Goal: Task Accomplishment & Management: Manage account settings

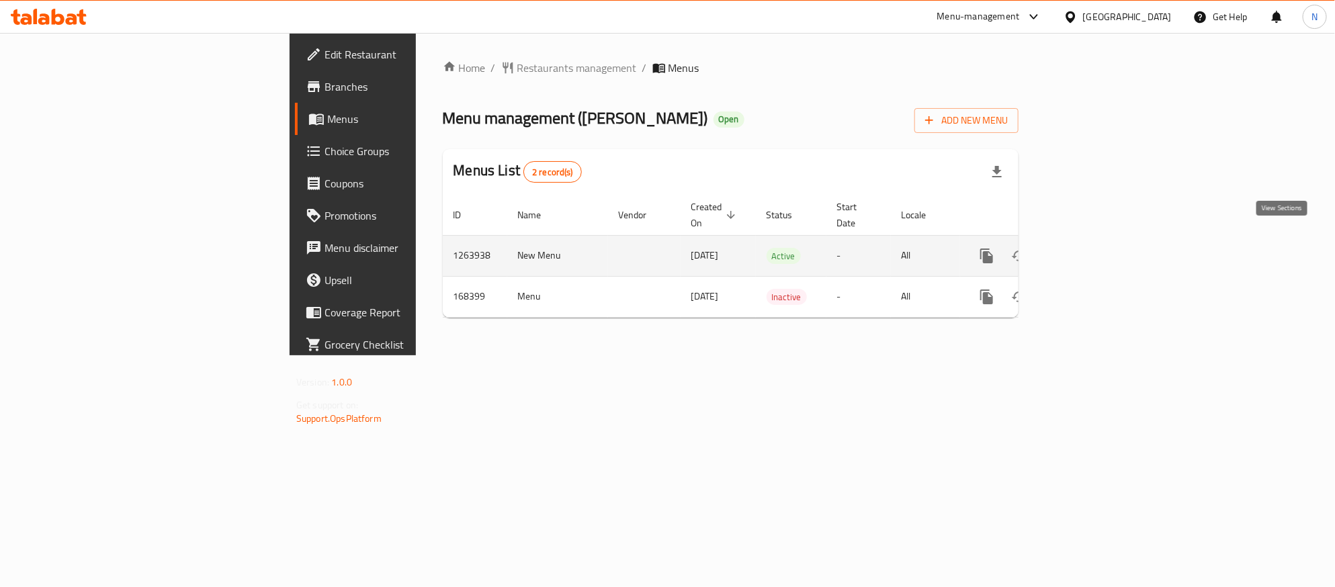
click at [1091, 248] on icon "enhanced table" at bounding box center [1083, 256] width 16 height 16
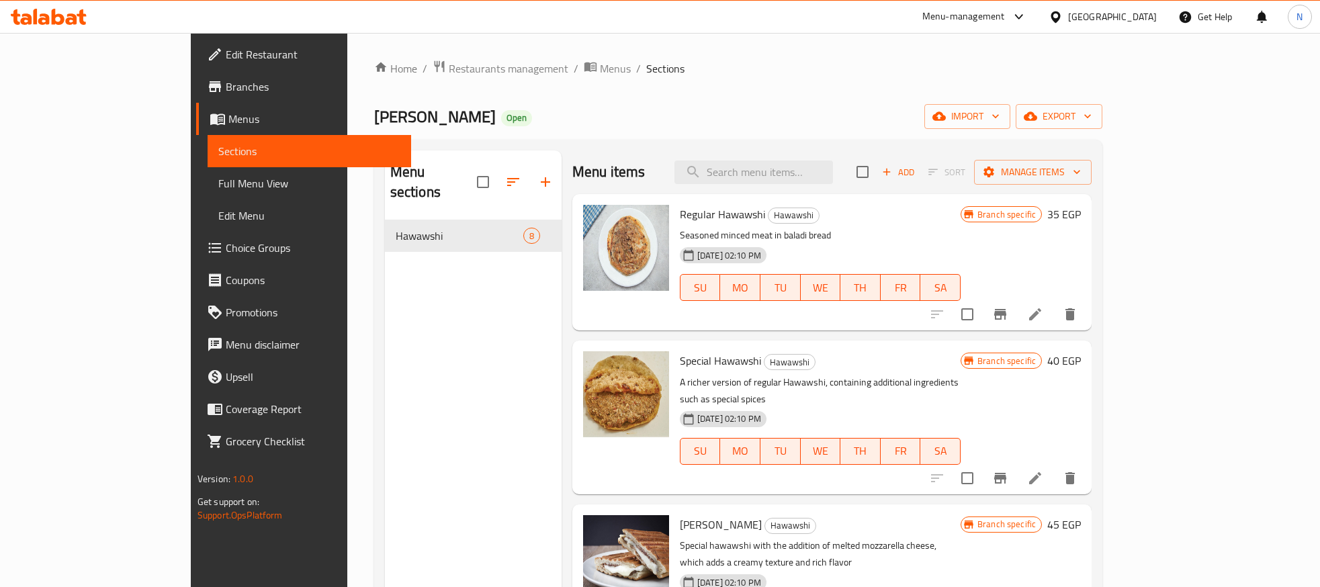
click at [1103, 103] on div "Home / Restaurants management / Menus / Sections Hawawshi Abu Shadi Open import…" at bounding box center [738, 404] width 729 height 688
click at [1091, 120] on span "export" at bounding box center [1058, 116] width 65 height 17
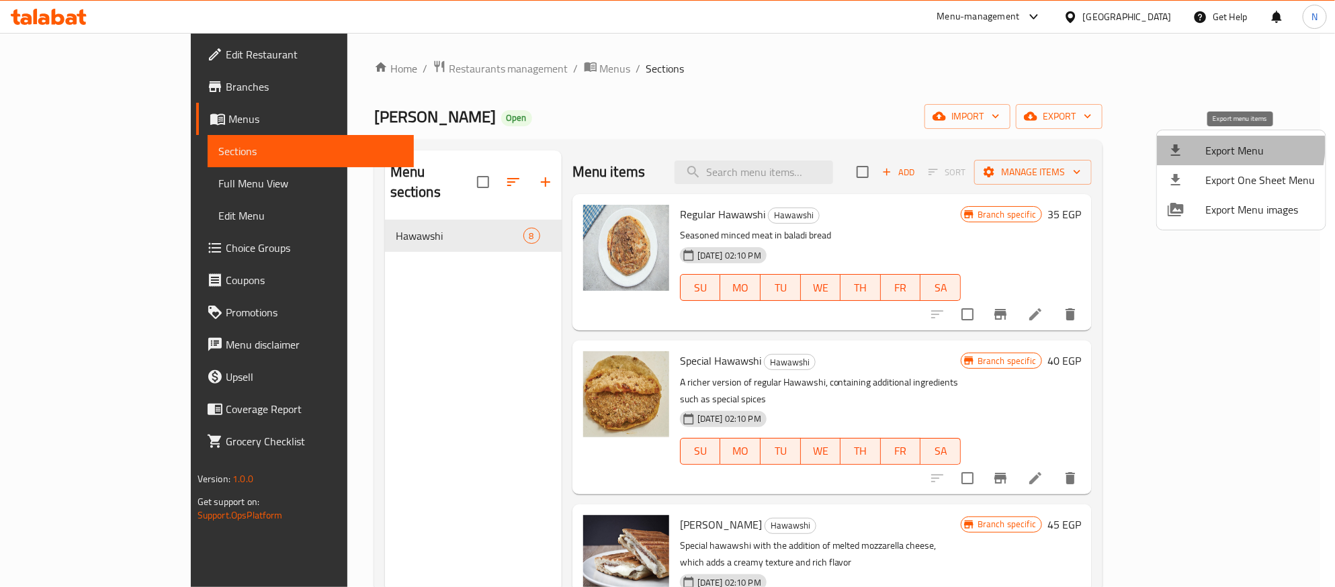
click at [1222, 148] on span "Export Menu" at bounding box center [1259, 150] width 109 height 16
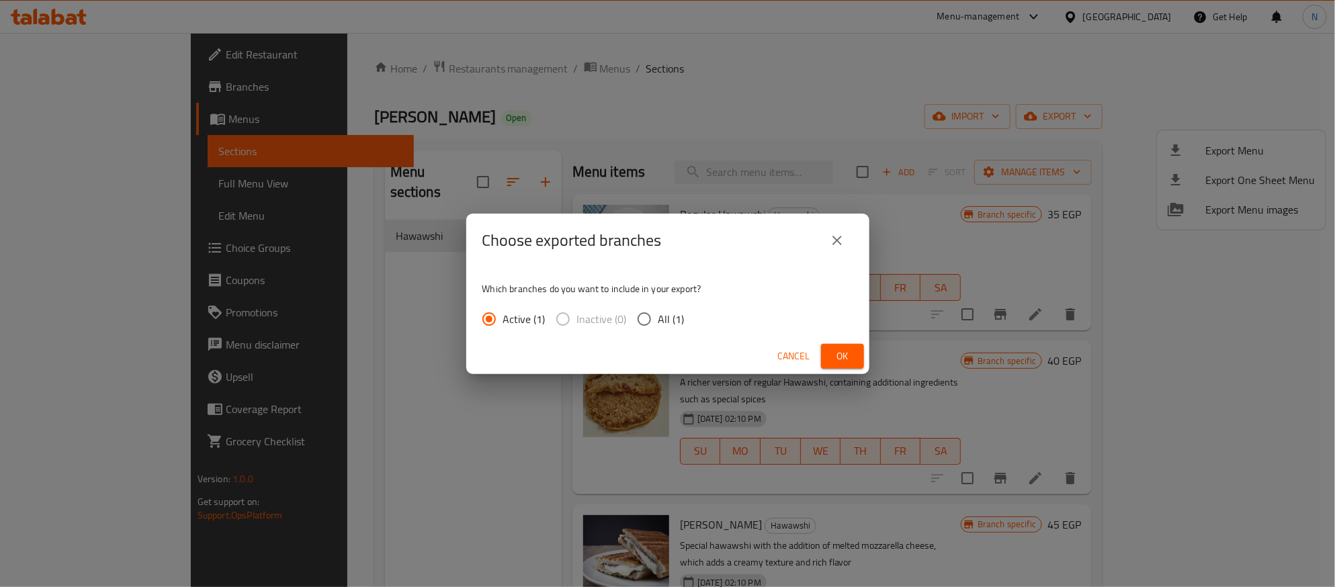
click at [649, 307] on input "All (1)" at bounding box center [644, 319] width 28 height 28
radio input "true"
click at [827, 359] on button "Ok" at bounding box center [842, 356] width 43 height 25
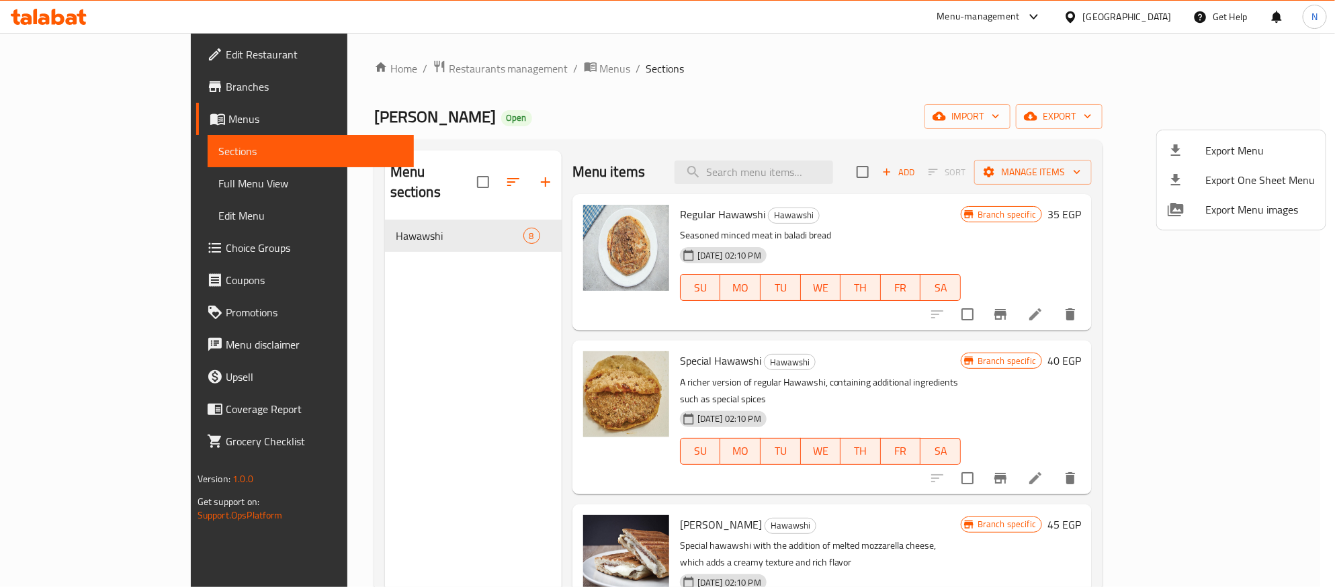
click at [691, 116] on div at bounding box center [667, 293] width 1335 height 587
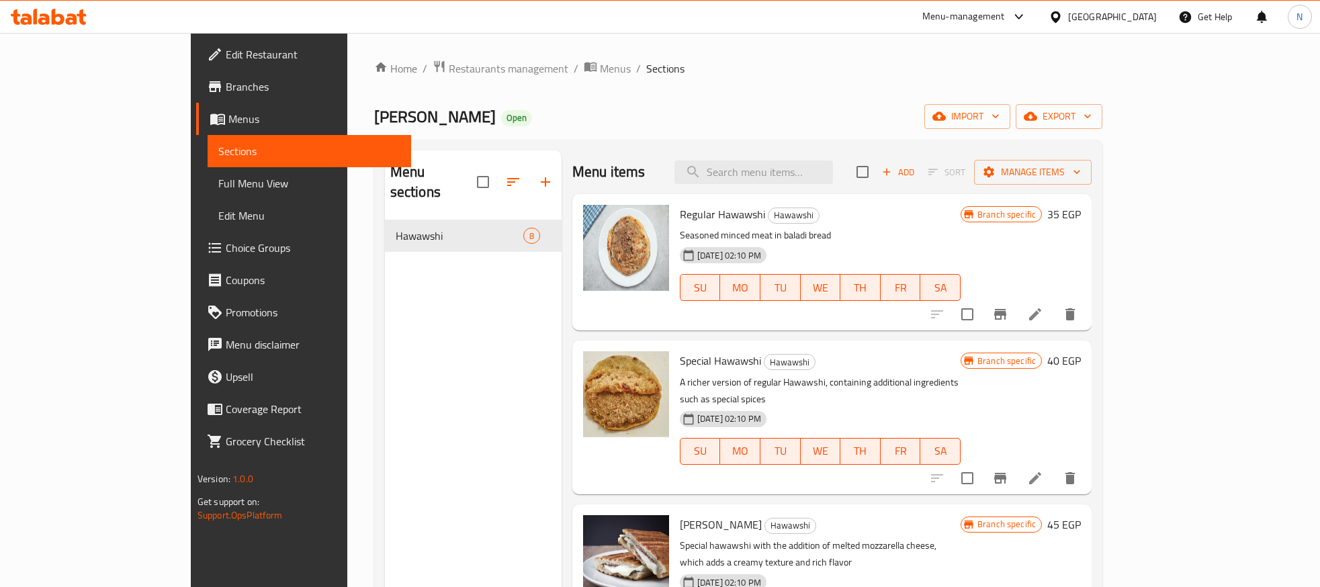
click at [692, 220] on span "Regular Hawawshi" at bounding box center [722, 214] width 85 height 20
click at [1008, 309] on icon "Branch-specific-item" at bounding box center [1000, 314] width 16 height 16
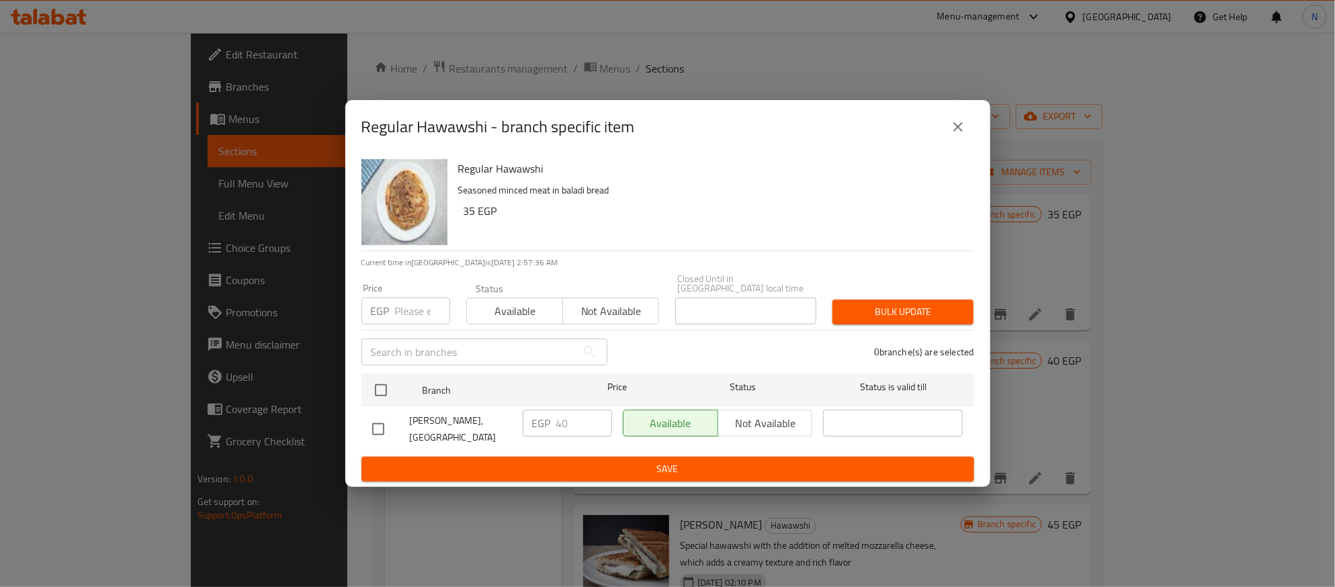
click at [955, 127] on icon "close" at bounding box center [958, 127] width 16 height 16
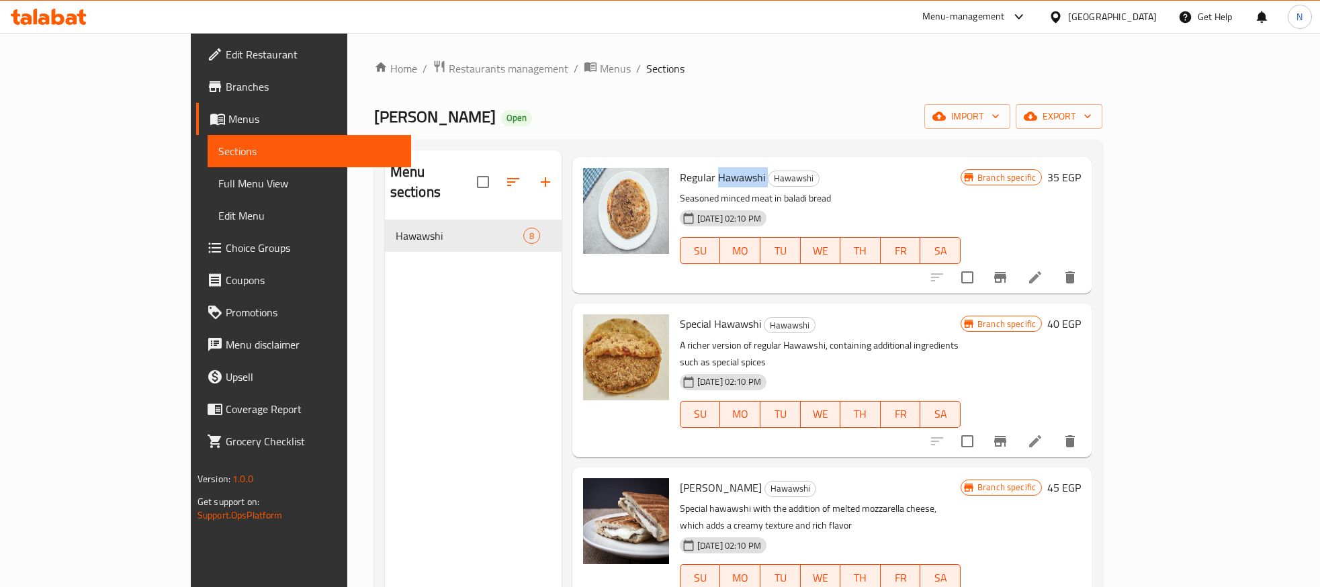
scroll to position [101, 0]
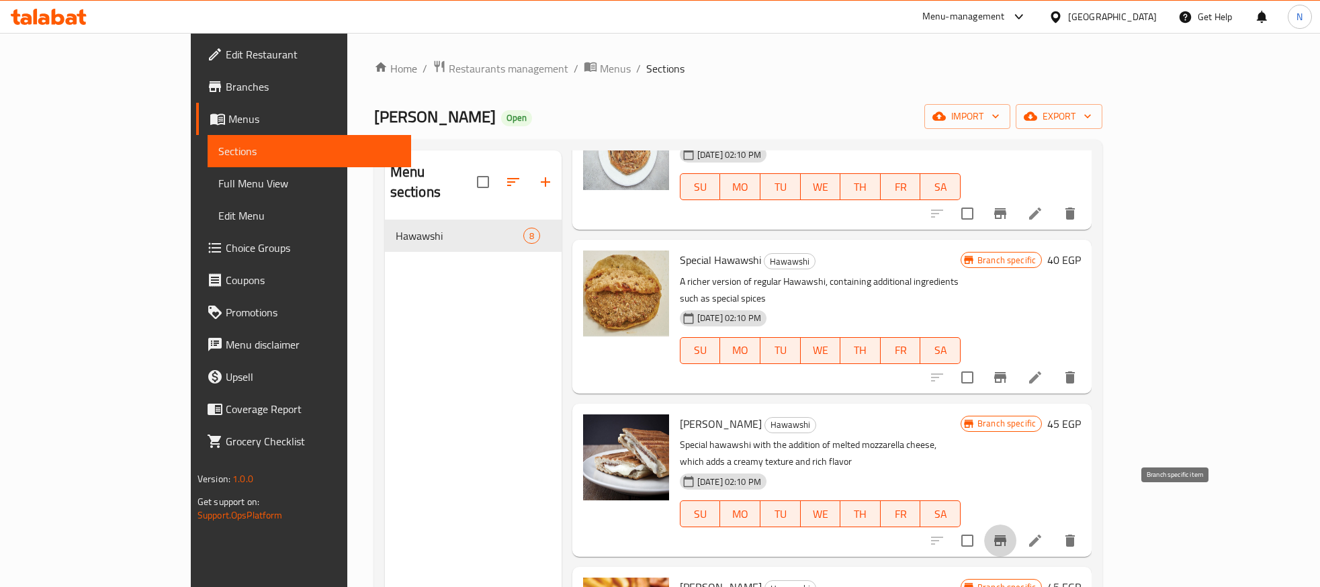
click at [1016, 525] on button "Branch-specific-item" at bounding box center [1000, 541] width 32 height 32
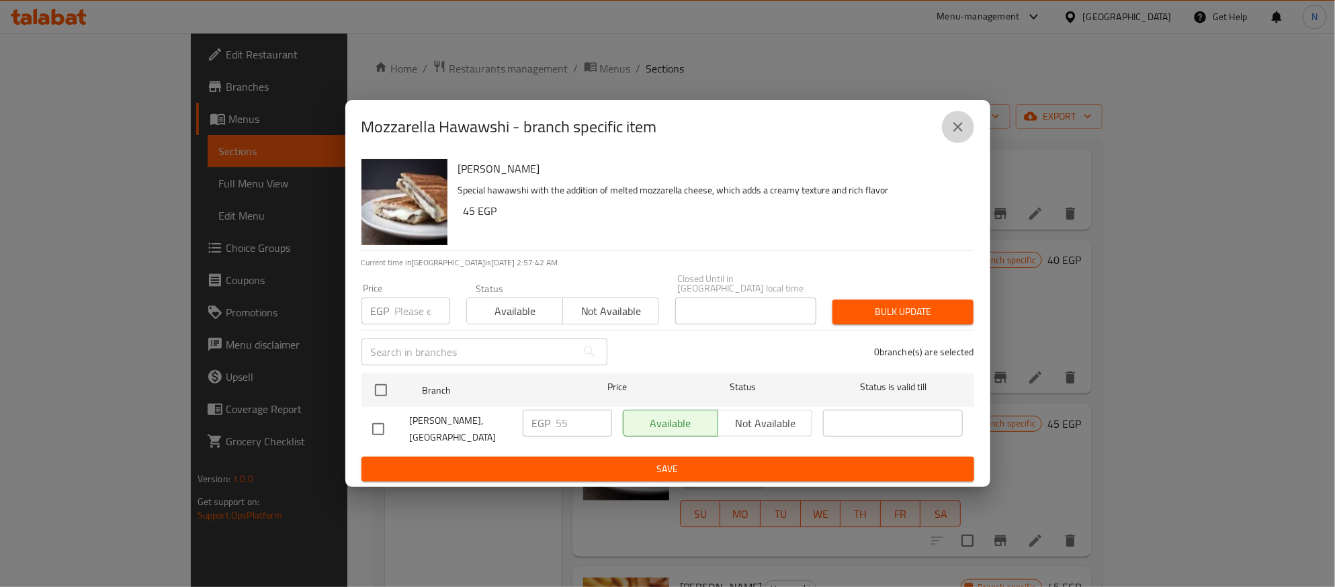
click at [959, 135] on icon "close" at bounding box center [958, 127] width 16 height 16
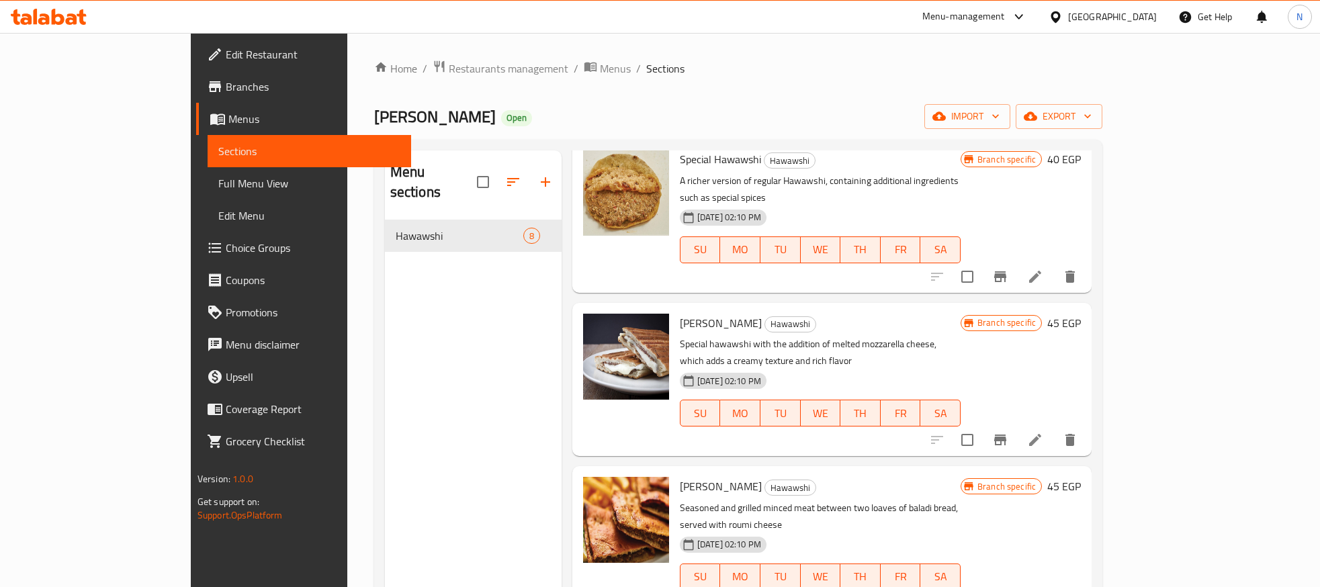
scroll to position [302, 0]
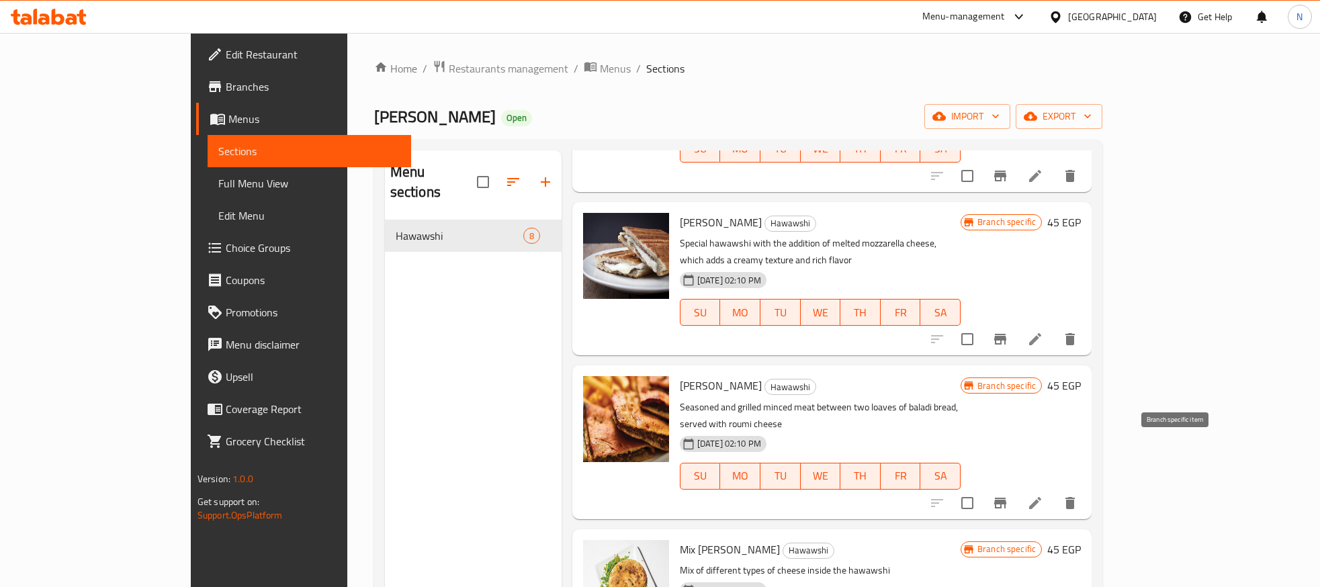
click at [1006, 498] on icon "Branch-specific-item" at bounding box center [1000, 503] width 12 height 11
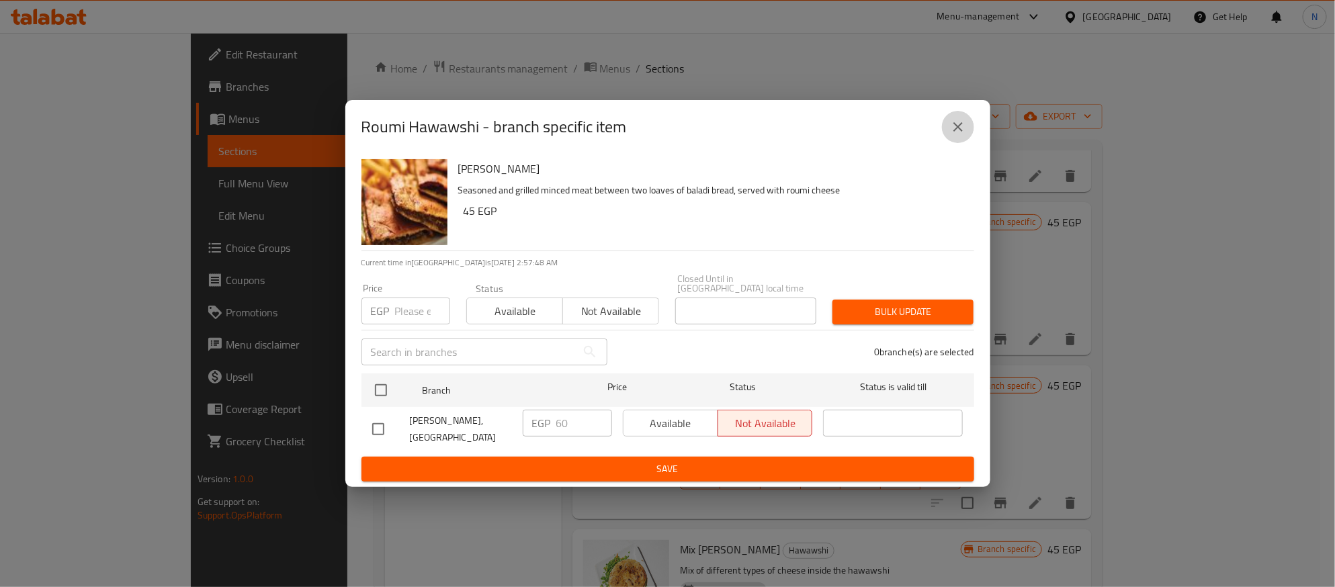
drag, startPoint x: 965, startPoint y: 129, endPoint x: 938, endPoint y: 172, distance: 51.1
click at [965, 130] on icon "close" at bounding box center [958, 127] width 16 height 16
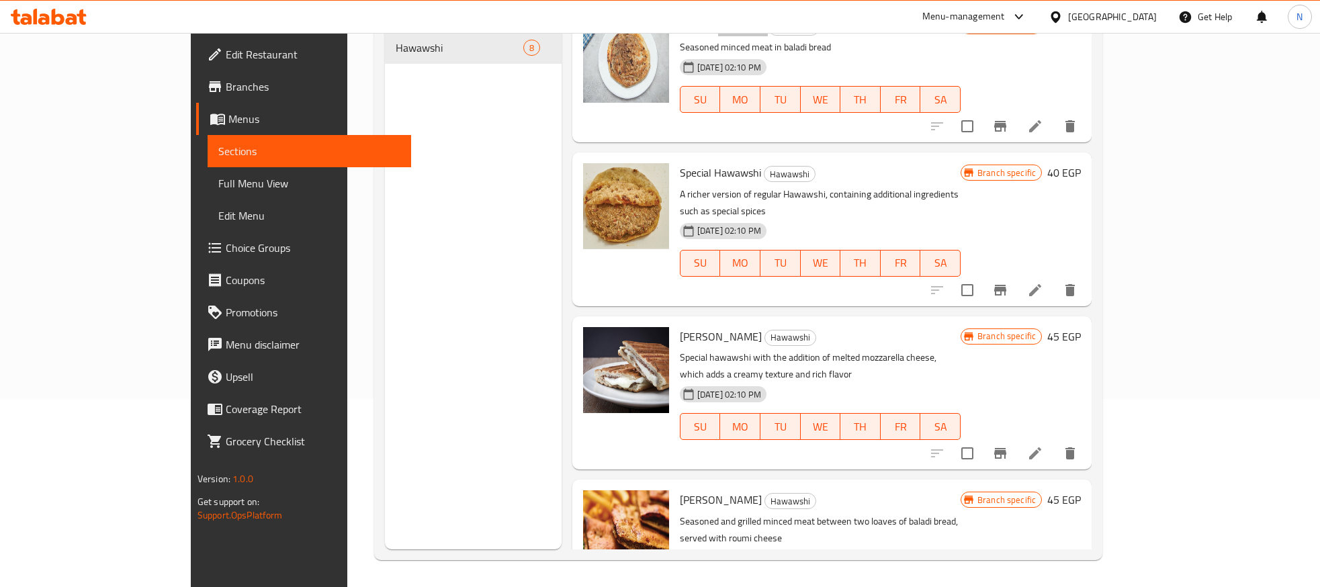
scroll to position [0, 0]
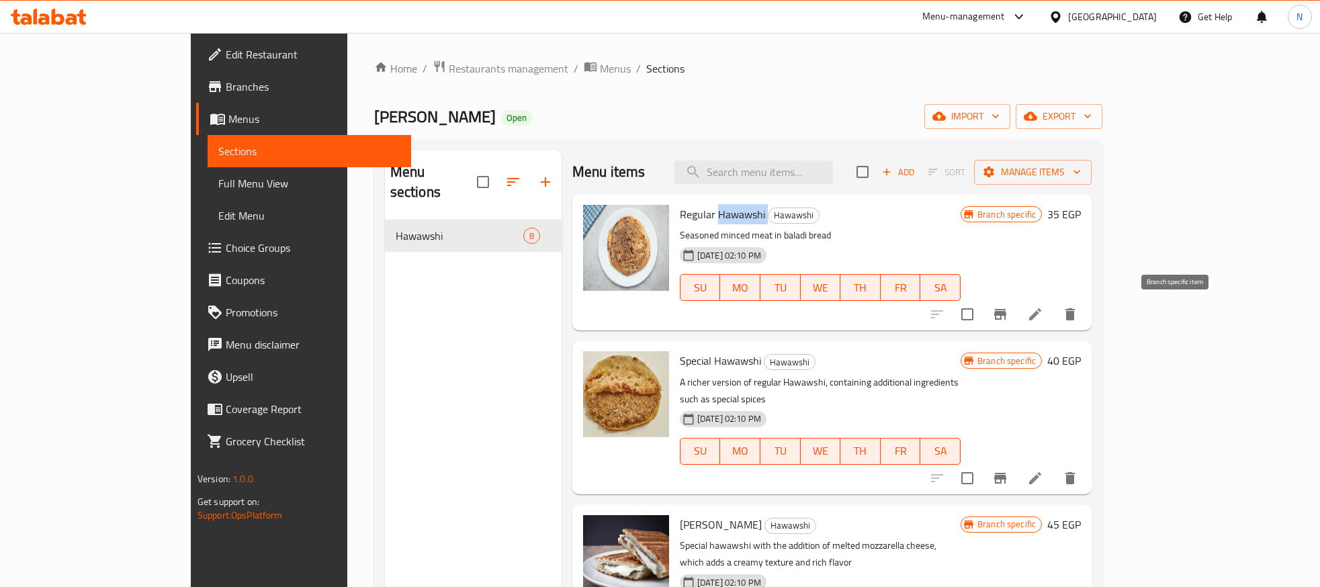
click at [1006, 316] on icon "Branch-specific-item" at bounding box center [1000, 314] width 12 height 11
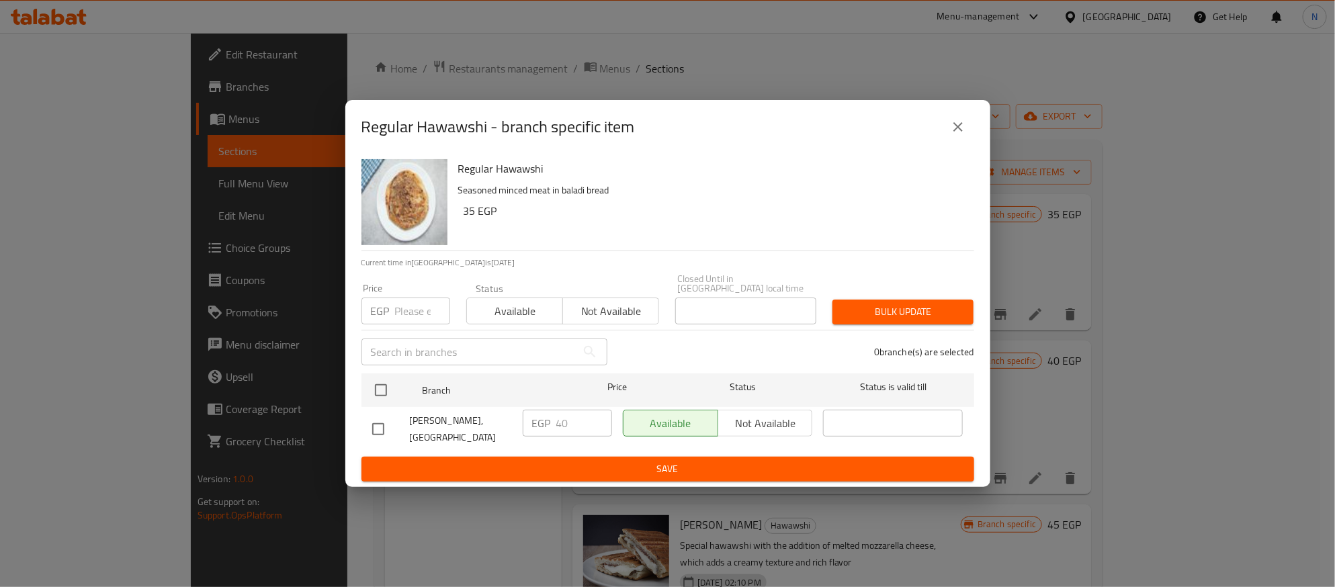
click at [425, 301] on input "number" at bounding box center [422, 311] width 55 height 27
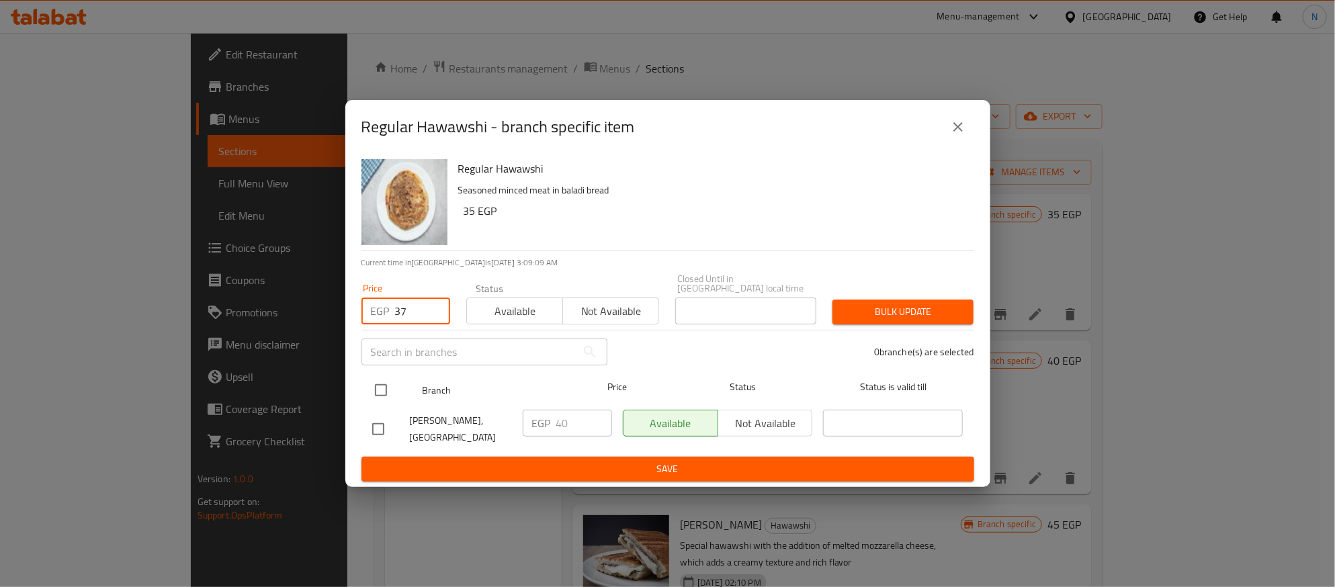
type input "37"
click at [373, 391] on input "checkbox" at bounding box center [381, 390] width 28 height 28
checkbox input "true"
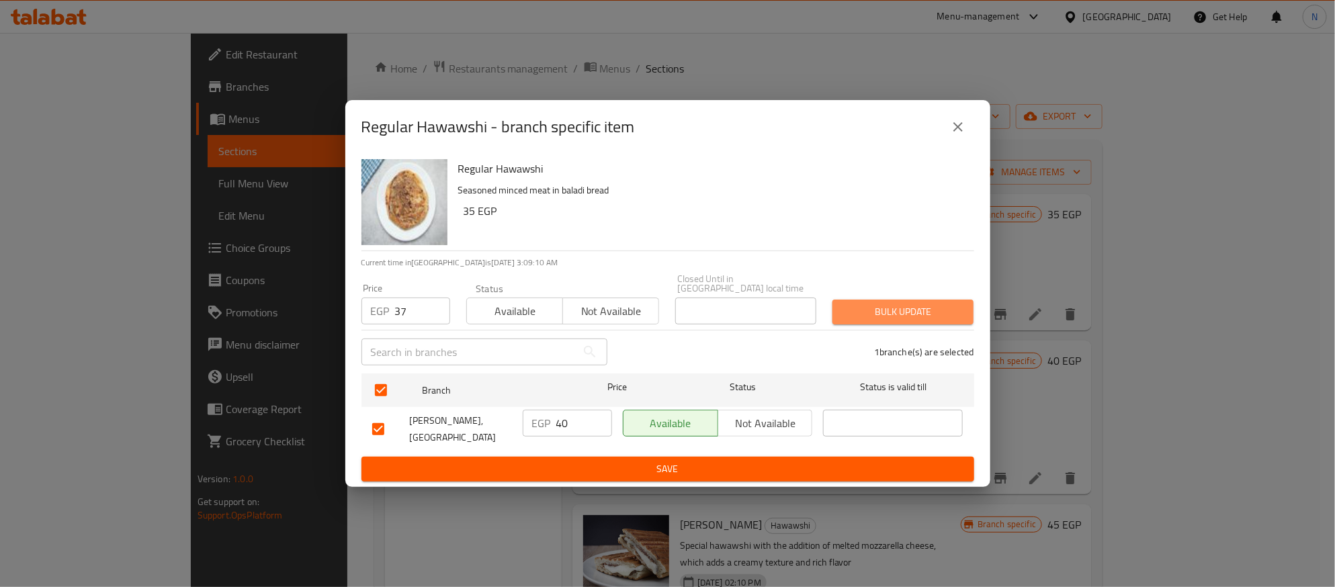
click at [887, 308] on span "Bulk update" at bounding box center [903, 312] width 120 height 17
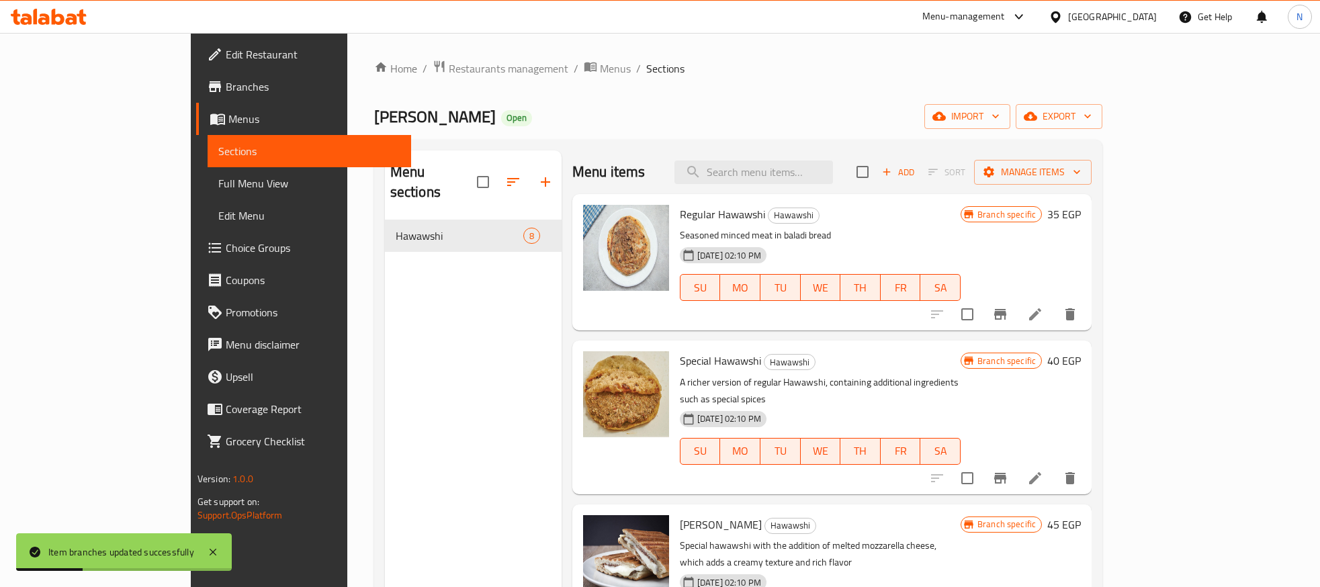
scroll to position [101, 0]
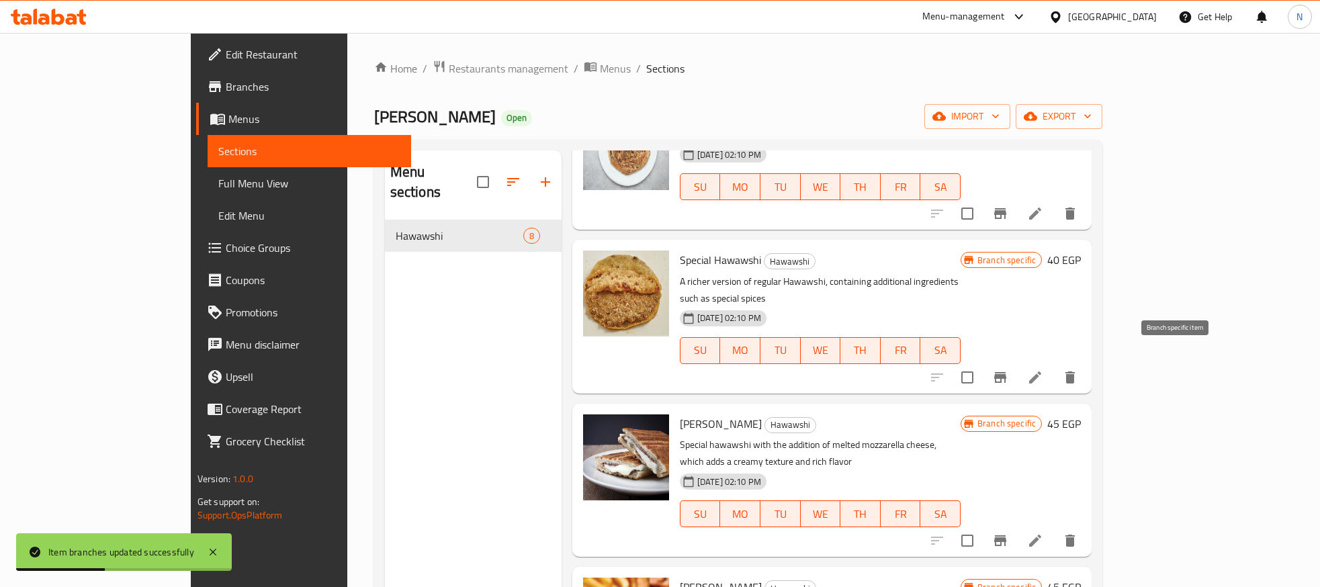
click at [1008, 369] on icon "Branch-specific-item" at bounding box center [1000, 377] width 16 height 16
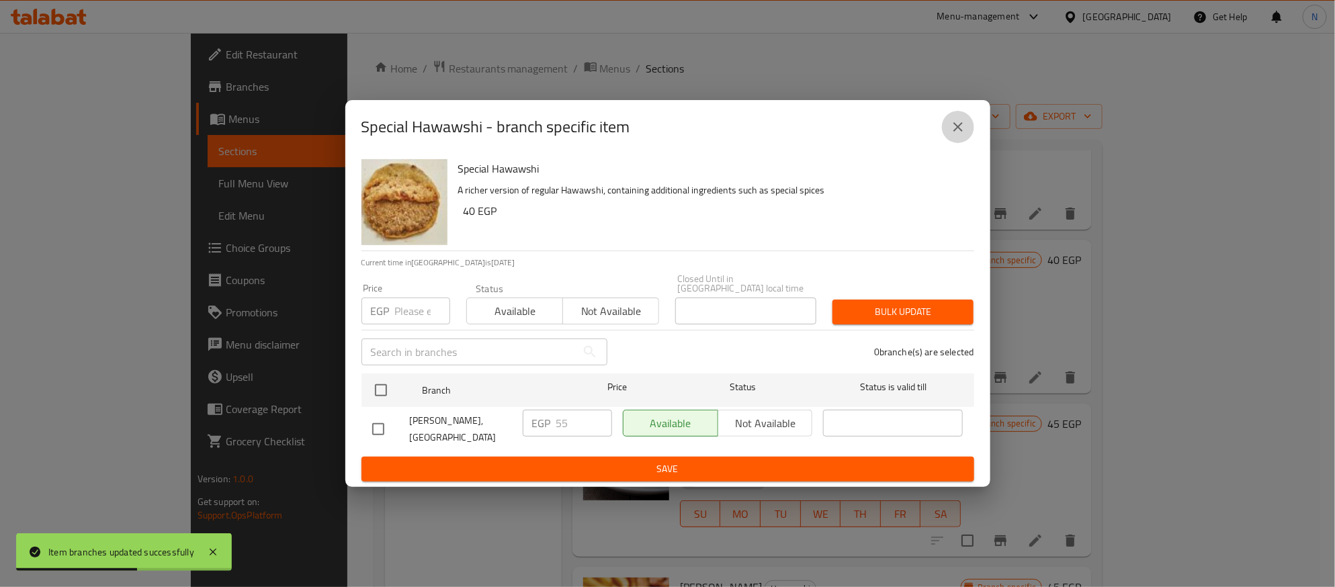
click at [953, 131] on icon "close" at bounding box center [958, 127] width 16 height 16
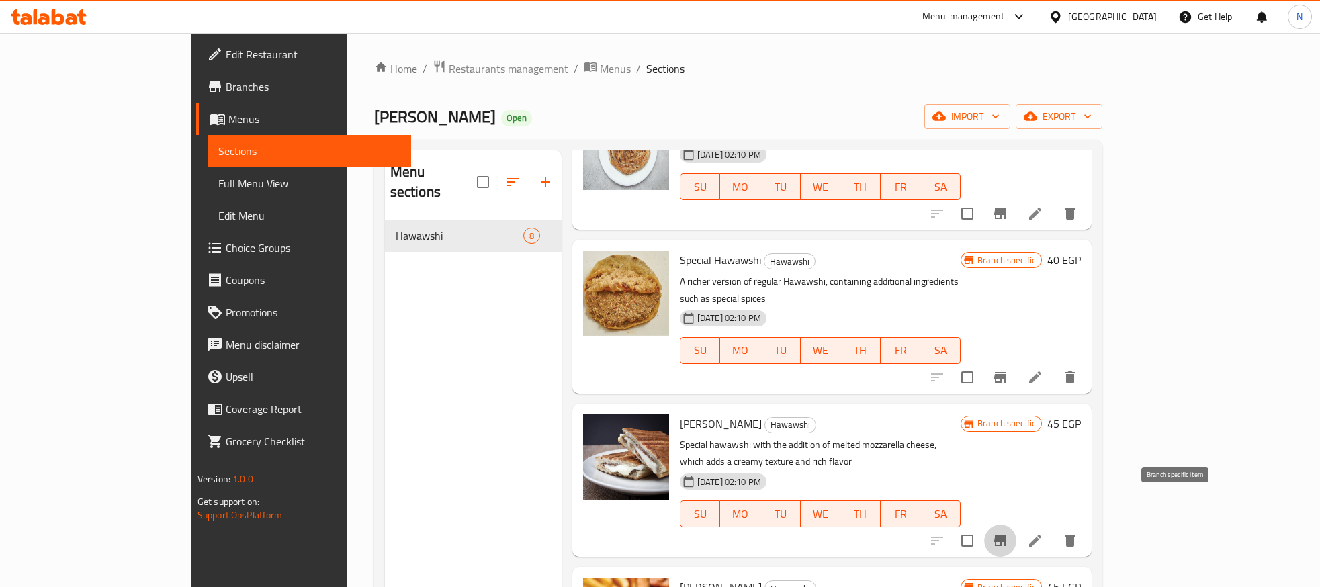
click at [1006, 535] on icon "Branch-specific-item" at bounding box center [1000, 540] width 12 height 11
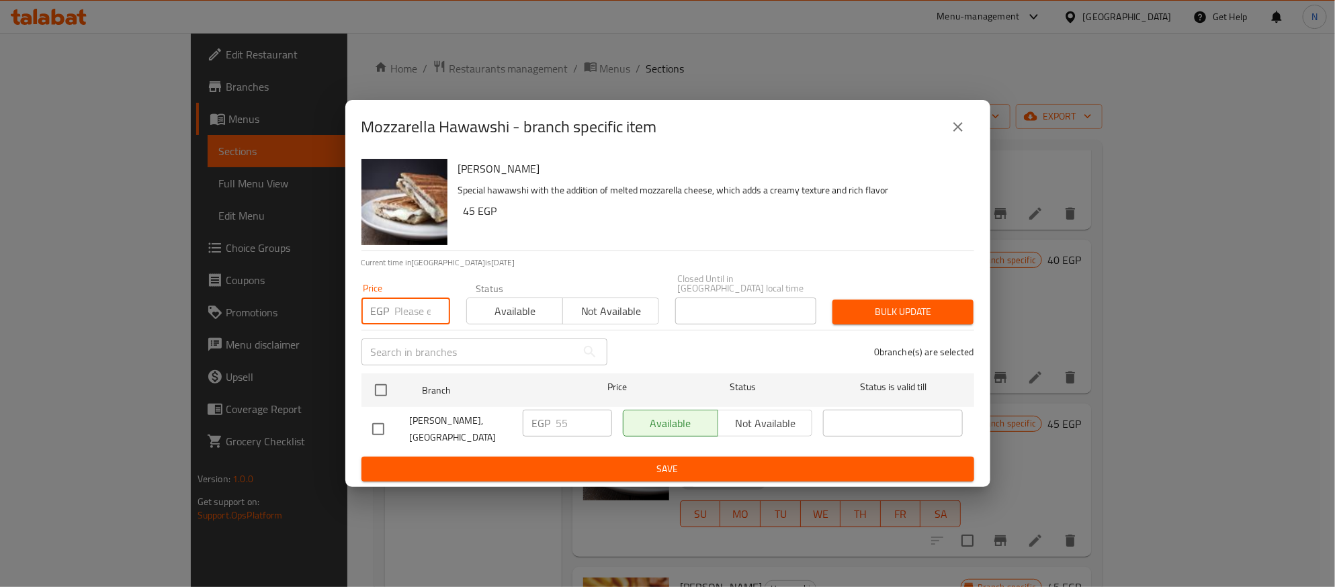
click at [408, 311] on input "number" at bounding box center [422, 311] width 55 height 27
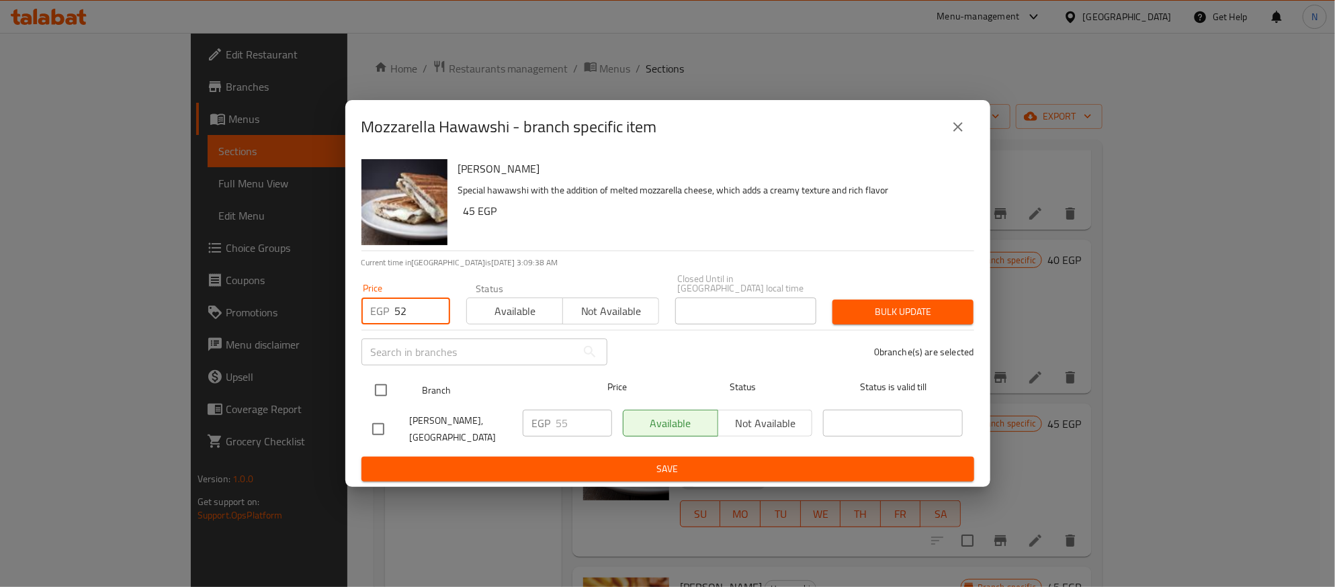
type input "52"
click at [382, 394] on input "checkbox" at bounding box center [381, 390] width 28 height 28
checkbox input "true"
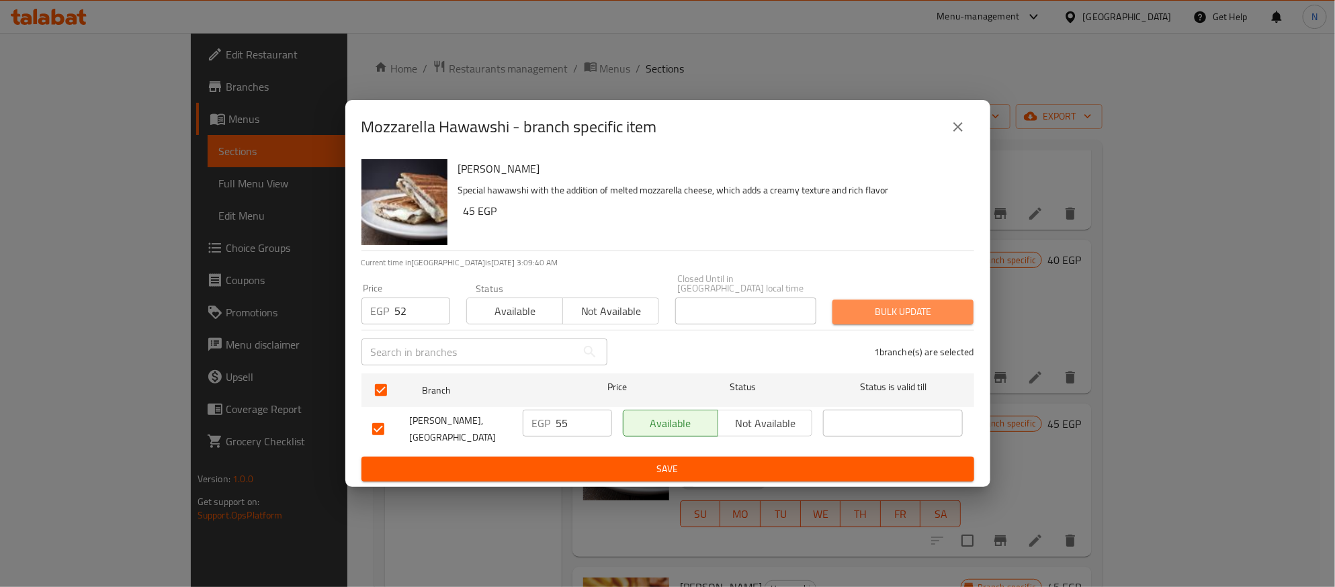
click at [868, 306] on span "Bulk update" at bounding box center [903, 312] width 120 height 17
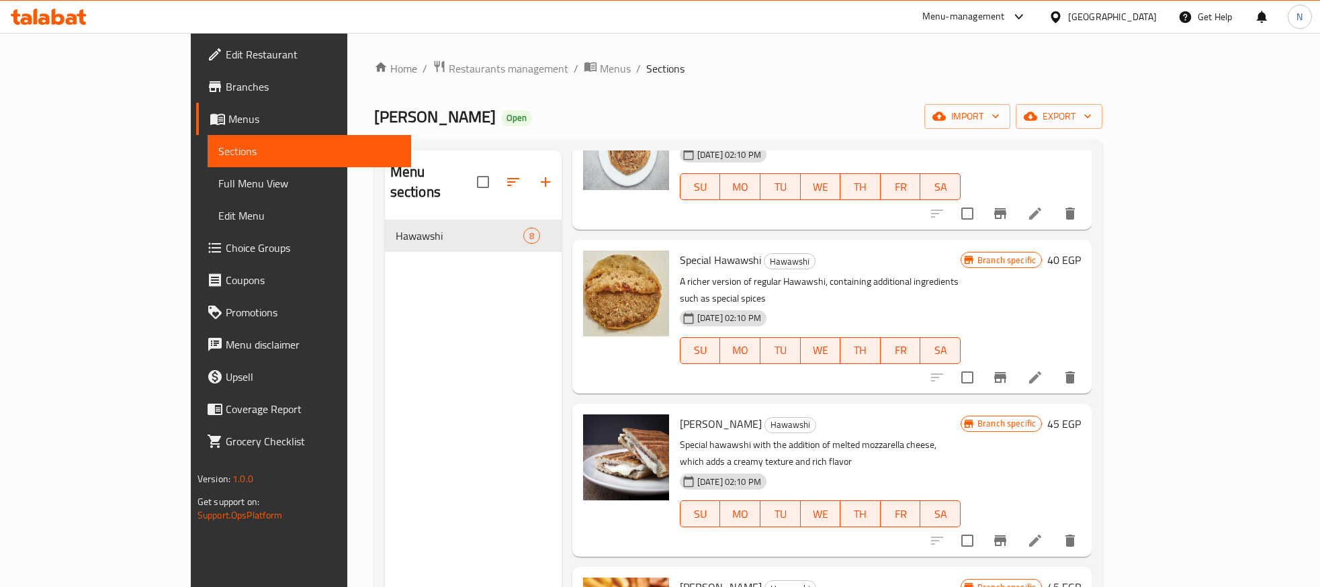
scroll to position [201, 0]
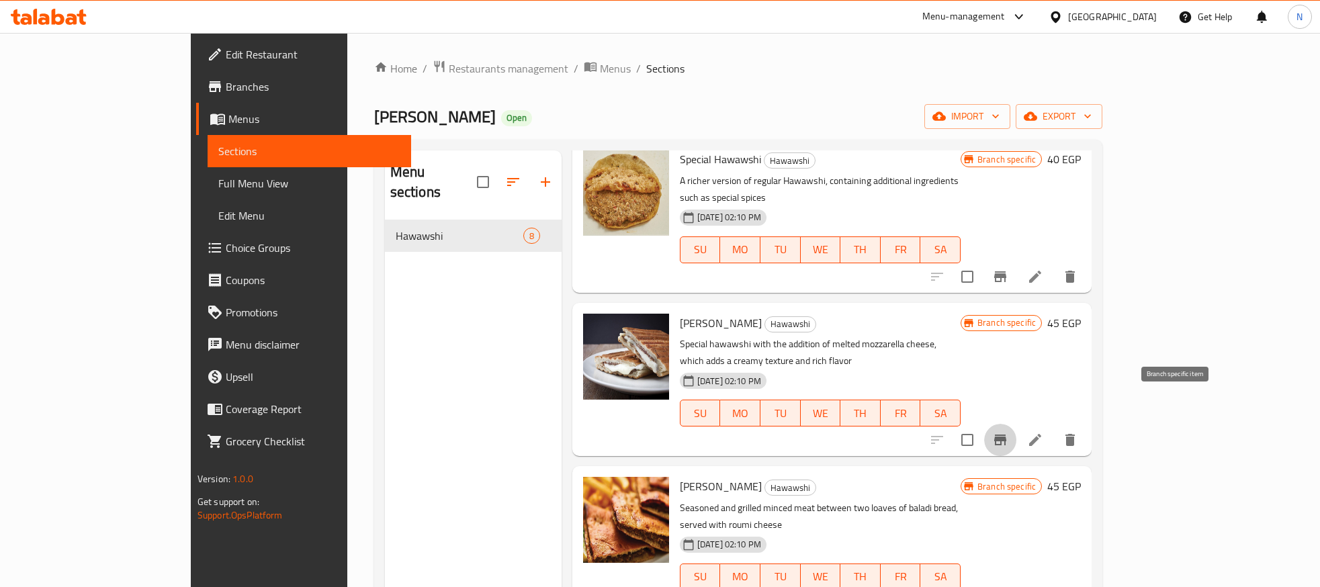
click at [1008, 432] on icon "Branch-specific-item" at bounding box center [1000, 440] width 16 height 16
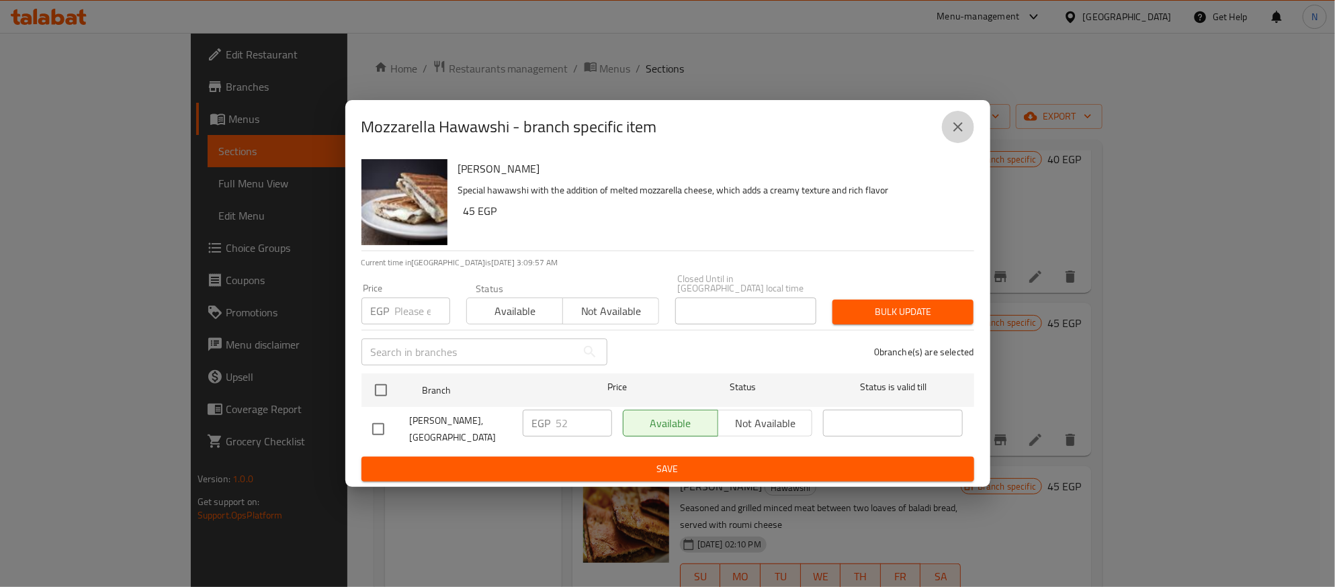
click at [955, 135] on icon "close" at bounding box center [958, 127] width 16 height 16
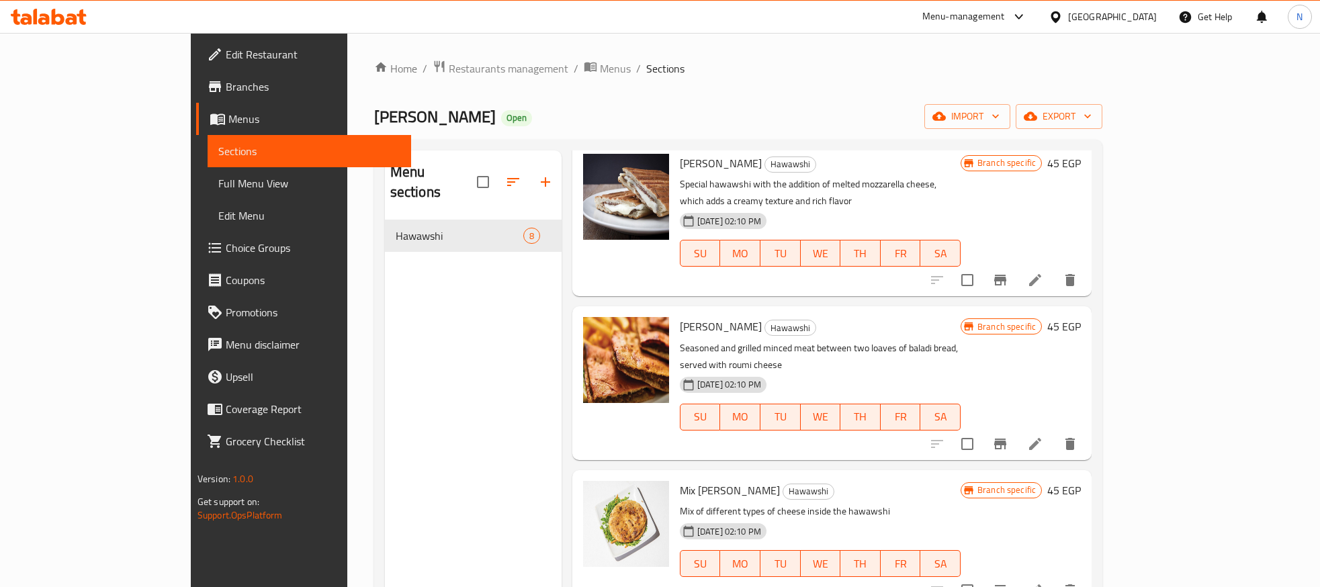
scroll to position [403, 0]
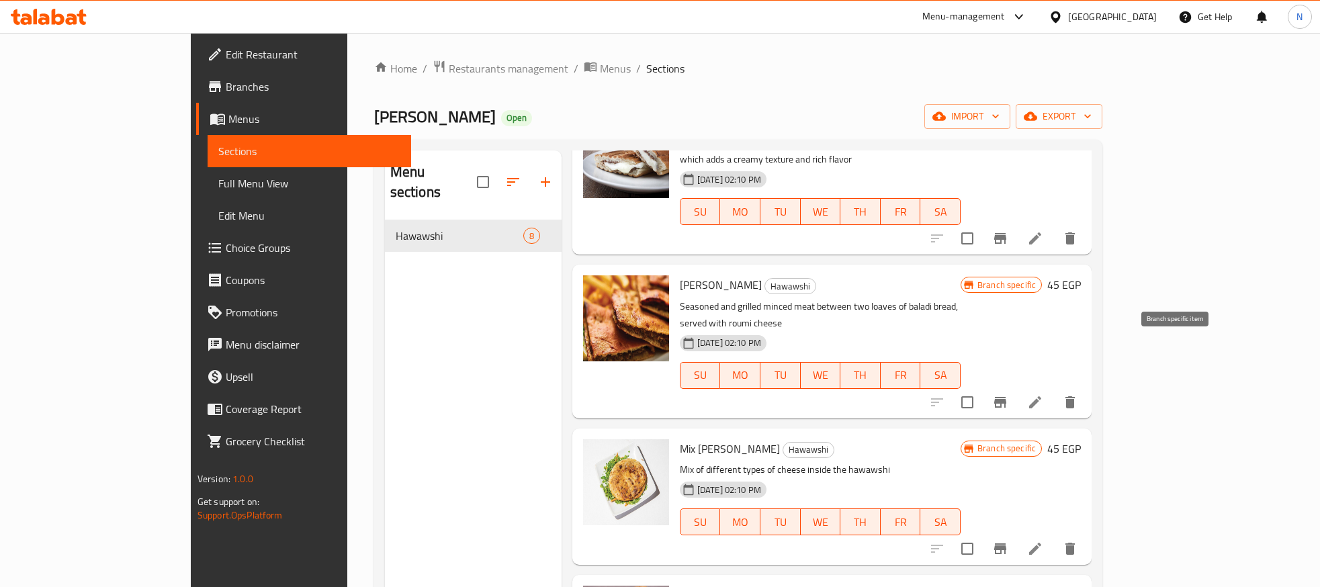
click at [1008, 394] on icon "Branch-specific-item" at bounding box center [1000, 402] width 16 height 16
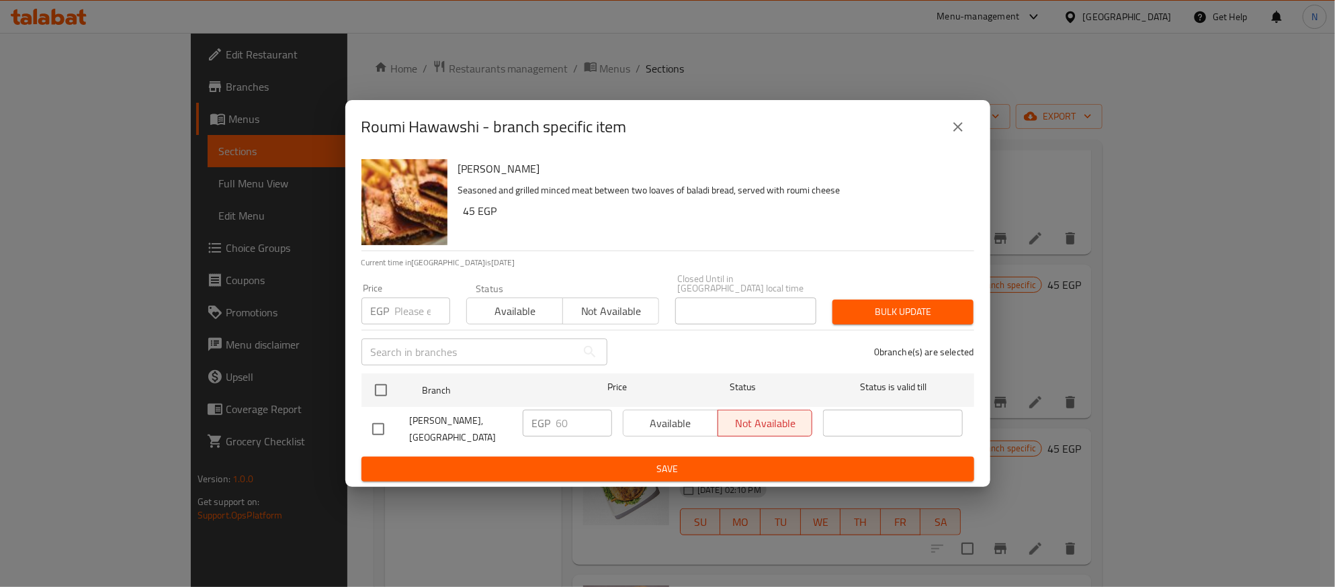
click at [390, 301] on div "EGP Price" at bounding box center [405, 311] width 89 height 27
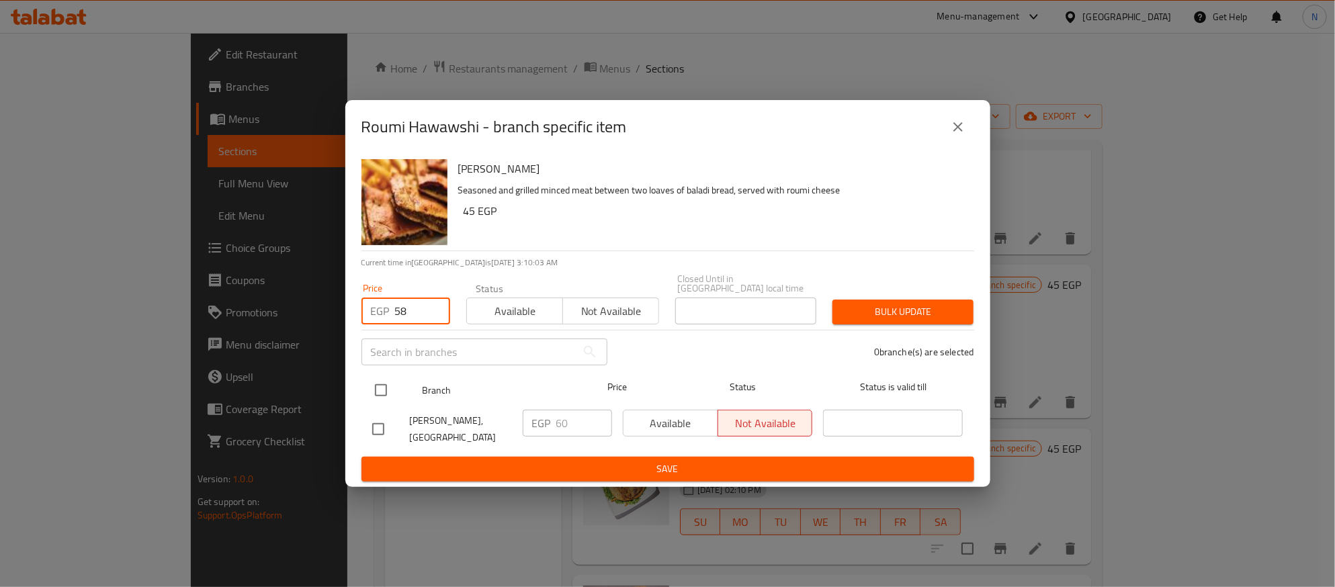
type input "58"
click at [379, 385] on input "checkbox" at bounding box center [381, 390] width 28 height 28
checkbox input "true"
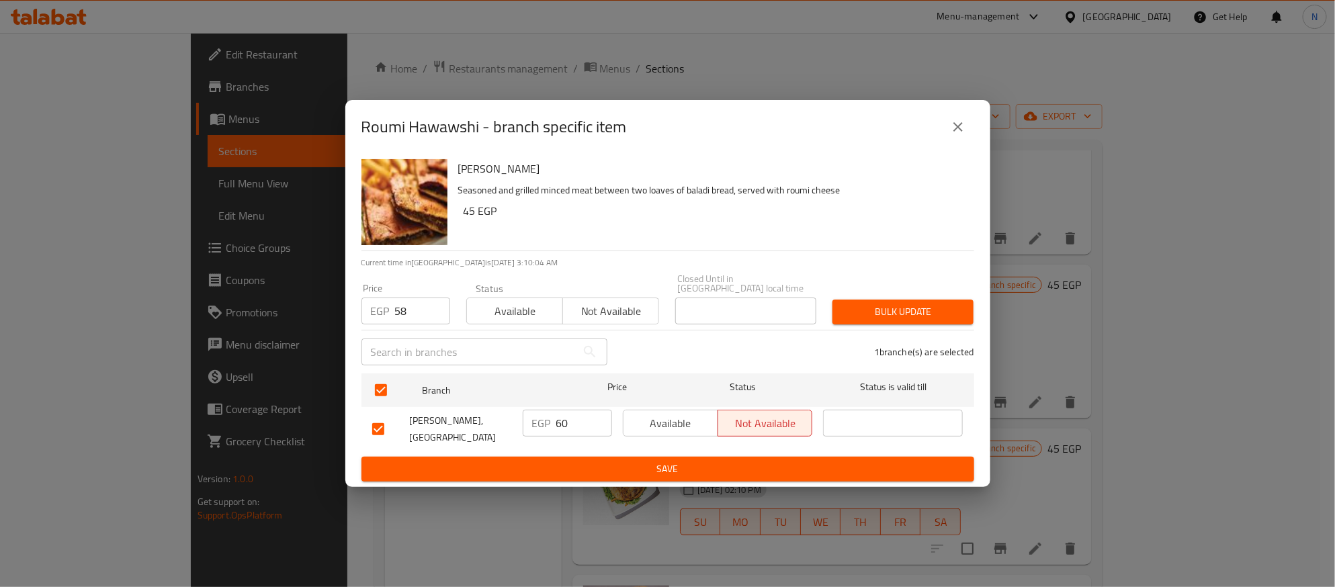
click at [864, 314] on span "Bulk update" at bounding box center [903, 312] width 120 height 17
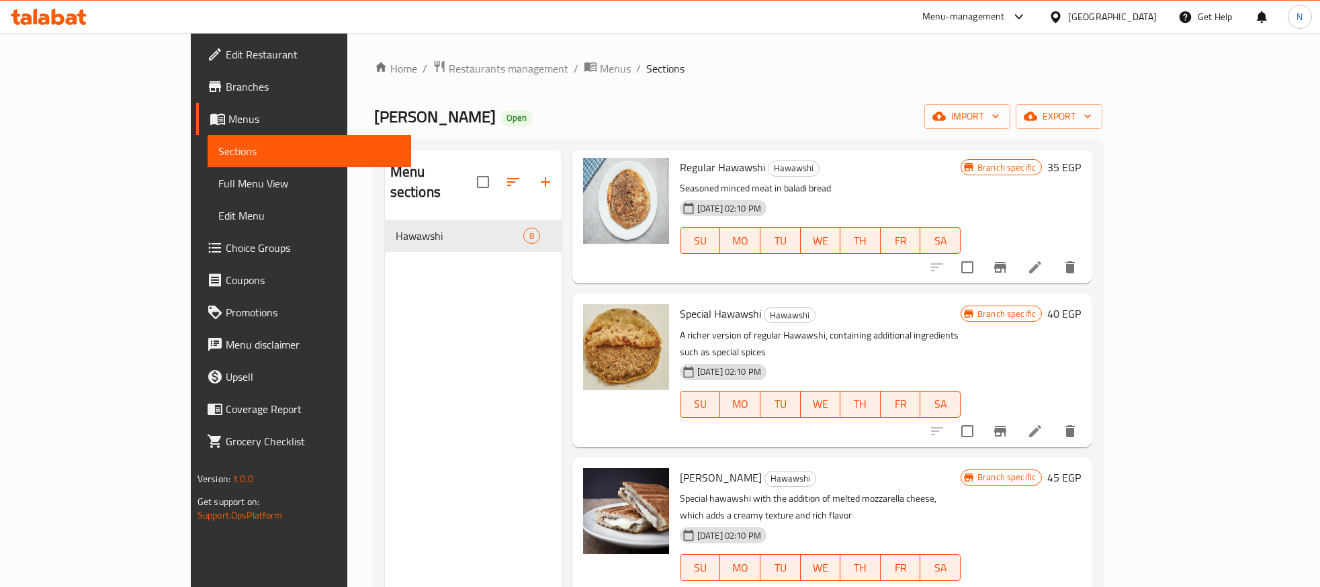
scroll to position [0, 0]
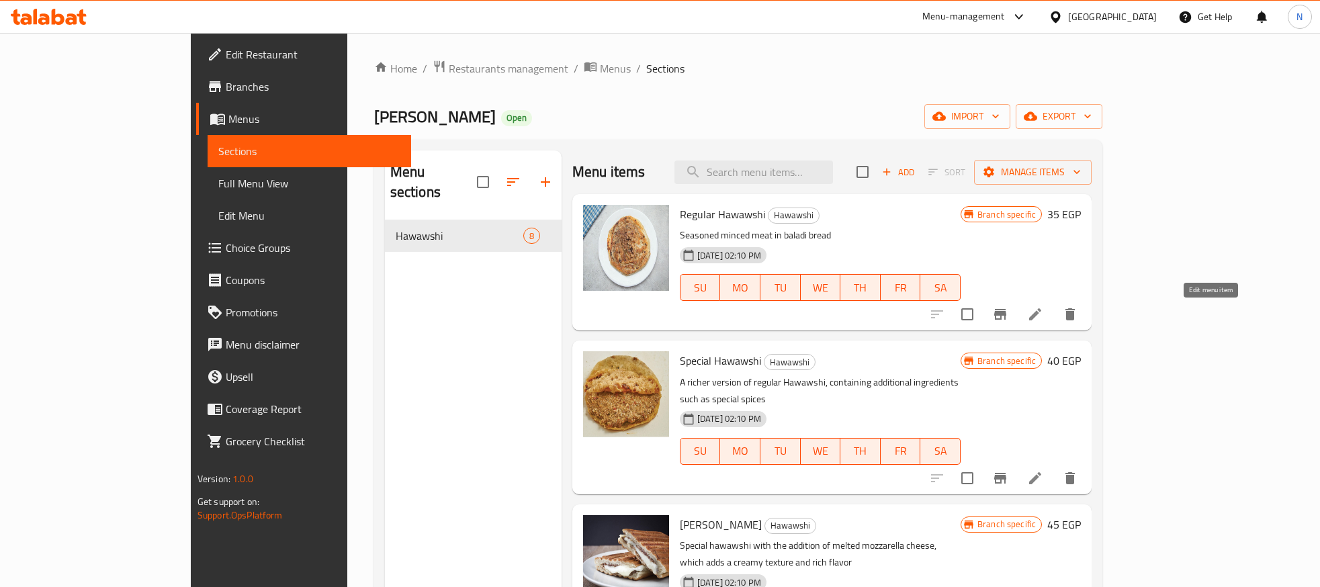
click at [1043, 306] on icon at bounding box center [1035, 314] width 16 height 16
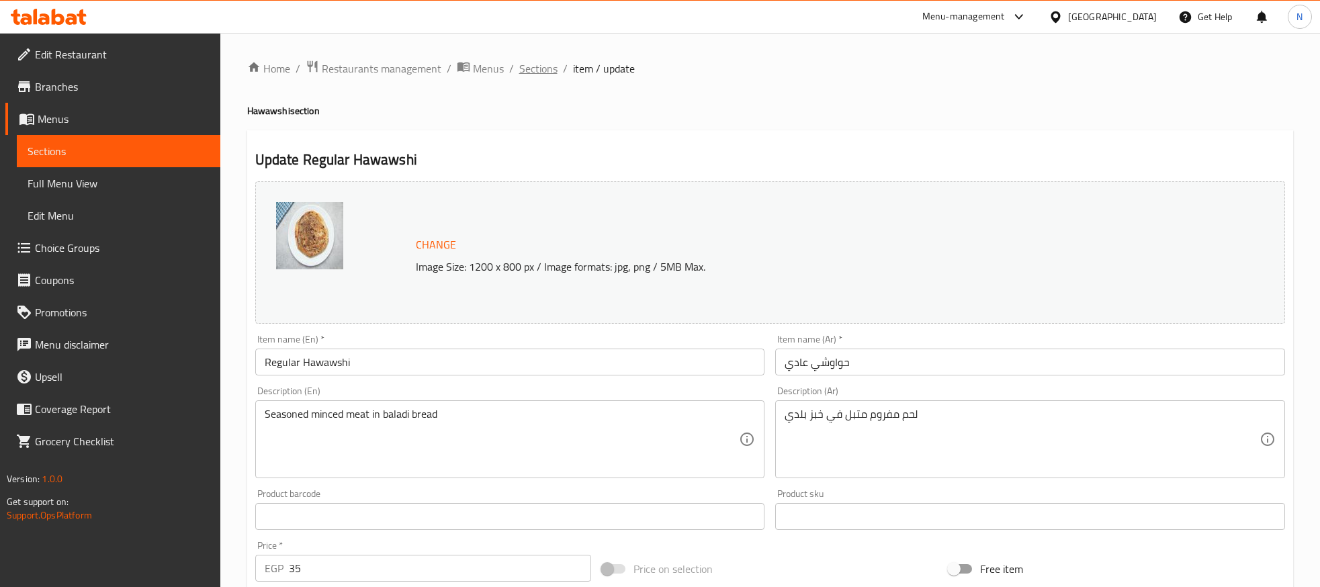
click at [548, 67] on span "Sections" at bounding box center [538, 68] width 38 height 16
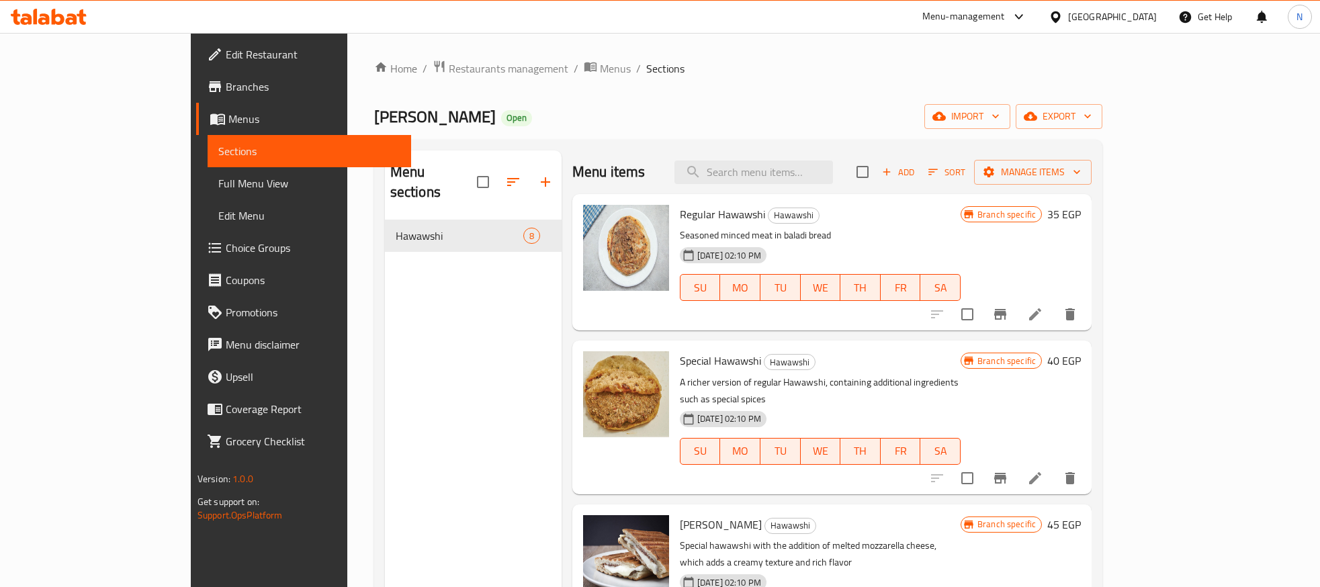
click at [1054, 313] on li at bounding box center [1035, 314] width 38 height 24
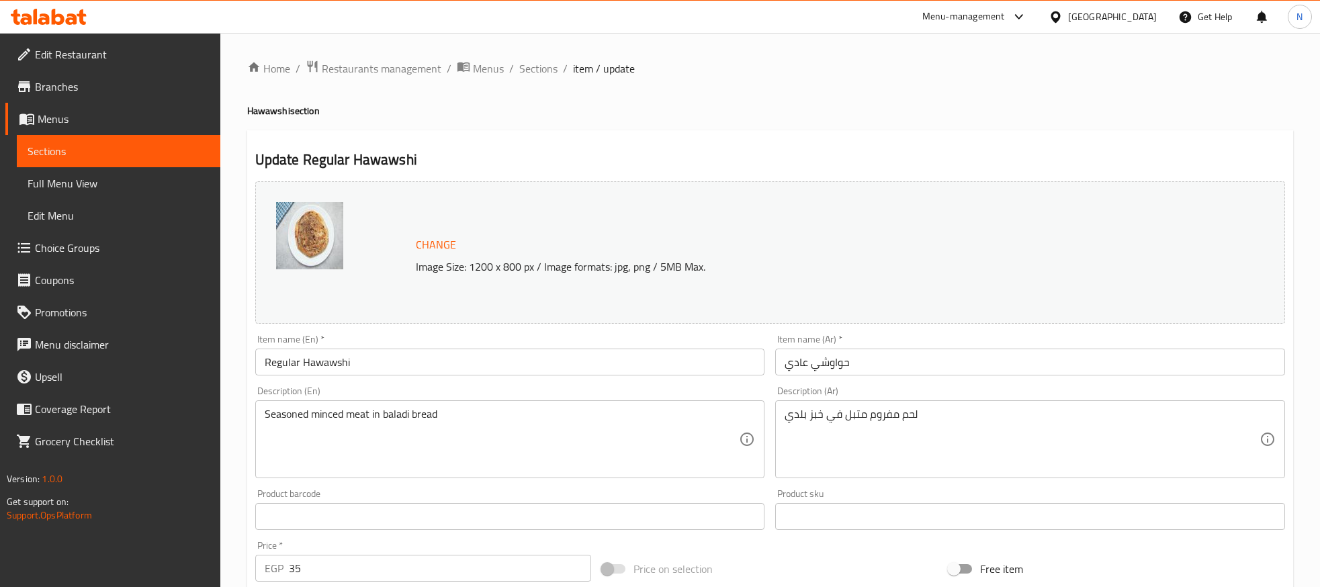
click at [804, 369] on input "حواوشي عادي" at bounding box center [1030, 362] width 510 height 27
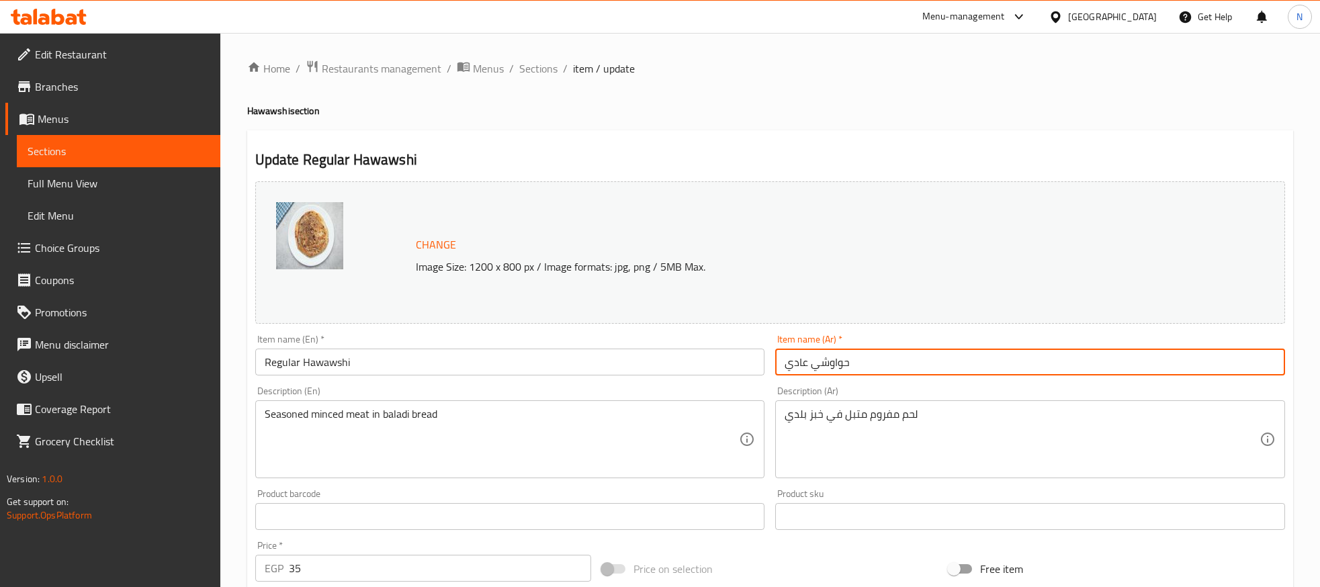
click at [804, 369] on input "حواوشي عادي" at bounding box center [1030, 362] width 510 height 27
click at [535, 65] on span "Sections" at bounding box center [538, 68] width 38 height 16
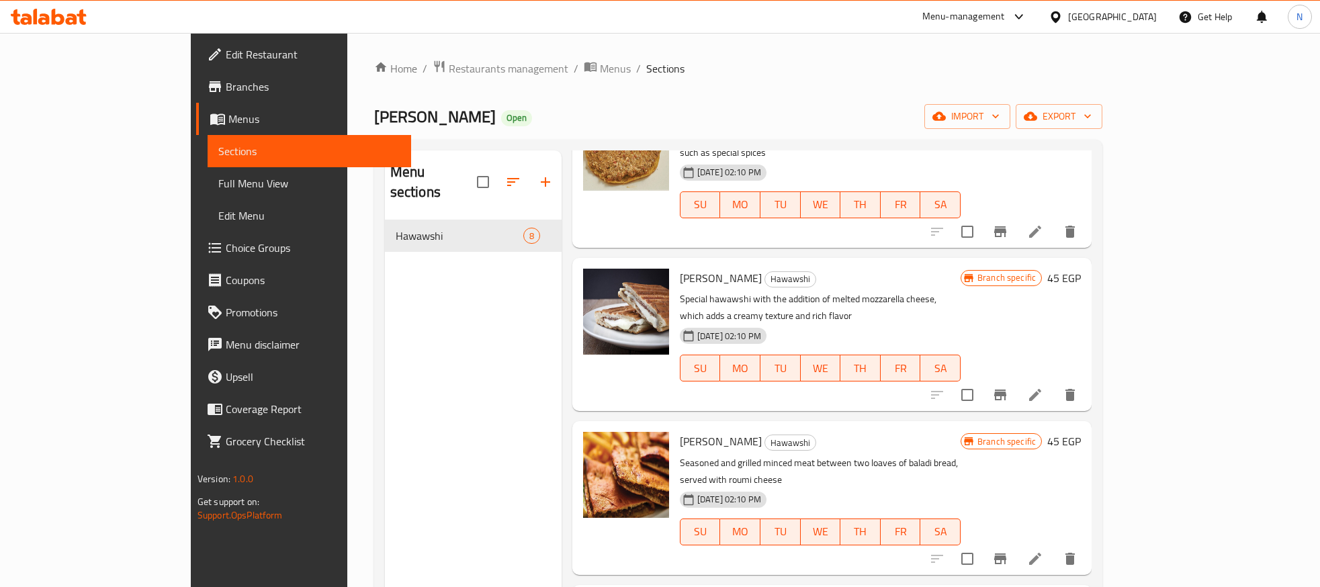
scroll to position [201, 0]
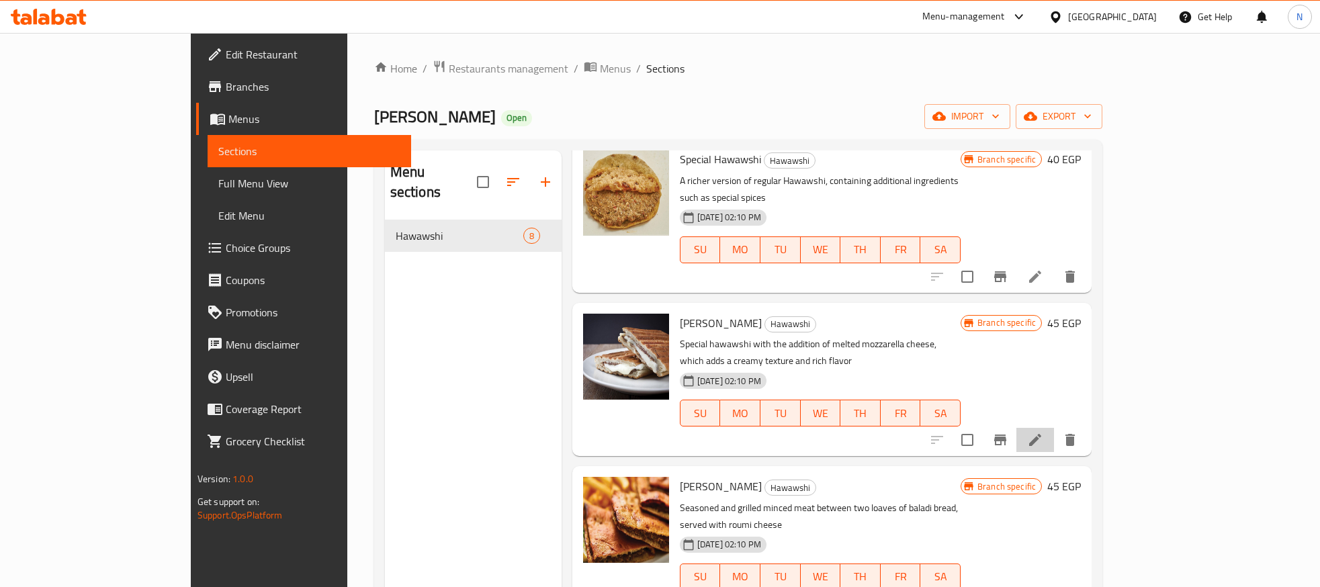
click at [1054, 428] on li at bounding box center [1035, 440] width 38 height 24
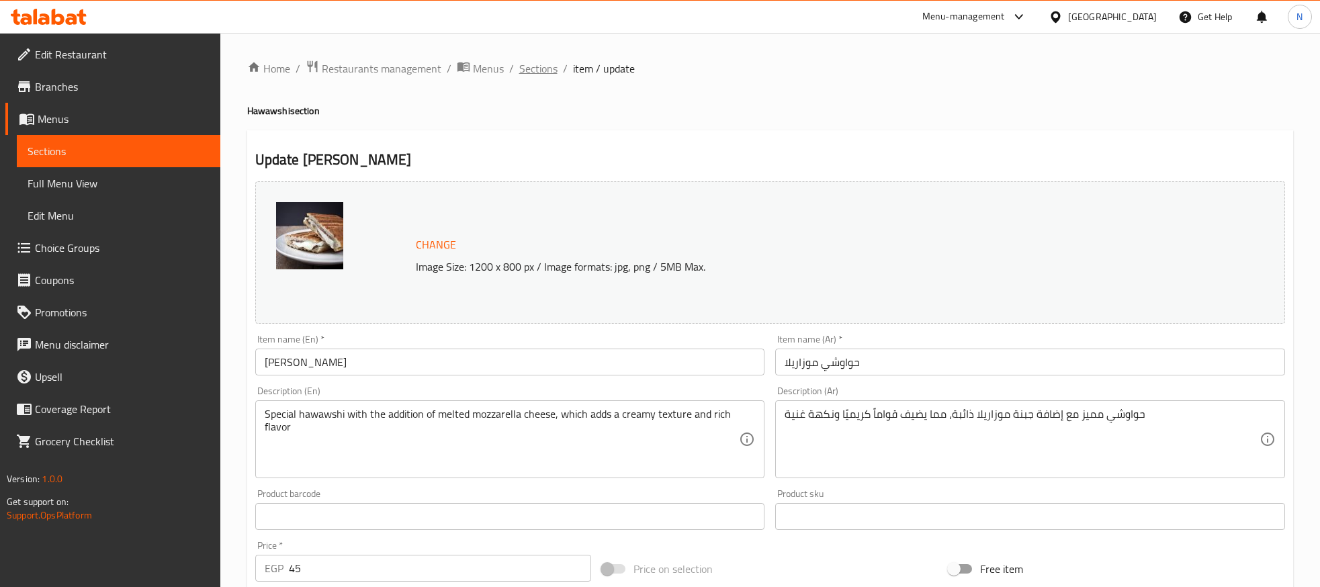
click at [544, 75] on span "Sections" at bounding box center [538, 68] width 38 height 16
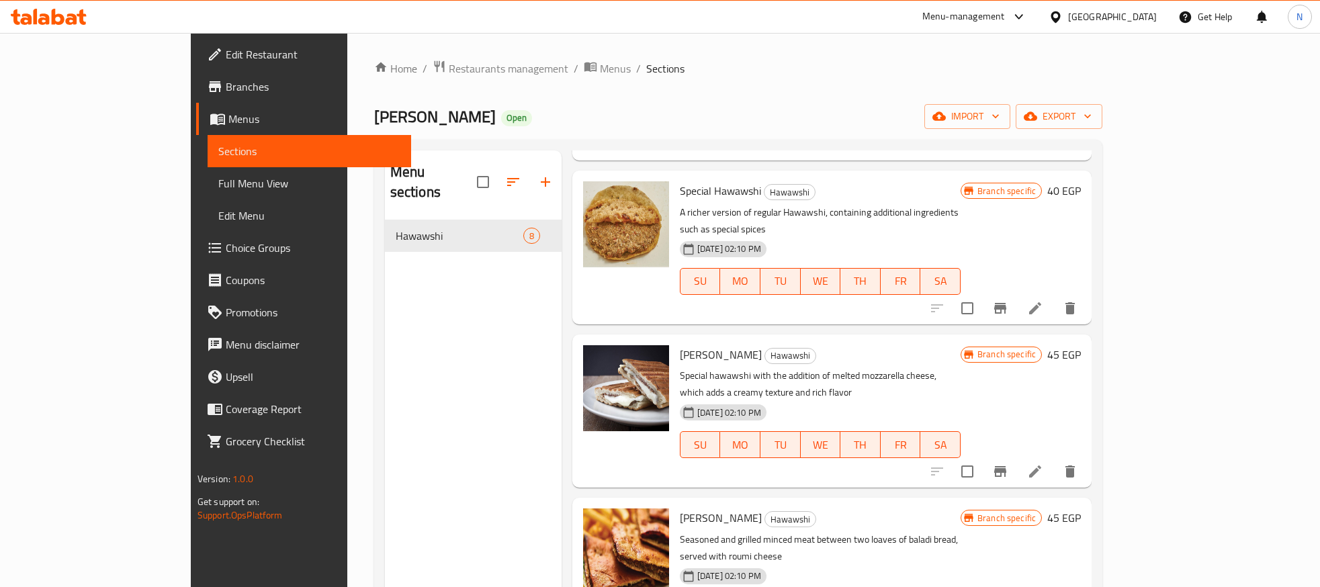
scroll to position [201, 0]
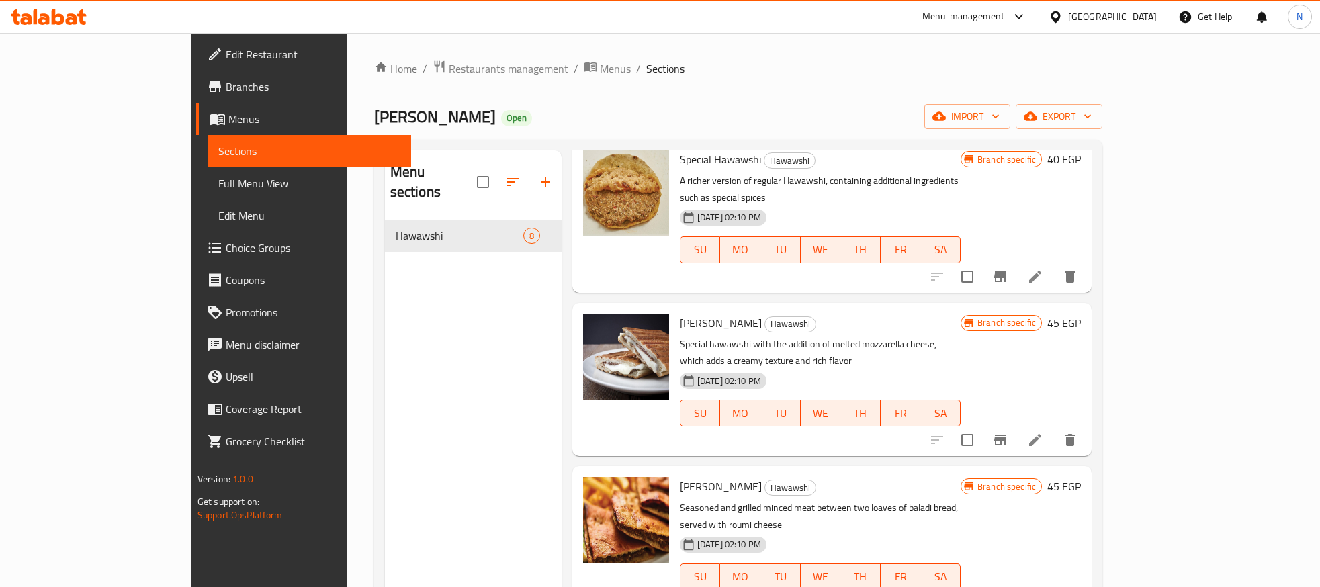
click at [1008, 432] on icon "Branch-specific-item" at bounding box center [1000, 440] width 16 height 16
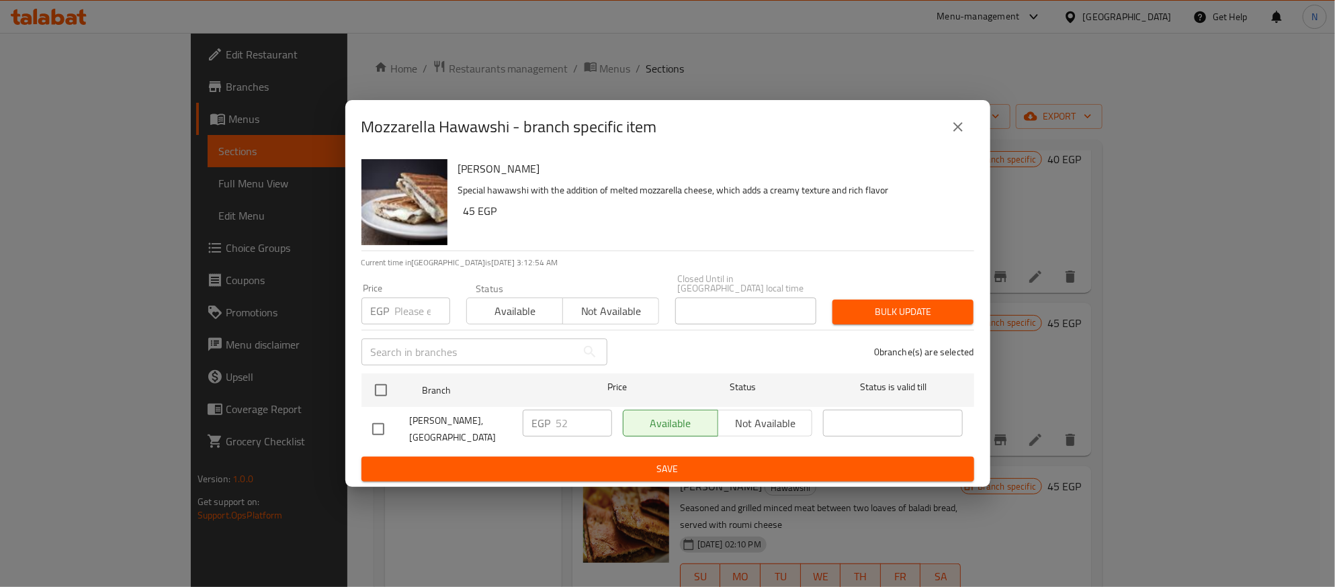
click at [960, 118] on button "close" at bounding box center [958, 127] width 32 height 32
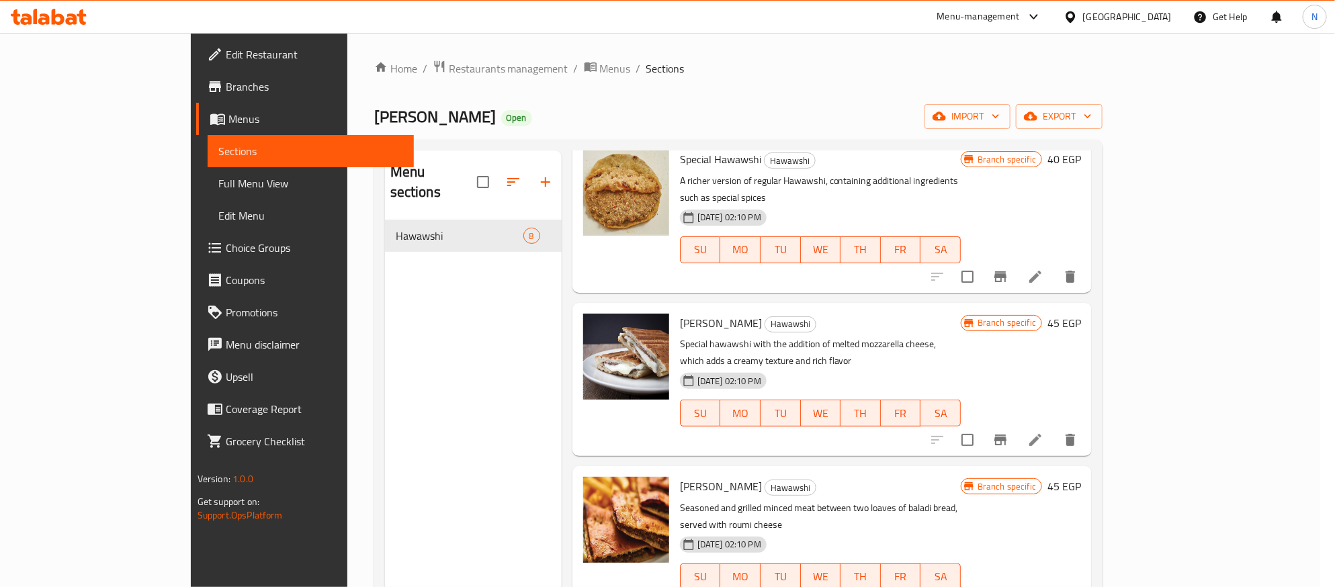
click at [960, 127] on icon "close" at bounding box center [958, 127] width 16 height 16
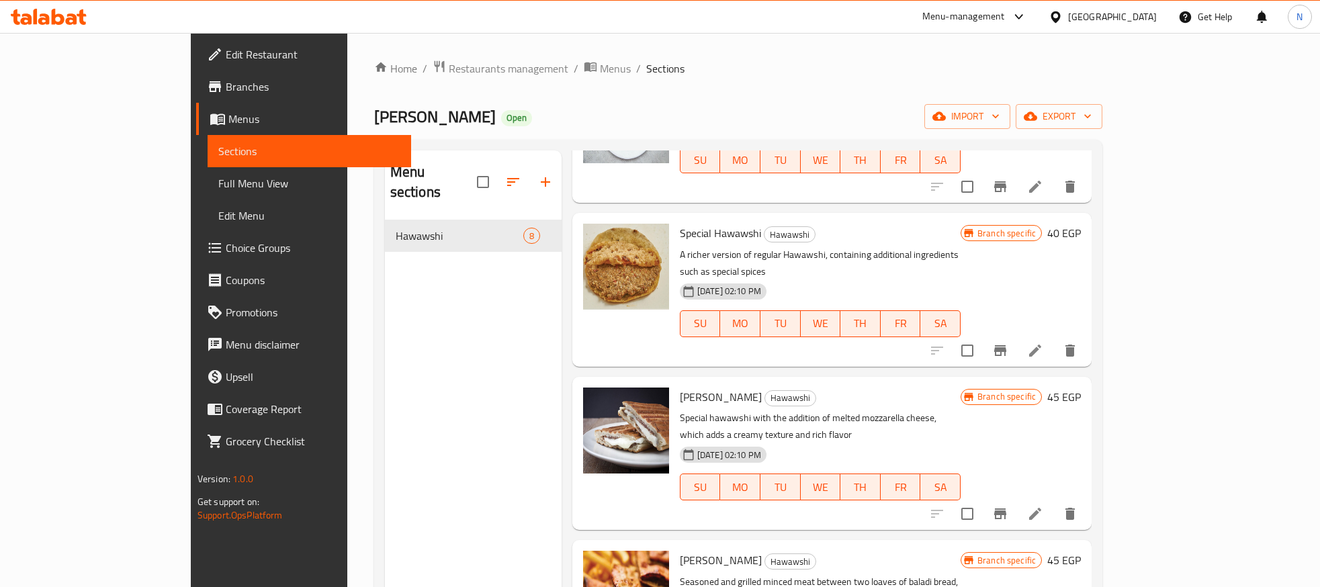
scroll to position [101, 0]
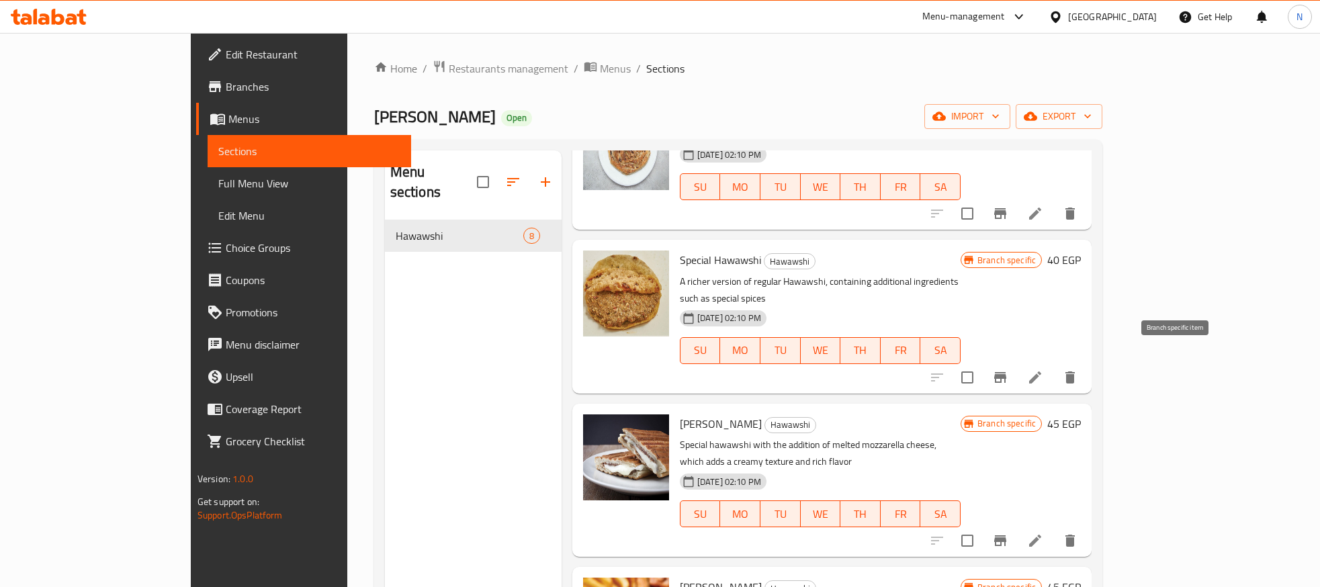
click at [1006, 372] on icon "Branch-specific-item" at bounding box center [1000, 377] width 12 height 11
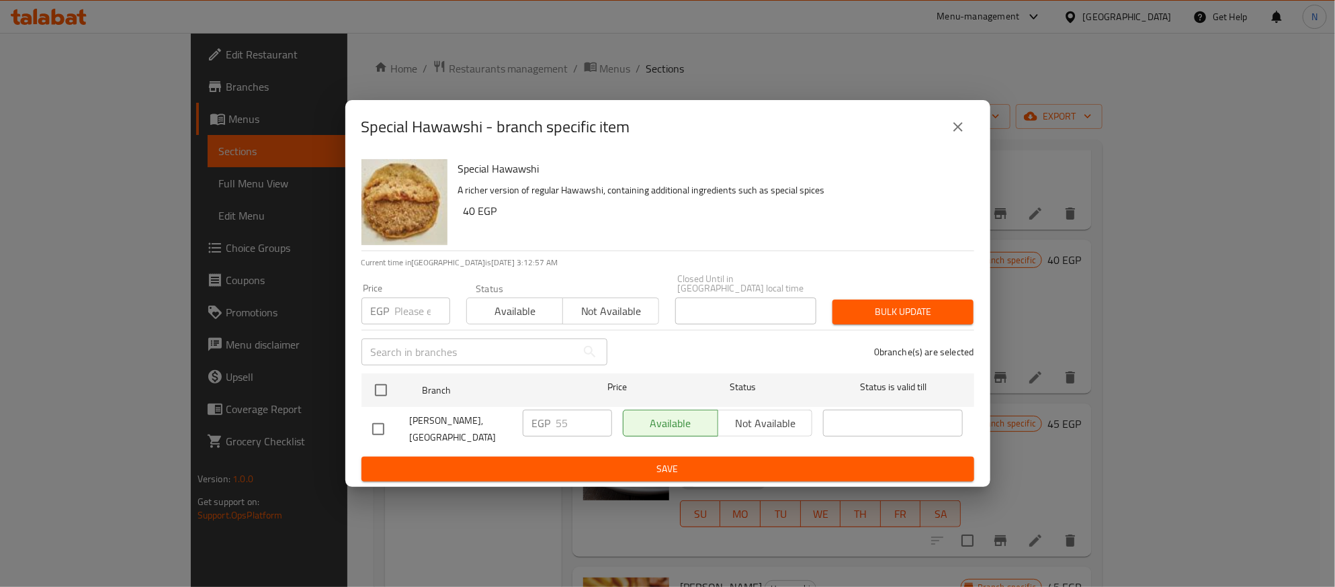
click at [960, 129] on icon "close" at bounding box center [958, 127] width 16 height 16
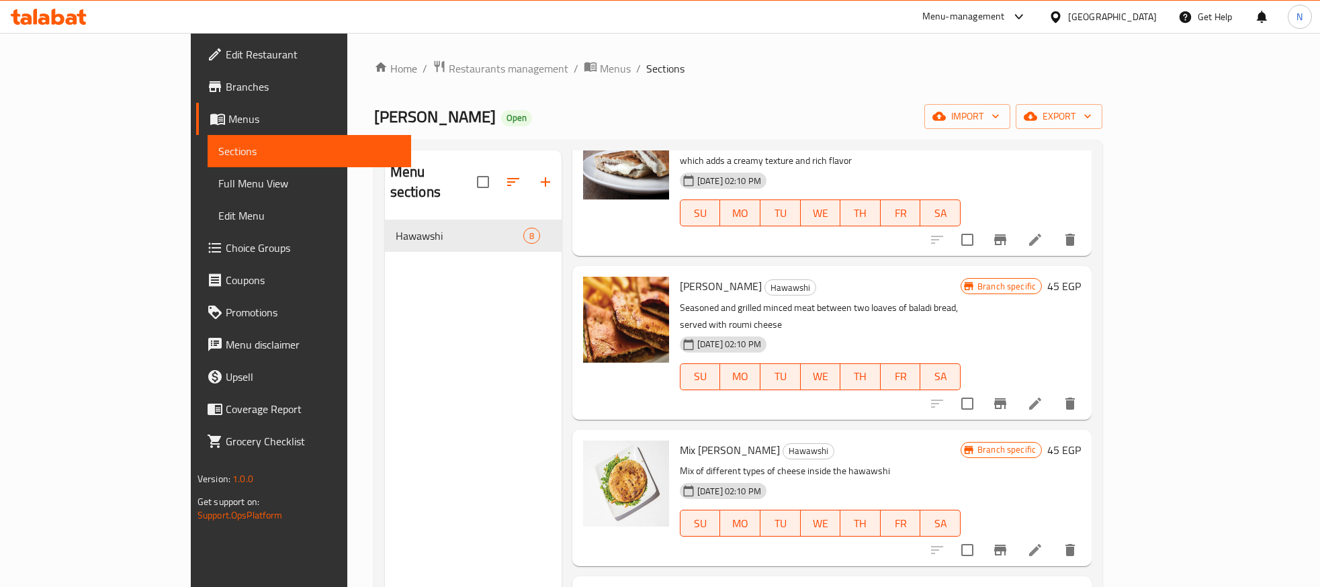
scroll to position [403, 0]
click at [1008, 394] on icon "Branch-specific-item" at bounding box center [1000, 402] width 16 height 16
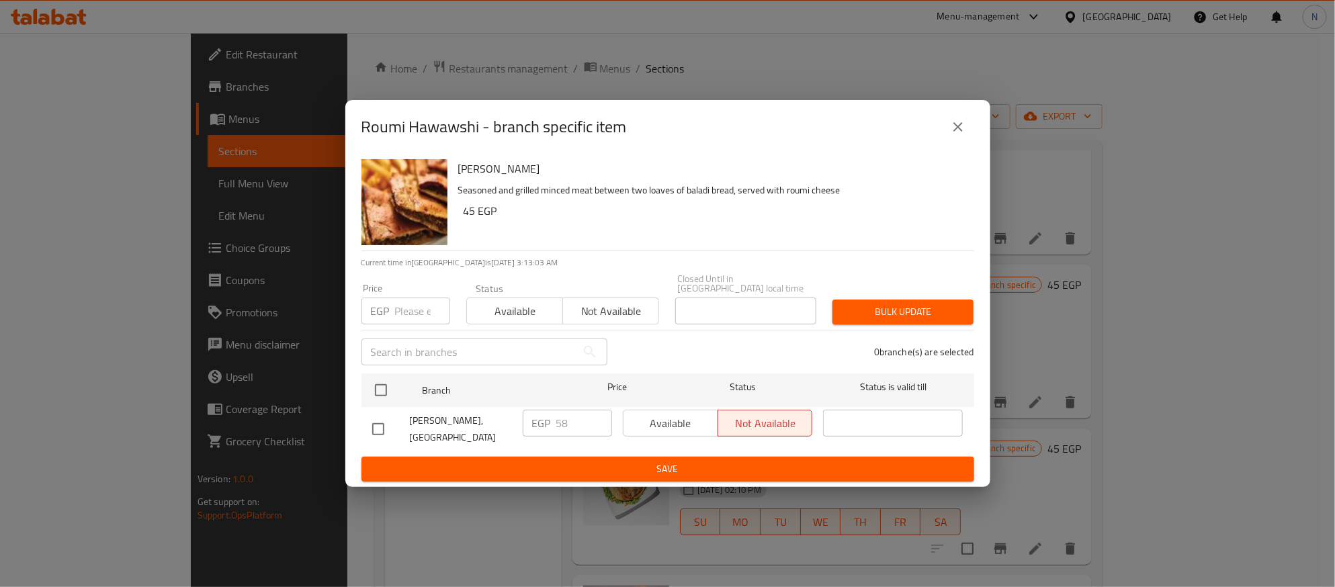
click at [403, 311] on input "number" at bounding box center [422, 311] width 55 height 27
click at [958, 142] on button "close" at bounding box center [958, 127] width 32 height 32
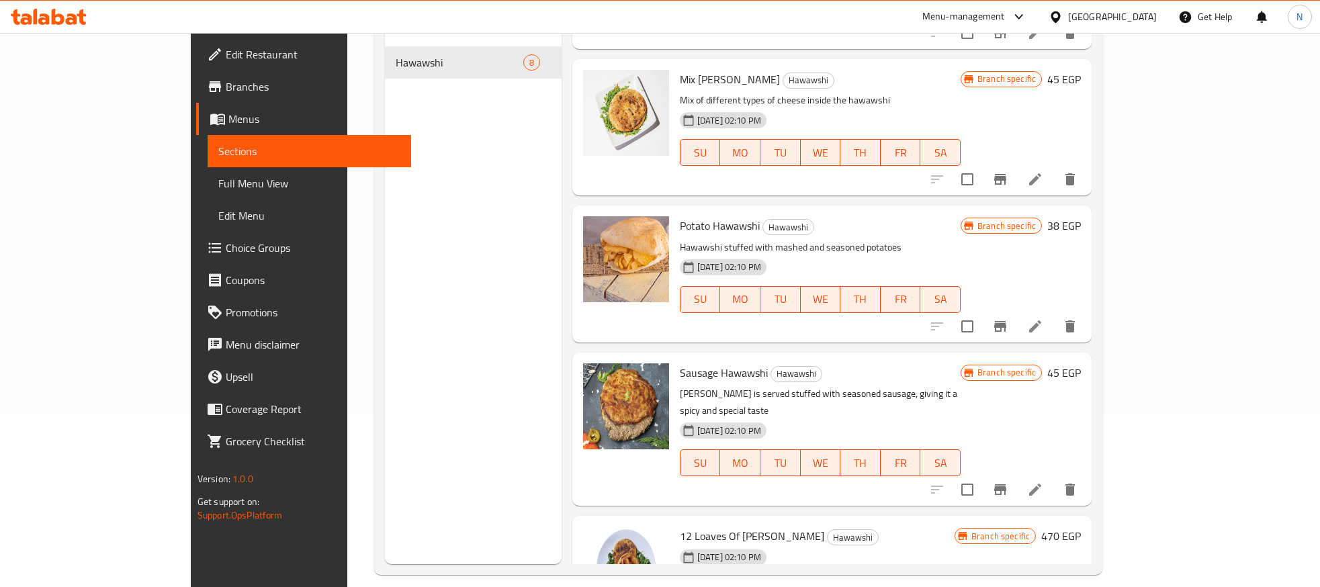
scroll to position [188, 0]
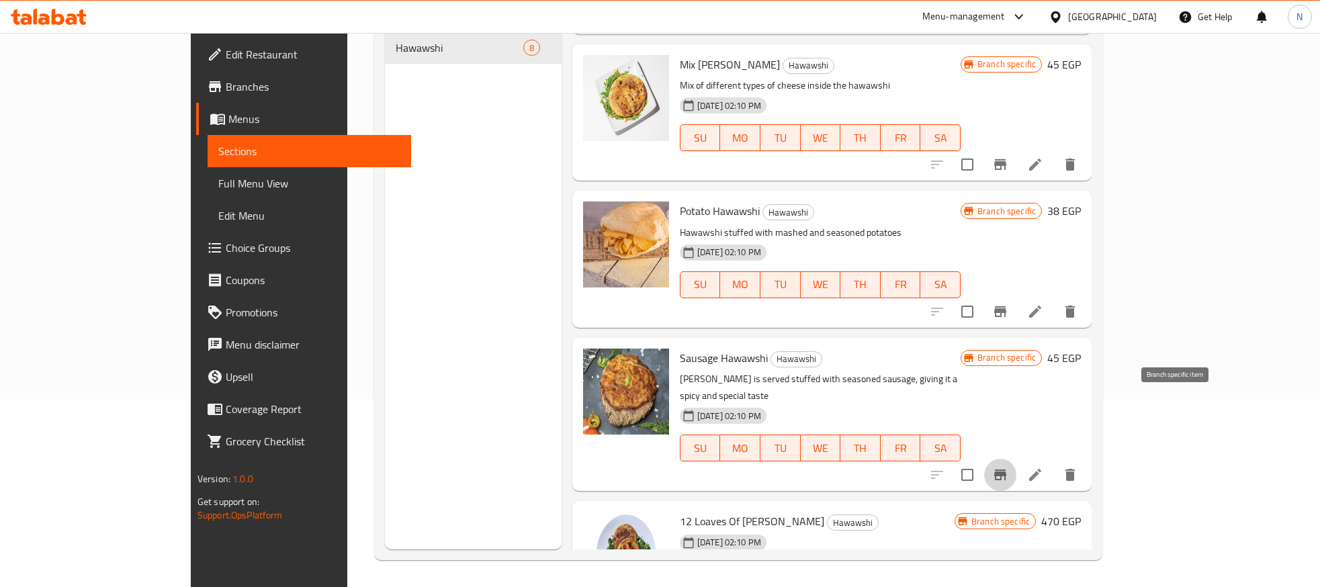
click at [1008, 467] on icon "Branch-specific-item" at bounding box center [1000, 475] width 16 height 16
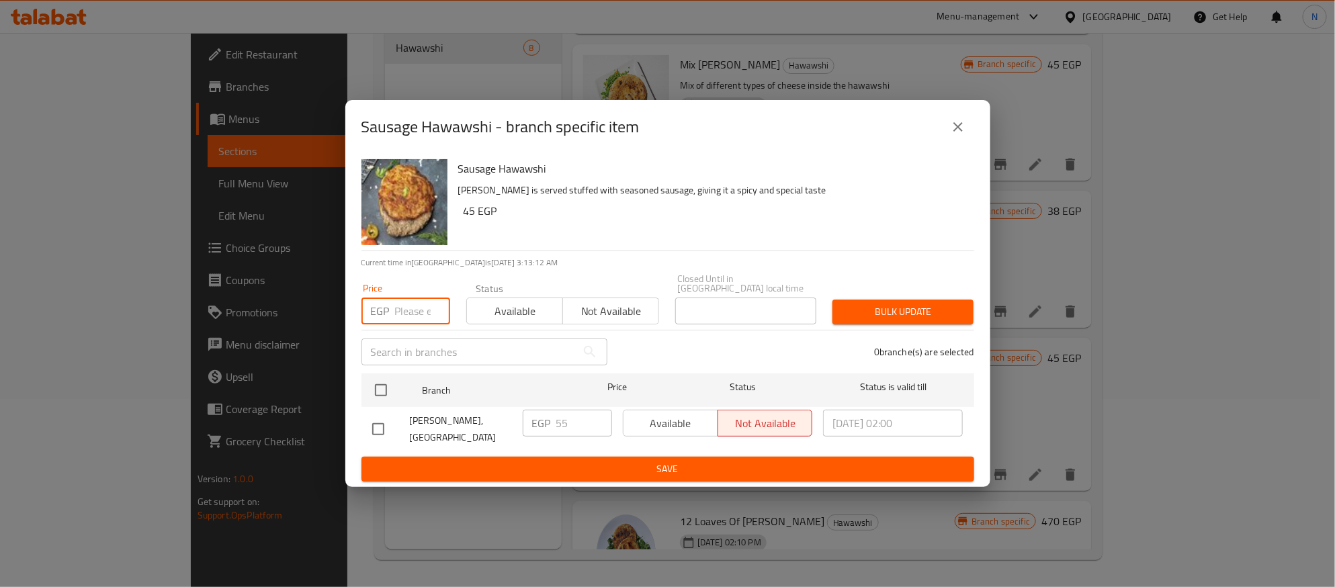
click at [408, 314] on input "number" at bounding box center [422, 311] width 55 height 27
type input "8"
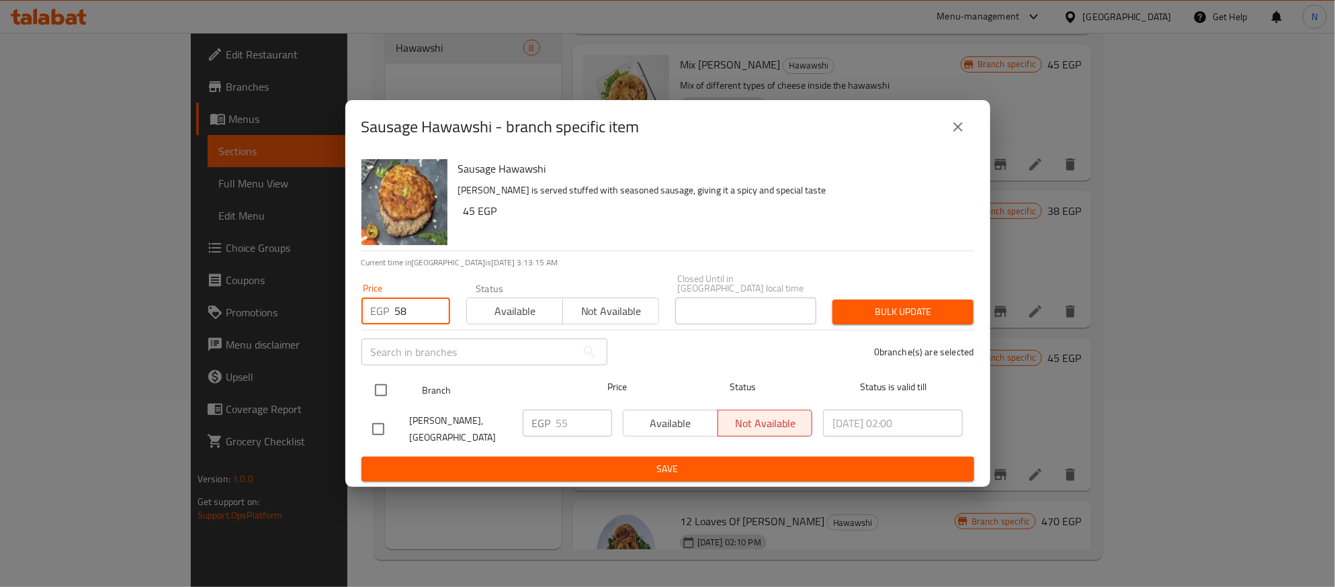
type input "58"
click at [389, 386] on input "checkbox" at bounding box center [381, 390] width 28 height 28
checkbox input "true"
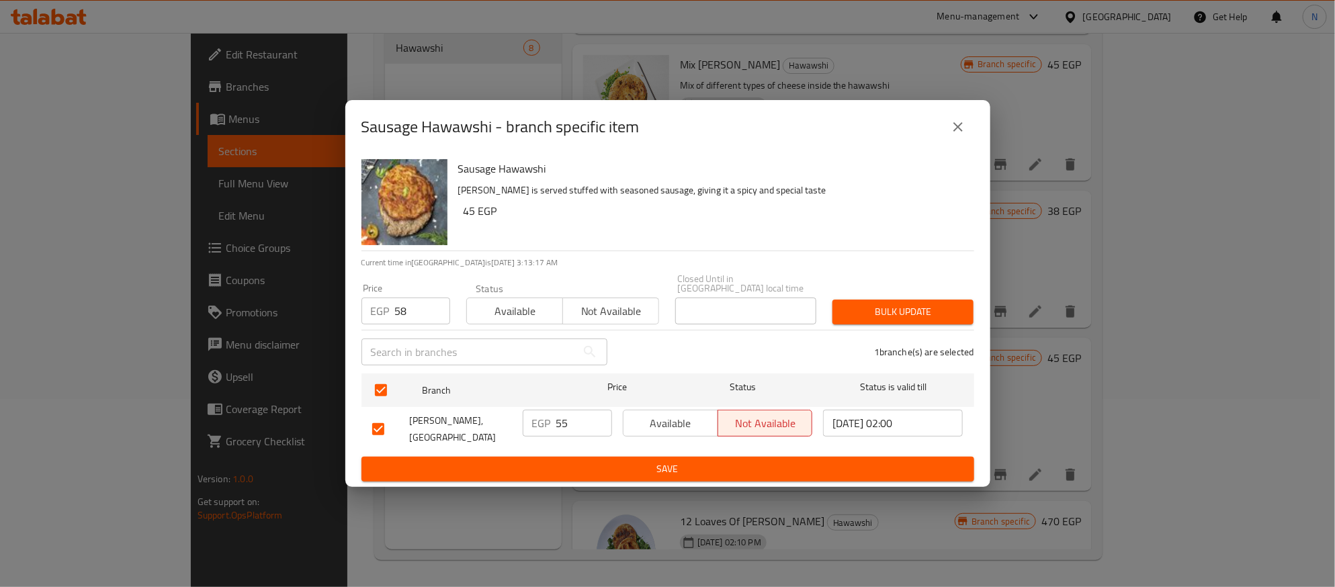
click at [924, 304] on span "Bulk update" at bounding box center [903, 312] width 120 height 17
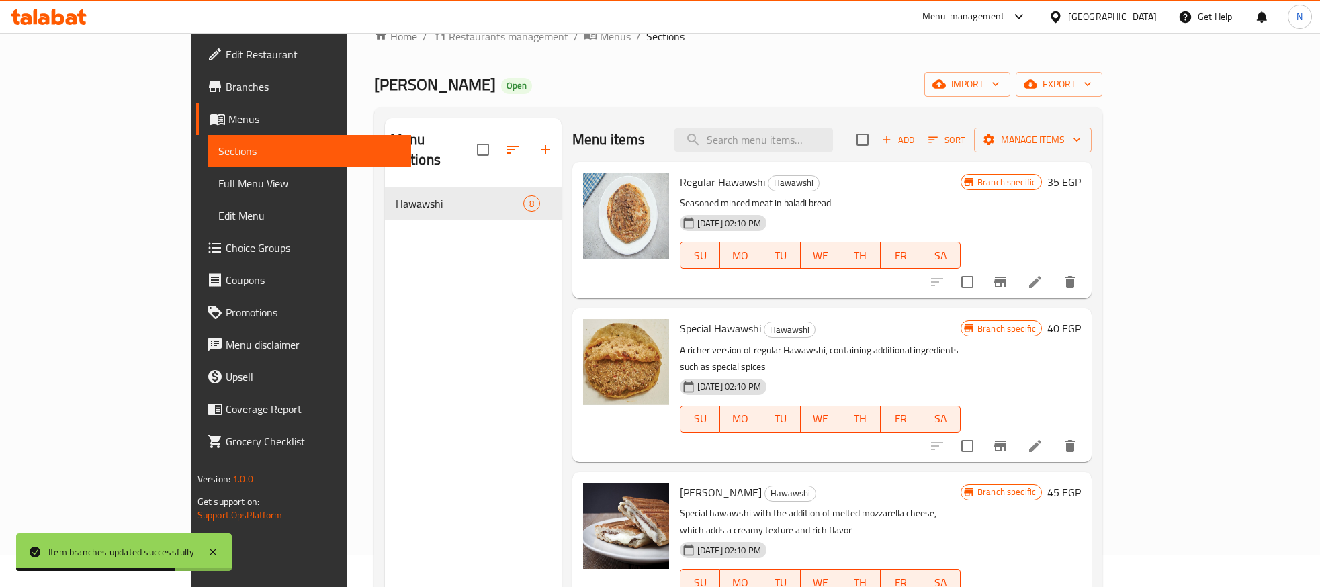
scroll to position [0, 0]
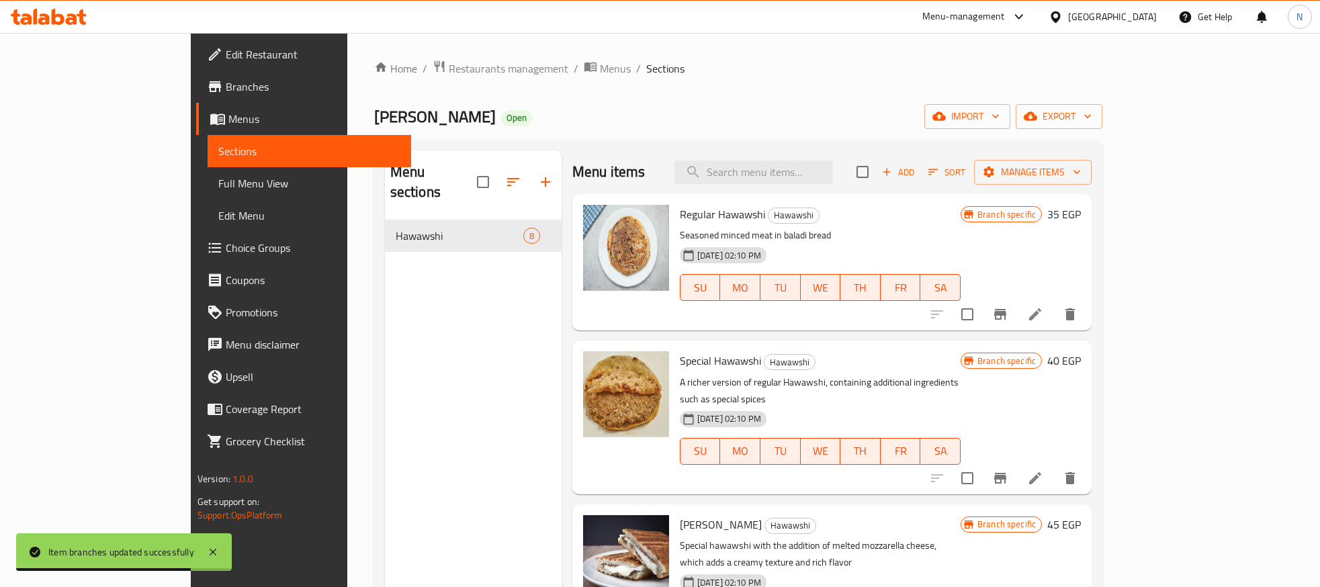
click at [1006, 473] on icon "Branch-specific-item" at bounding box center [1000, 478] width 12 height 11
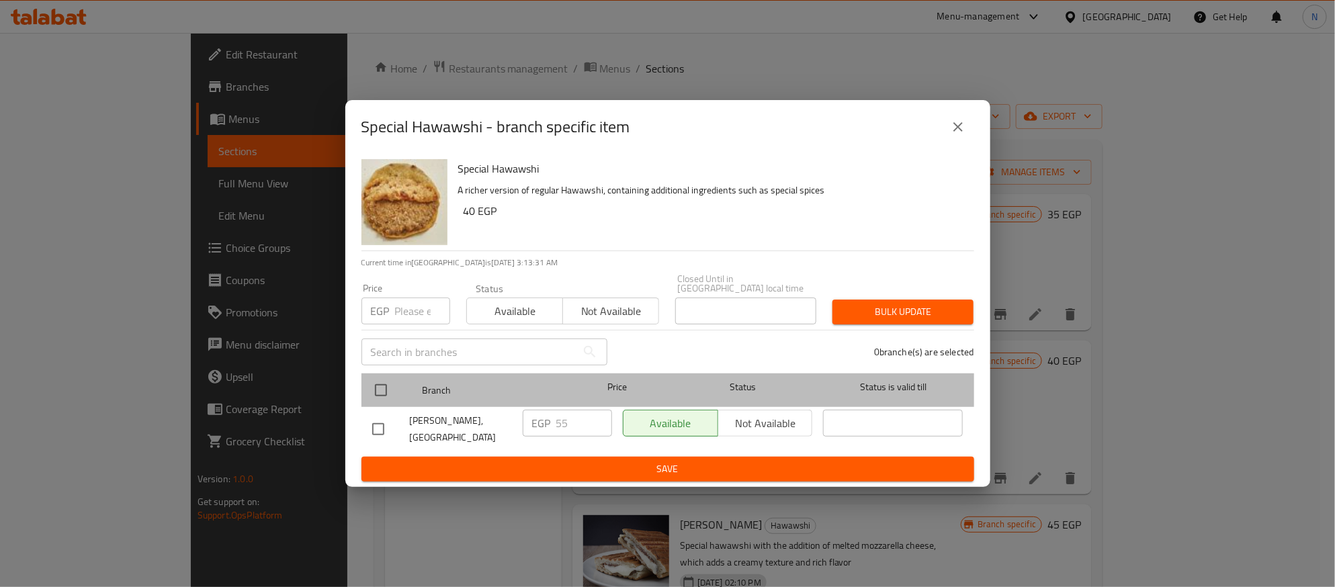
click at [398, 379] on div at bounding box center [392, 390] width 50 height 39
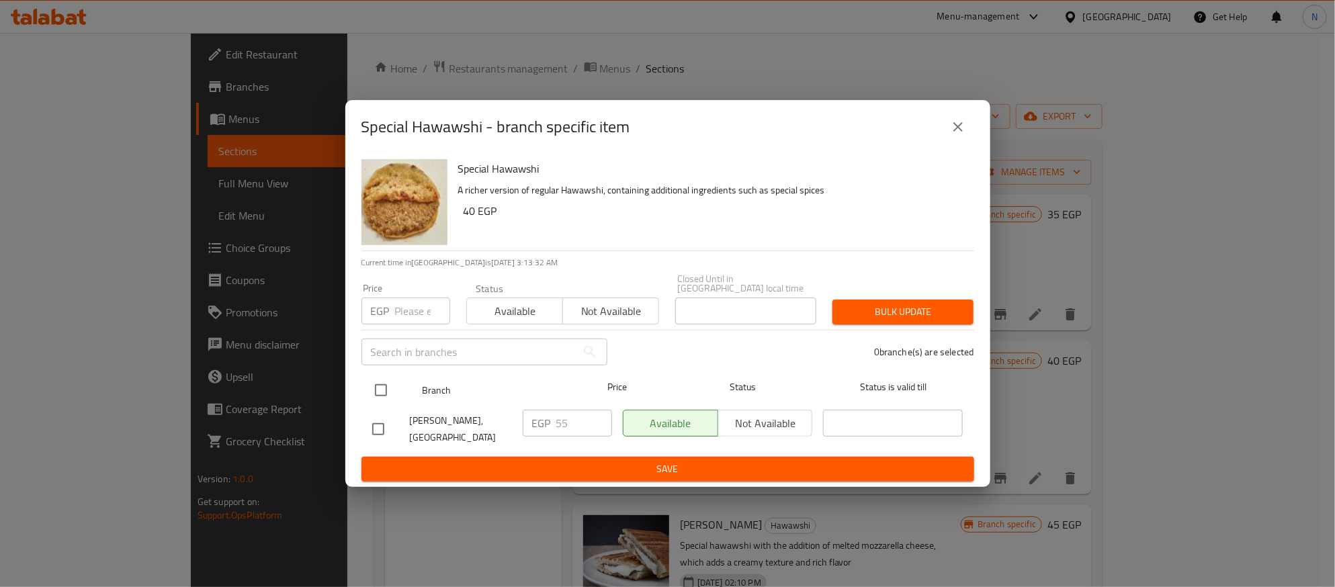
click at [382, 382] on input "checkbox" at bounding box center [381, 390] width 28 height 28
checkbox input "true"
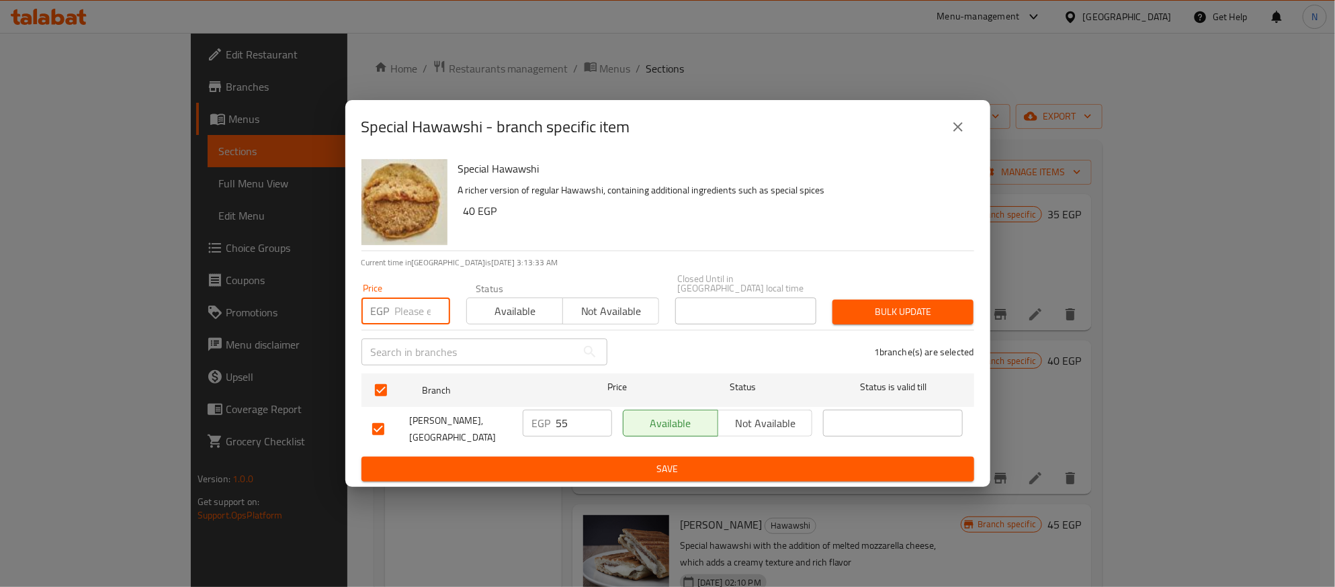
click at [409, 298] on input "number" at bounding box center [422, 311] width 55 height 27
type input "58"
click at [875, 310] on span "Bulk update" at bounding box center [903, 312] width 120 height 17
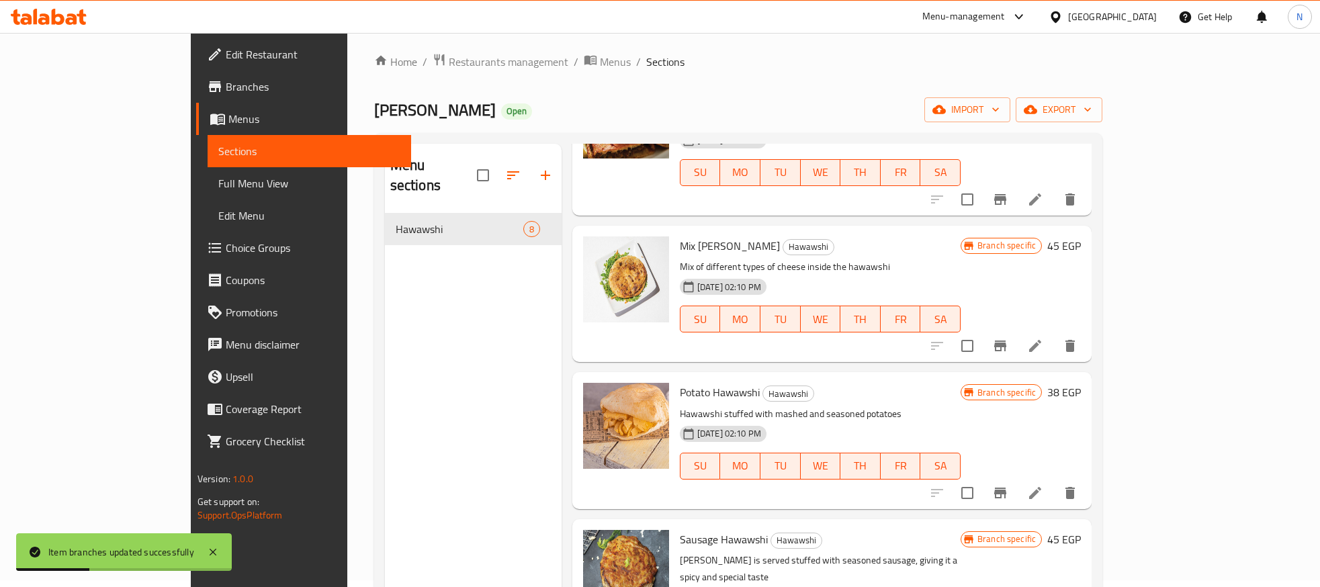
scroll to position [188, 0]
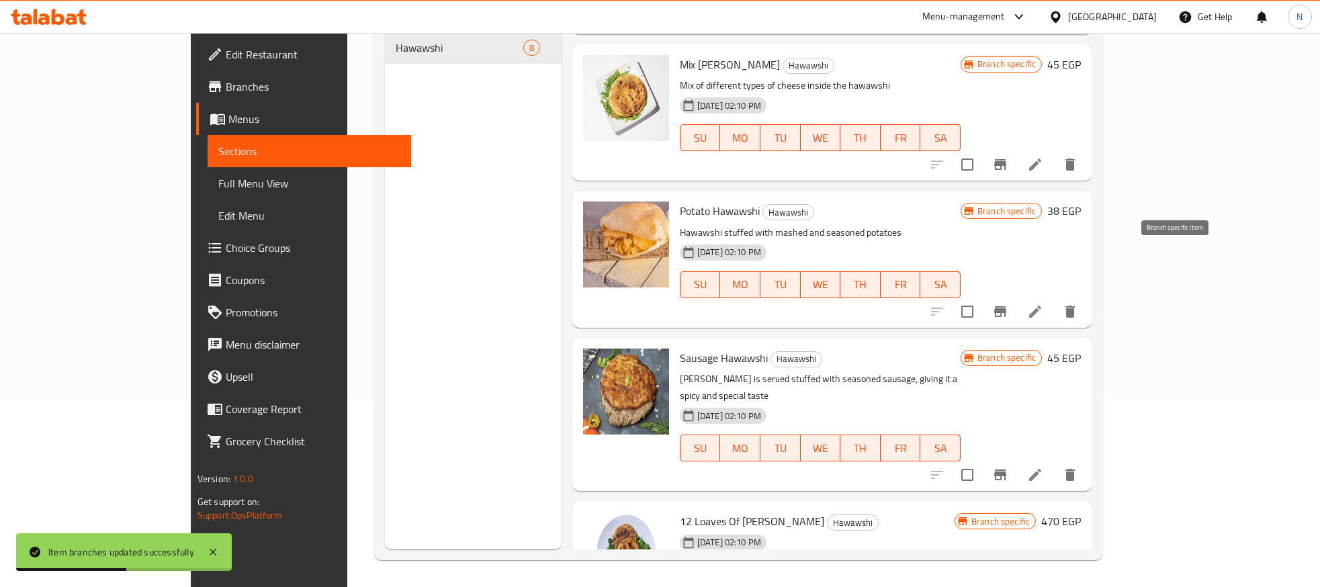
click at [1016, 296] on button "Branch-specific-item" at bounding box center [1000, 312] width 32 height 32
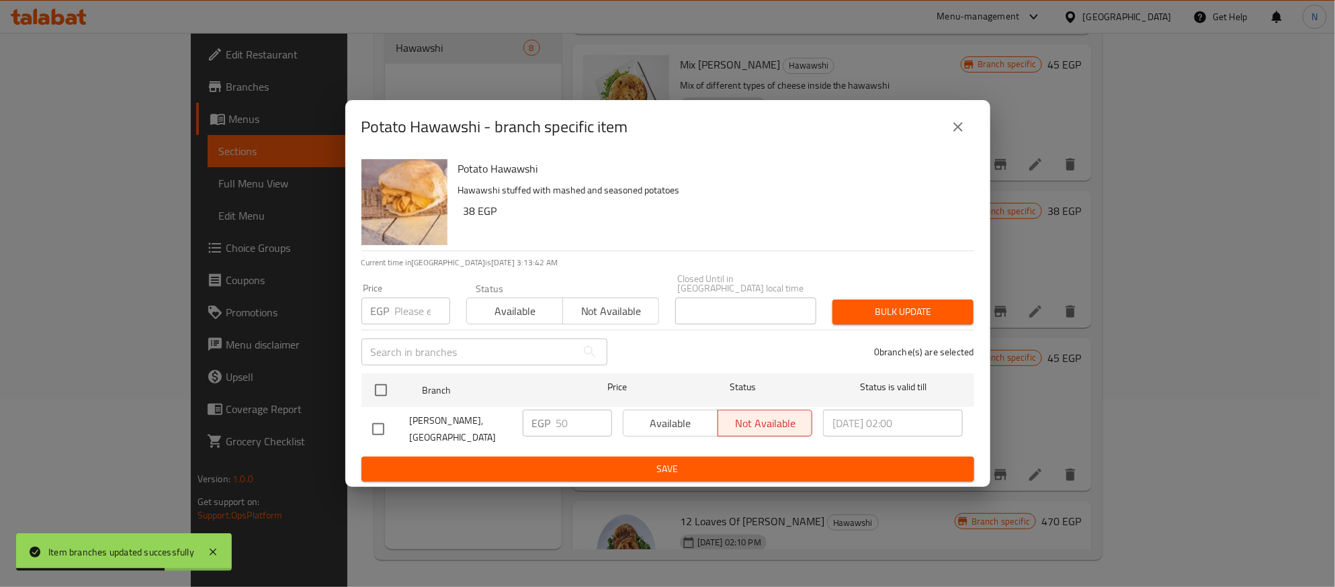
click at [393, 306] on div "EGP Price" at bounding box center [405, 311] width 89 height 27
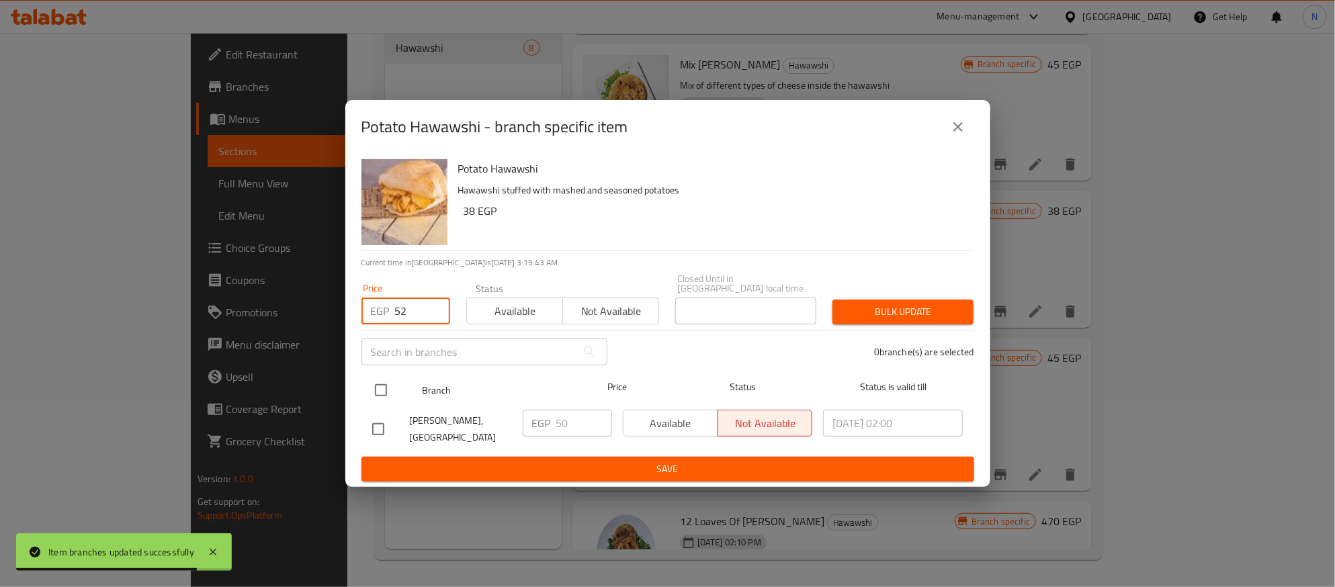
type input "52"
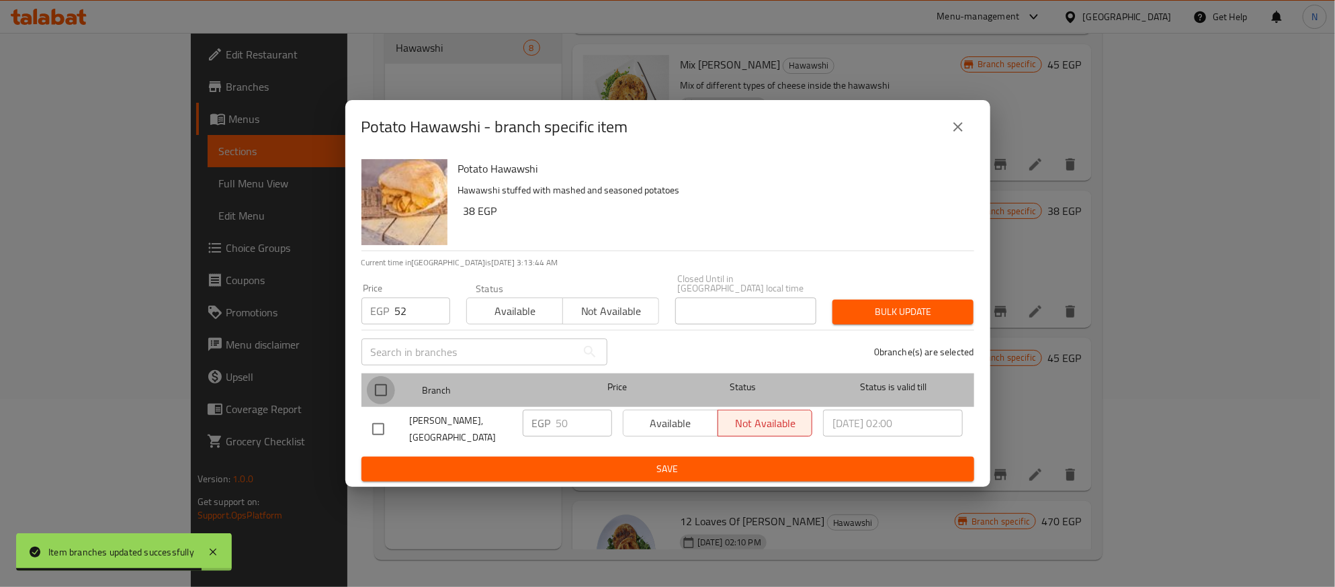
click at [382, 389] on input "checkbox" at bounding box center [381, 390] width 28 height 28
checkbox input "true"
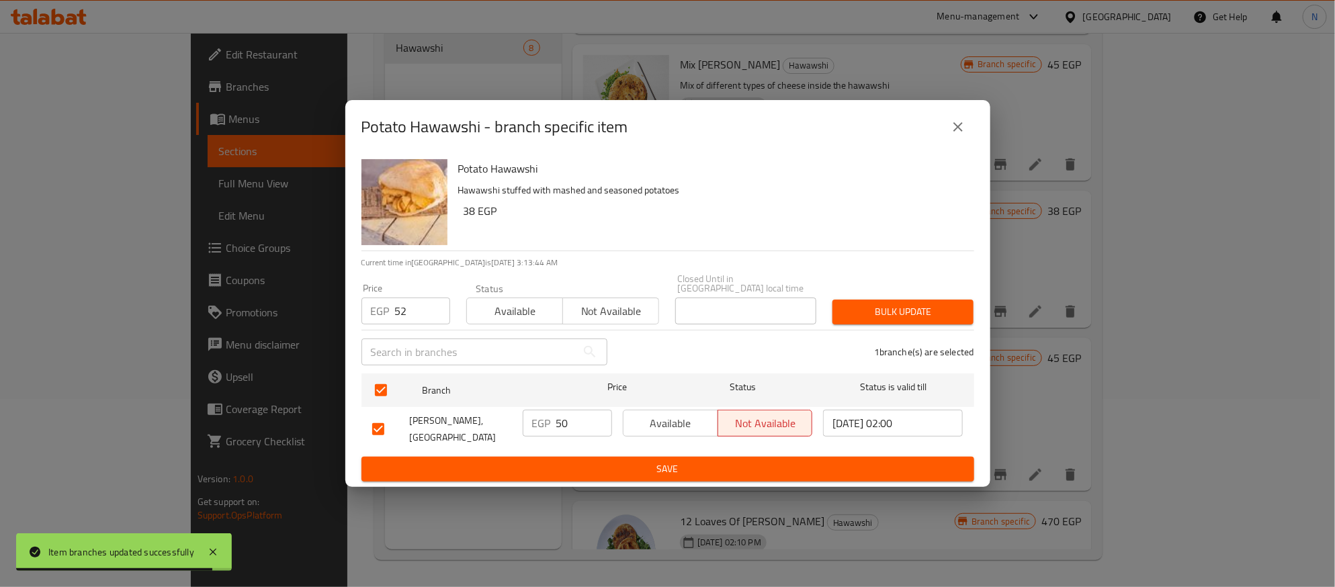
click at [925, 313] on span "Bulk update" at bounding box center [903, 312] width 120 height 17
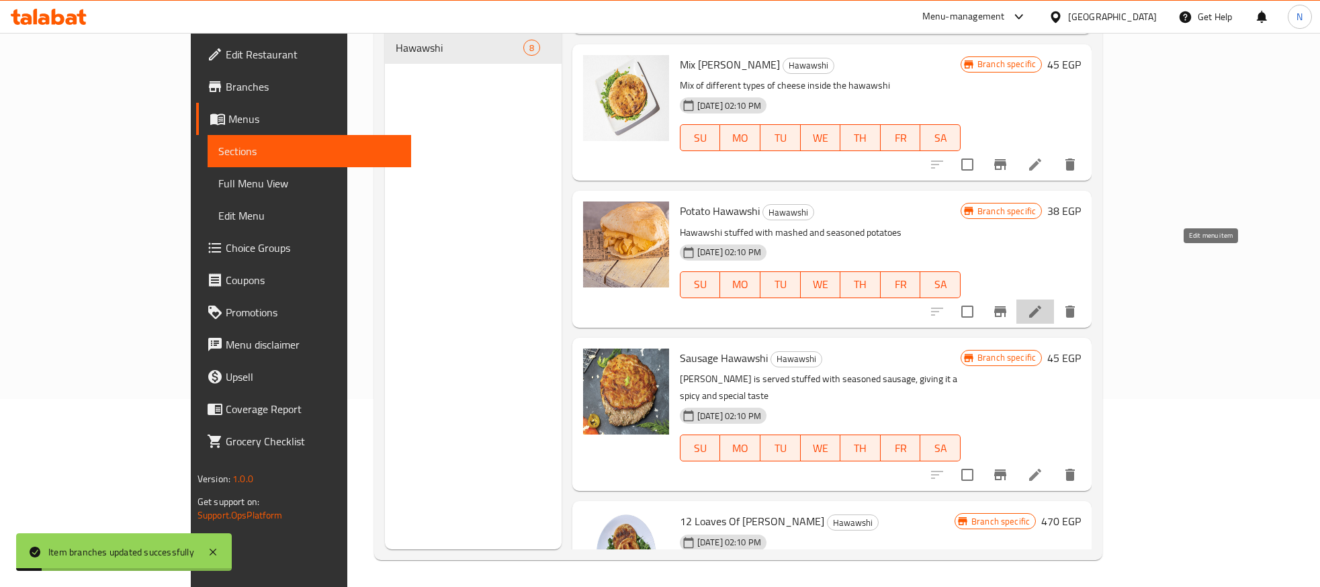
click at [1043, 304] on icon at bounding box center [1035, 312] width 16 height 16
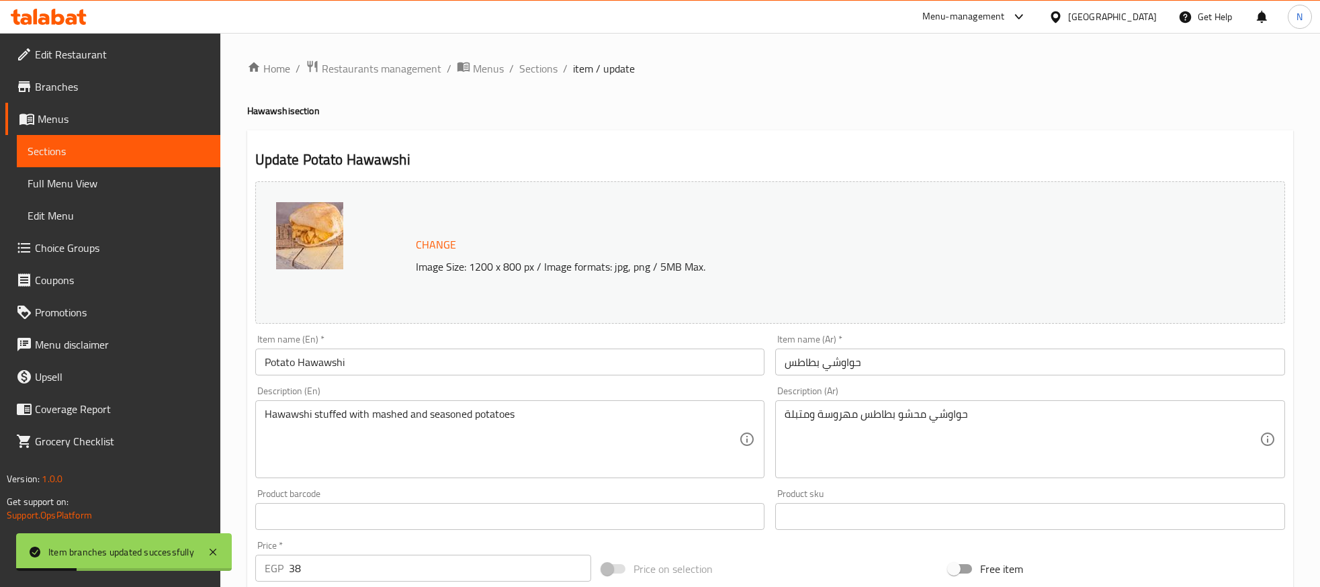
click at [547, 69] on span "Sections" at bounding box center [538, 68] width 38 height 16
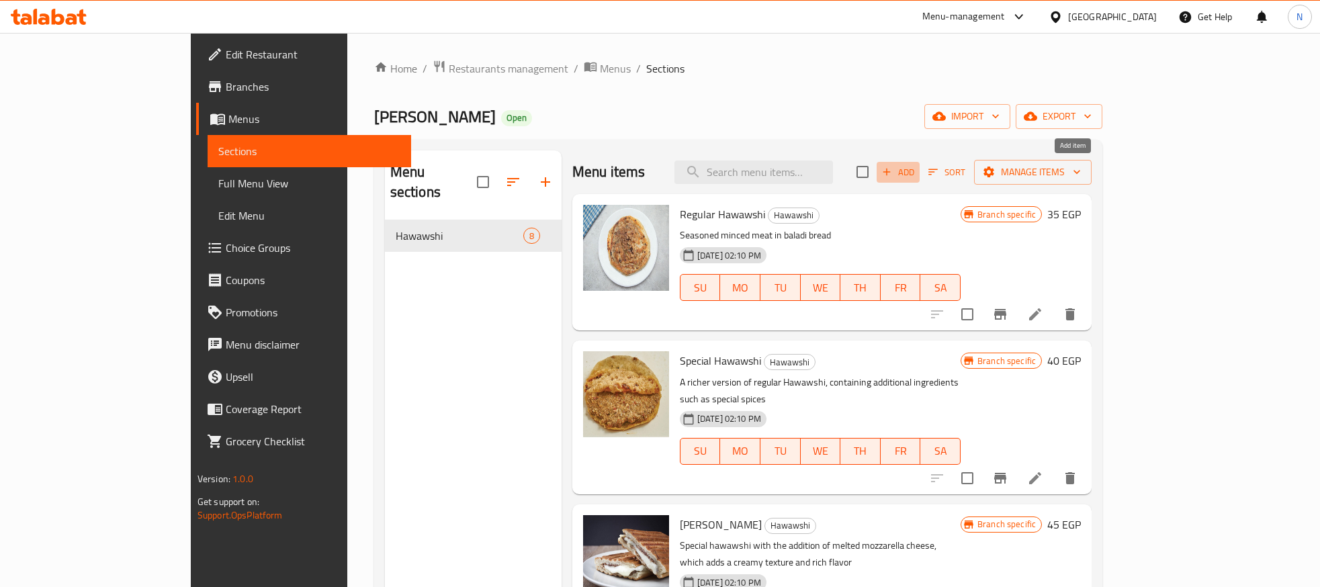
click at [891, 173] on icon "button" at bounding box center [886, 172] width 7 height 7
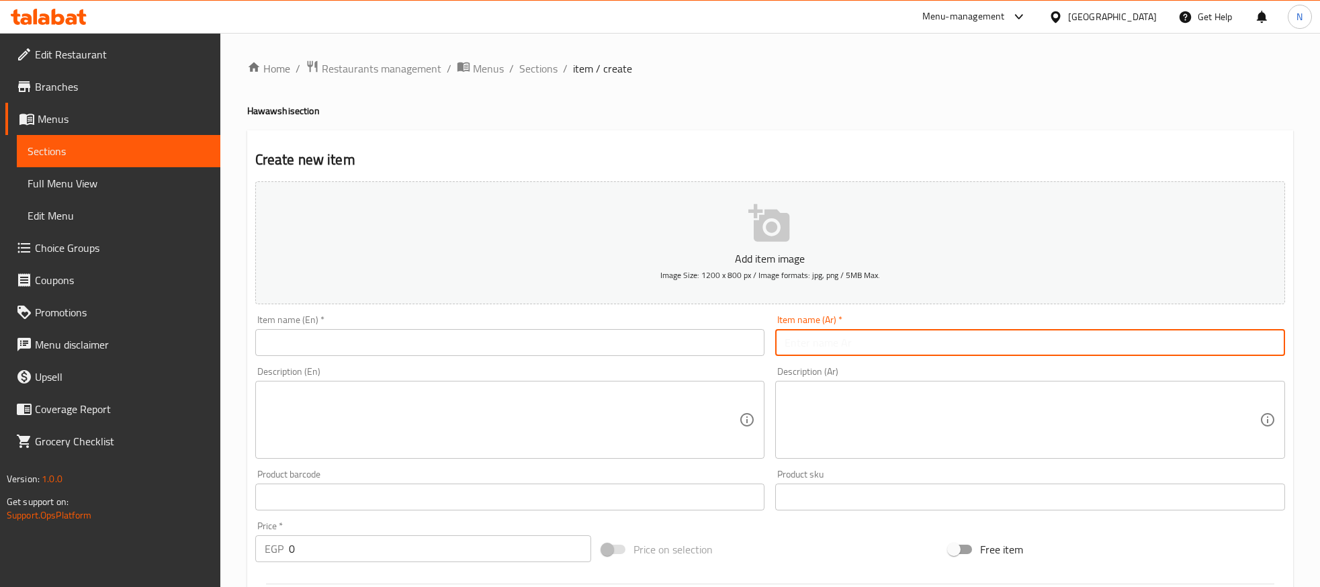
click at [972, 337] on input "text" at bounding box center [1030, 342] width 510 height 27
type input "p"
click at [984, 339] on input "حواوشي خضار جبن" at bounding box center [1030, 342] width 510 height 27
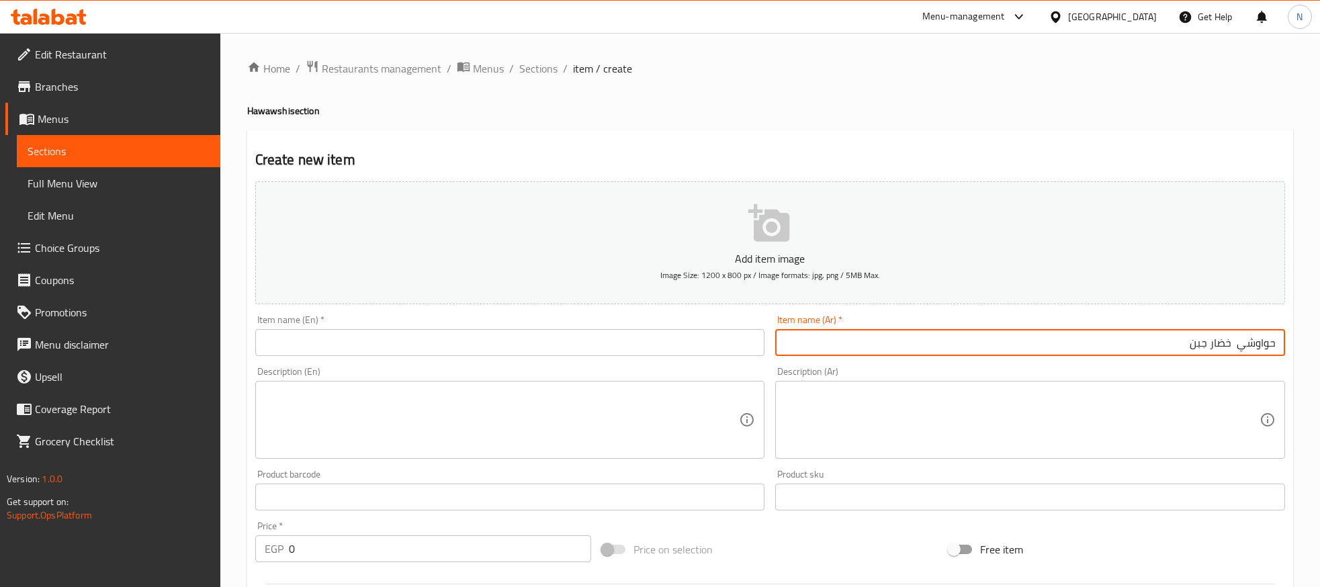
click at [984, 339] on input "حواوشي خضار جبن" at bounding box center [1030, 342] width 510 height 27
type input "حواوشي خضار جبن"
click at [369, 345] on input "text" at bounding box center [510, 342] width 510 height 27
paste input "Vegetable and cheese hawawshi"
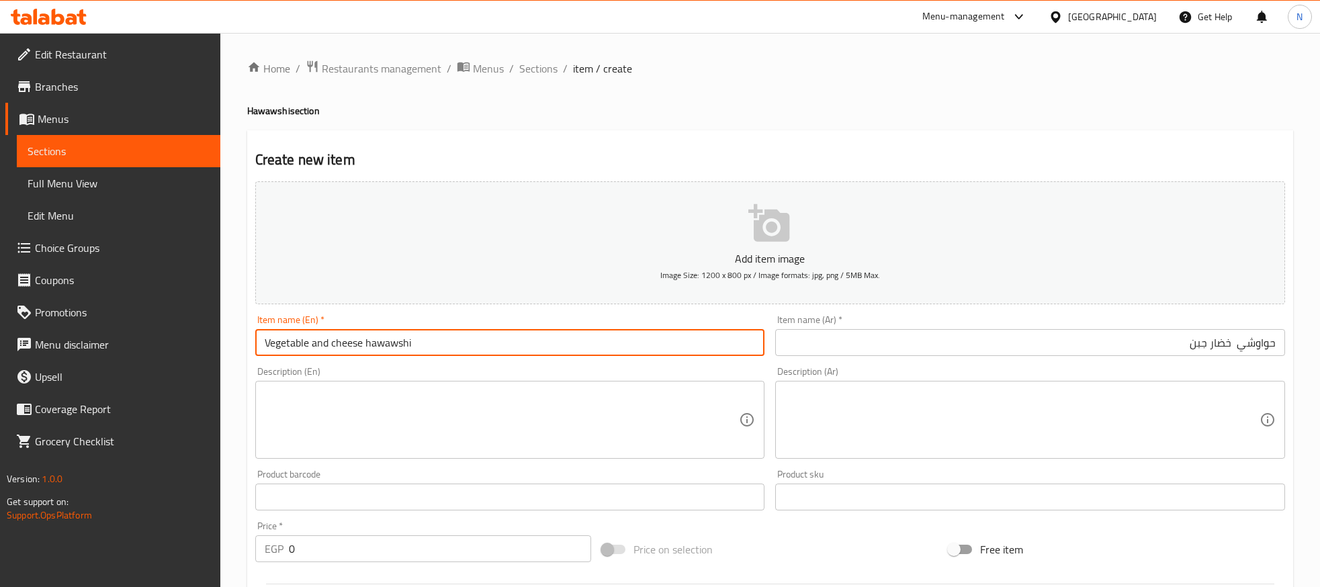
click at [369, 345] on input "Vegetable and cheese hawawshi" at bounding box center [510, 342] width 510 height 27
click at [315, 349] on input "Vegetable and Cheese Hawawshi" at bounding box center [510, 342] width 510 height 27
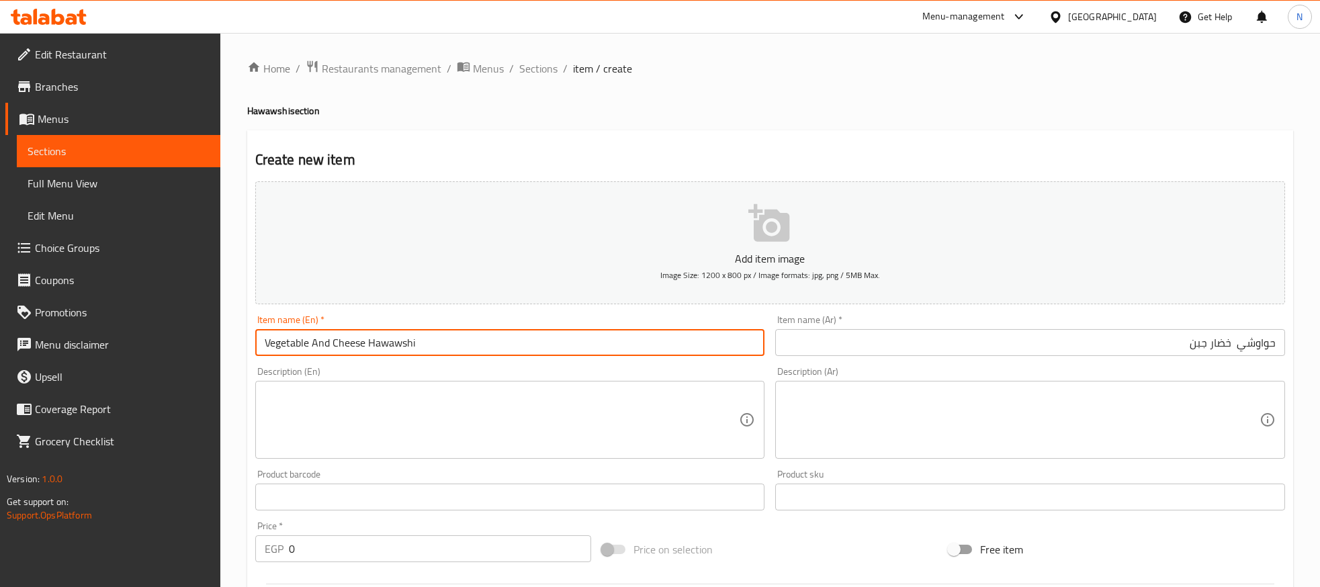
type input "Vegetable And Cheese Hawawshi"
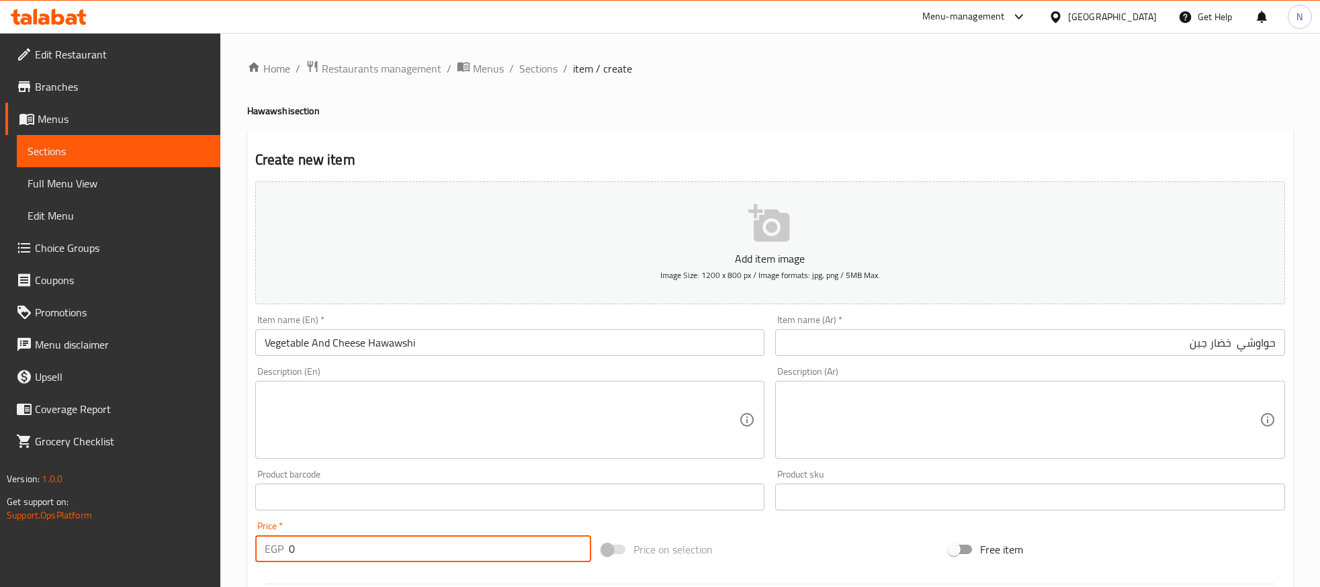
drag, startPoint x: 311, startPoint y: 551, endPoint x: 271, endPoint y: 552, distance: 40.3
click at [271, 552] on div "EGP 0 Price *" at bounding box center [423, 548] width 336 height 27
type input "65"
click at [381, 377] on div "Description (En) Description (En)" at bounding box center [510, 413] width 510 height 92
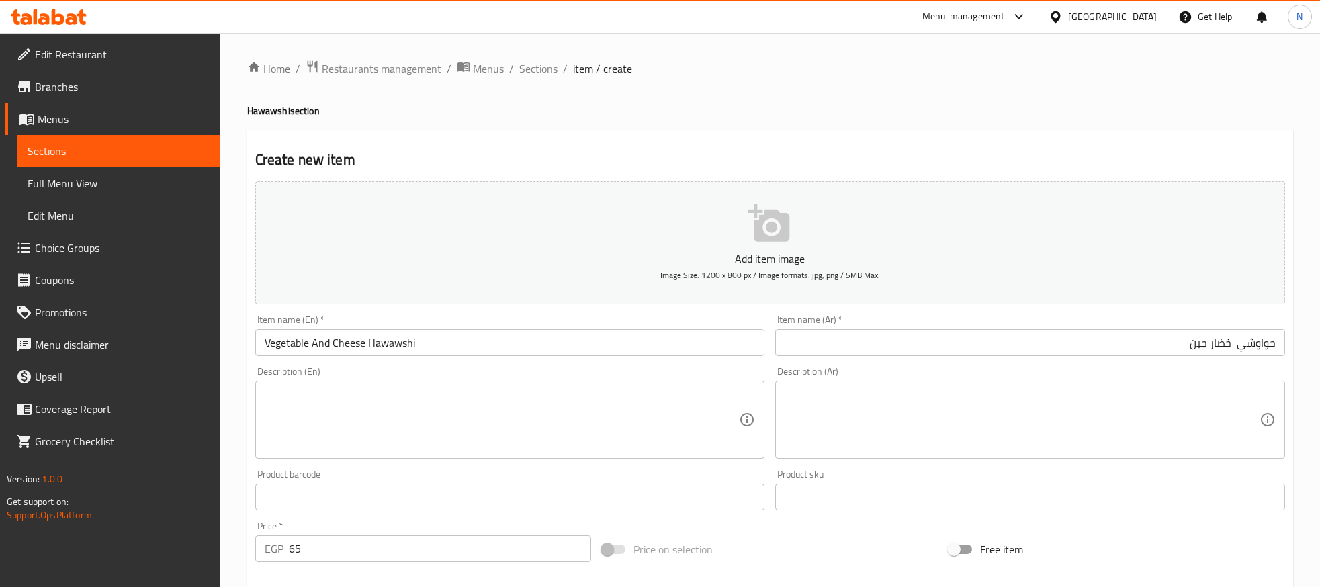
click at [357, 401] on textarea at bounding box center [502, 420] width 475 height 64
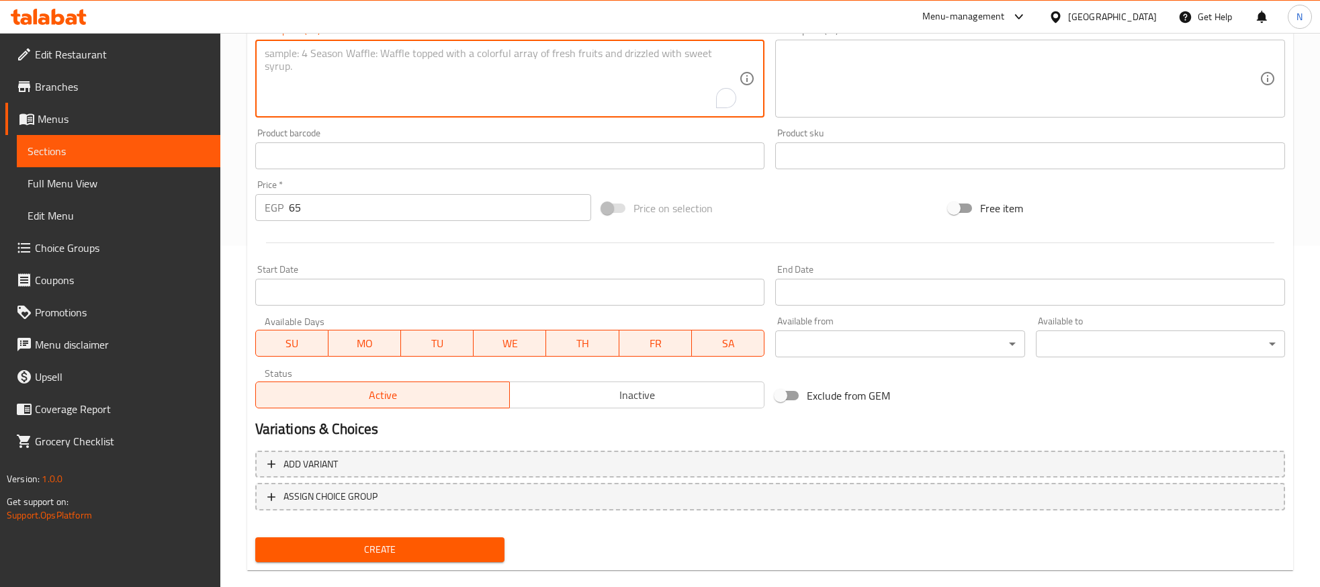
scroll to position [361, 0]
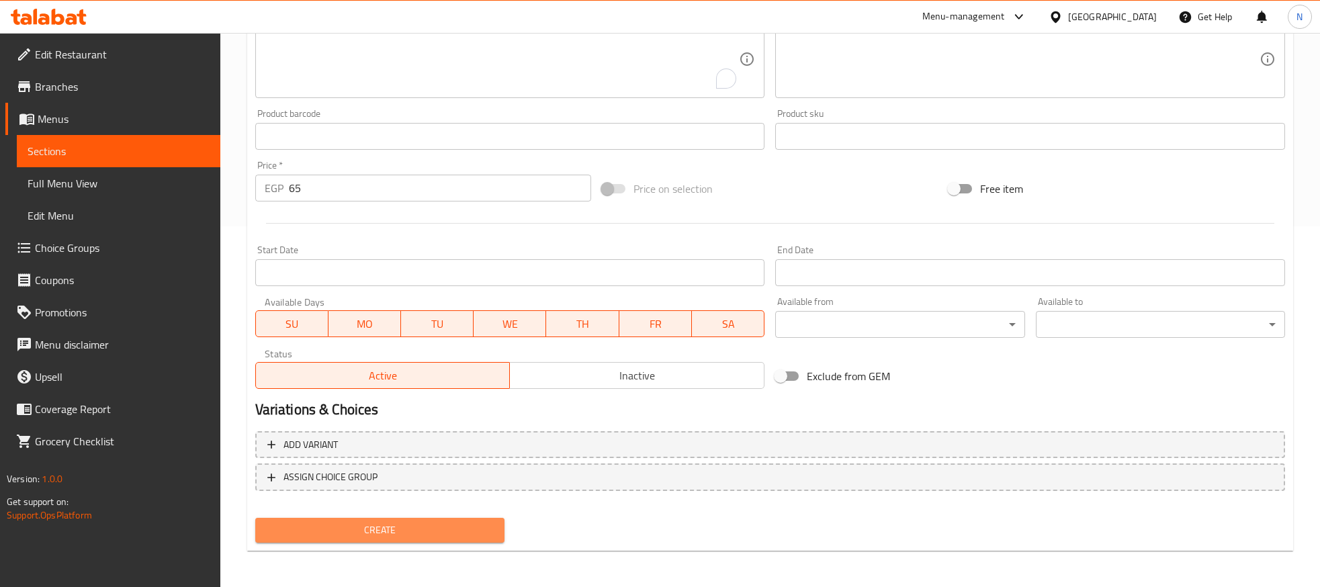
click at [395, 531] on span "Create" at bounding box center [380, 530] width 228 height 17
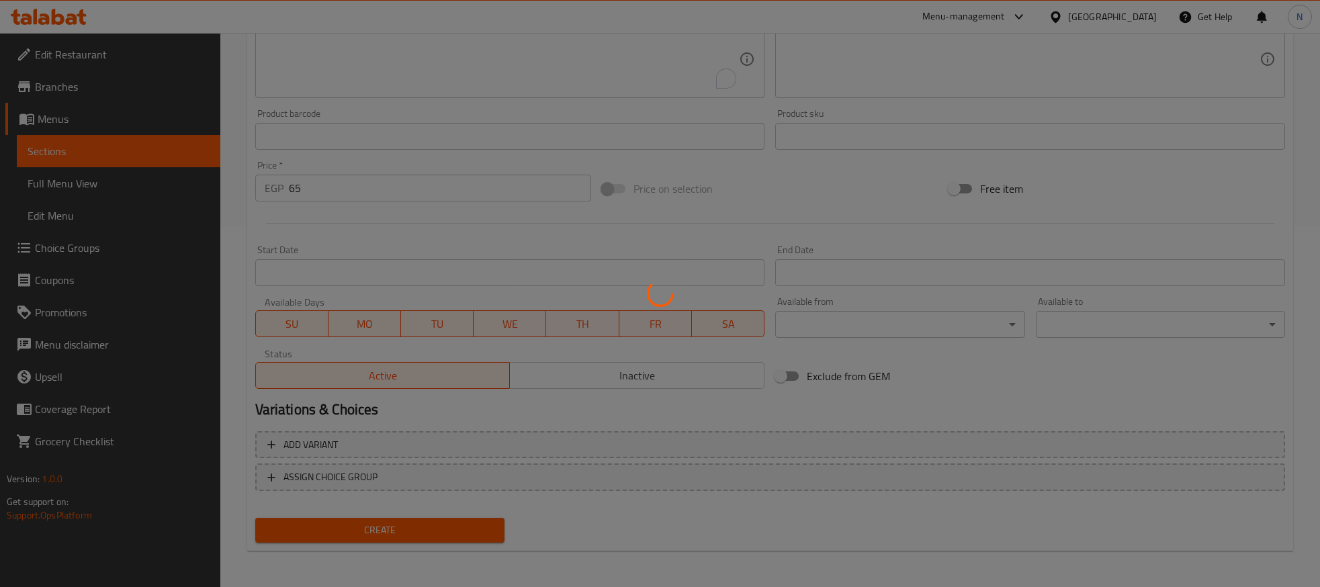
type input "0"
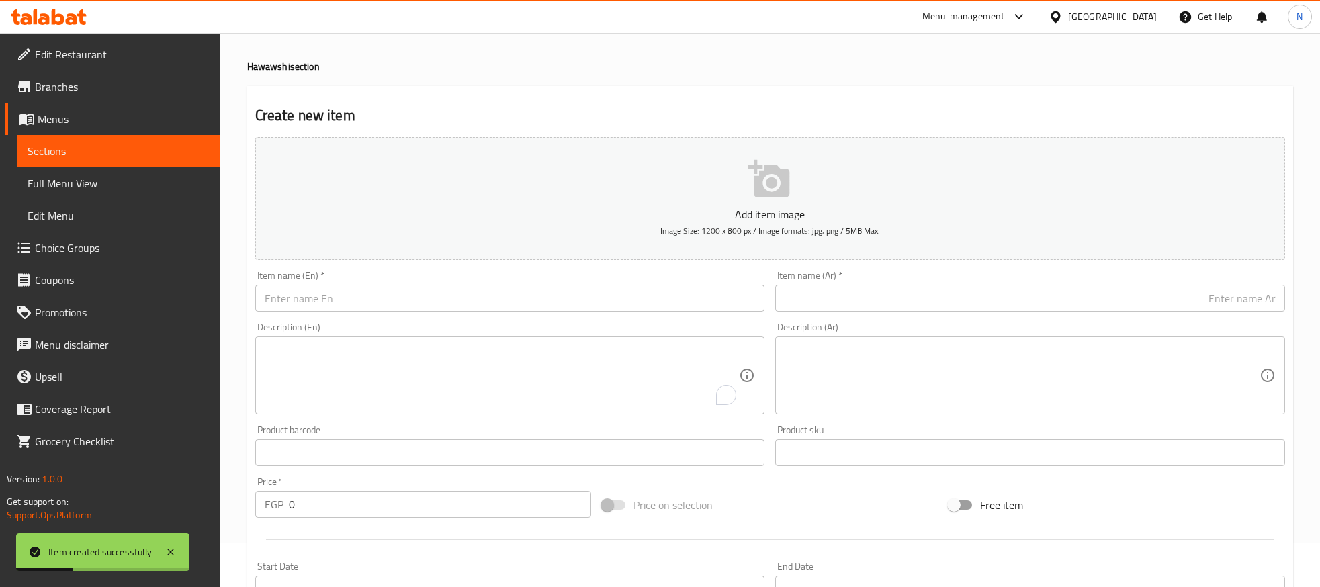
scroll to position [0, 0]
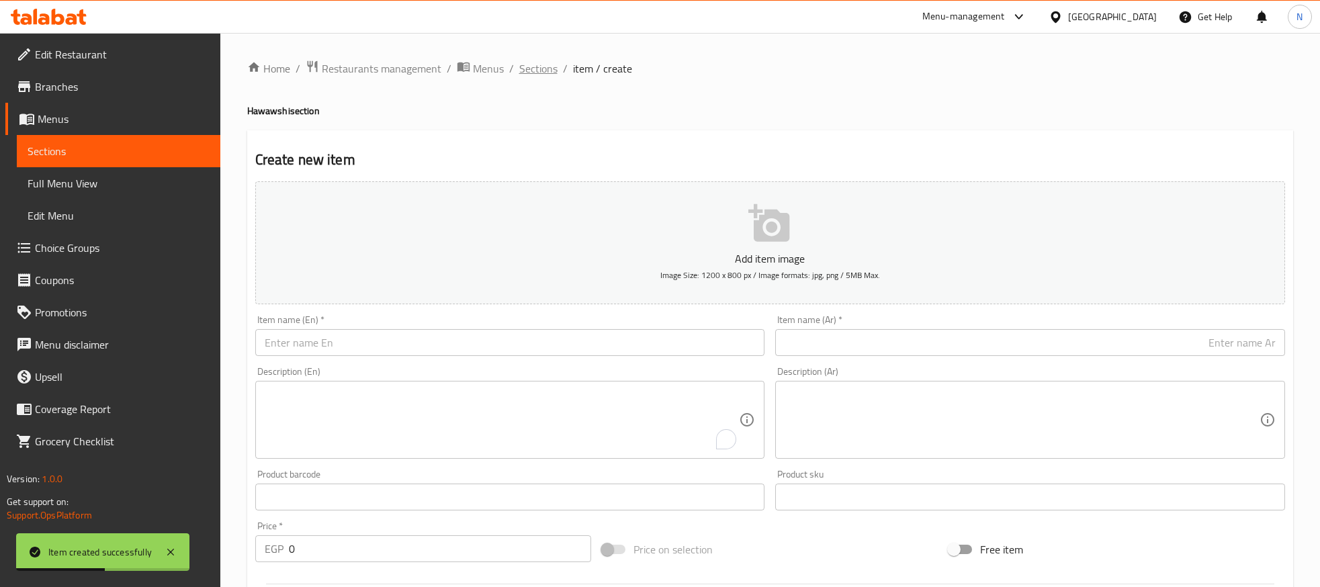
click at [541, 71] on span "Sections" at bounding box center [538, 68] width 38 height 16
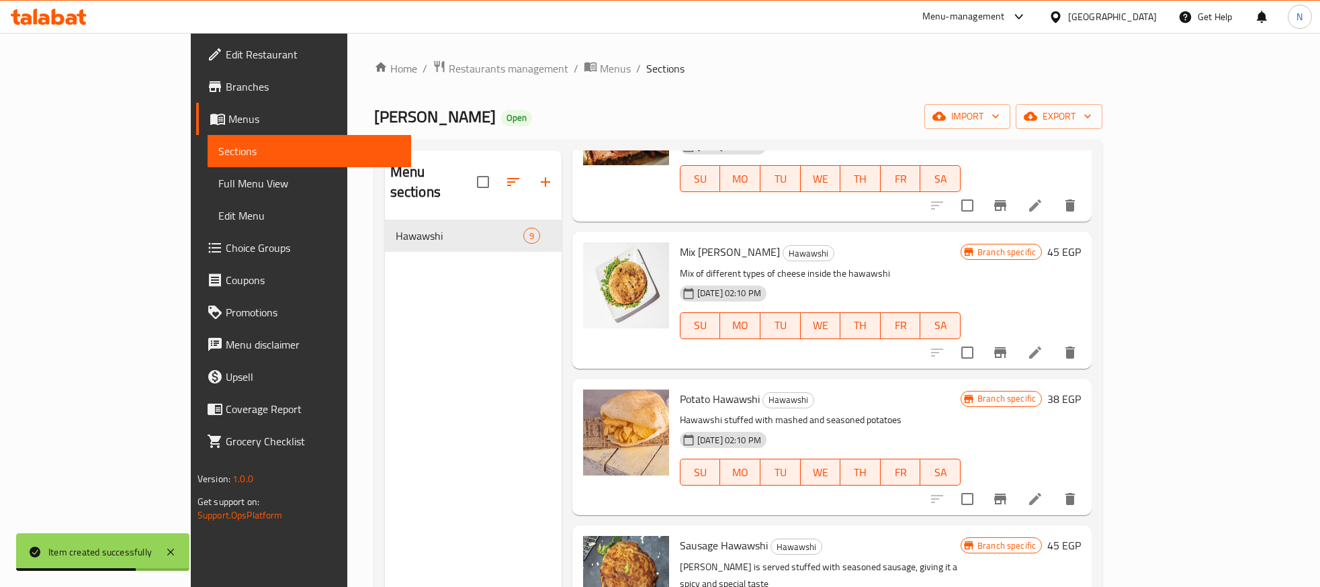
scroll to position [188, 0]
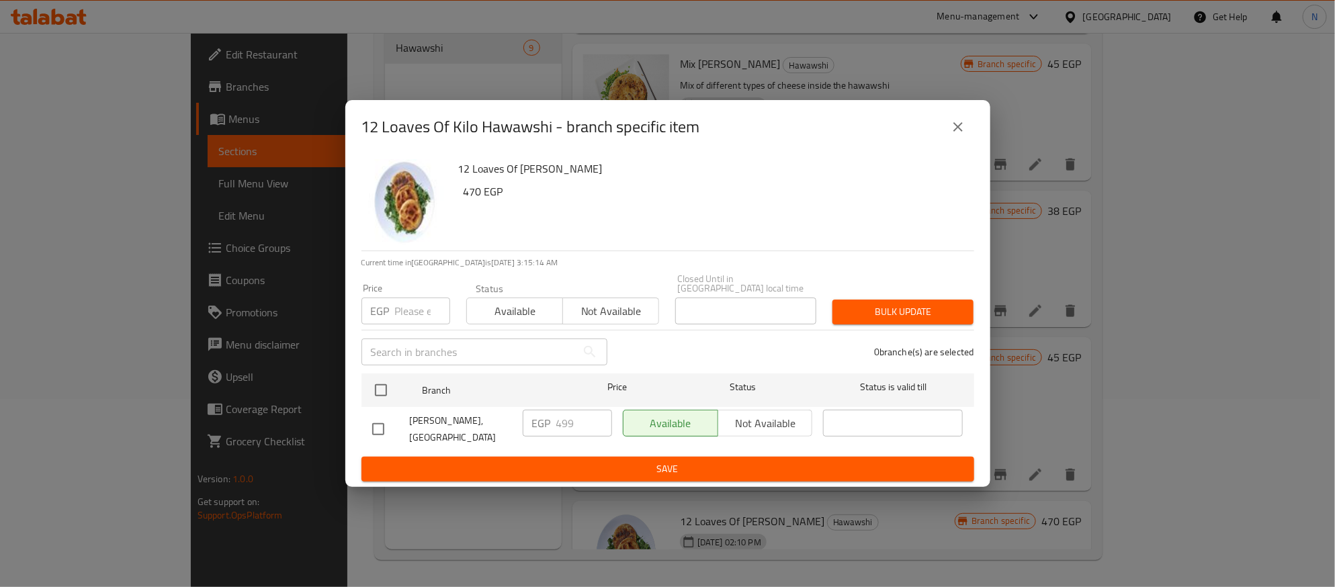
click at [403, 304] on input "number" at bounding box center [422, 311] width 55 height 27
click at [965, 128] on icon "close" at bounding box center [958, 127] width 16 height 16
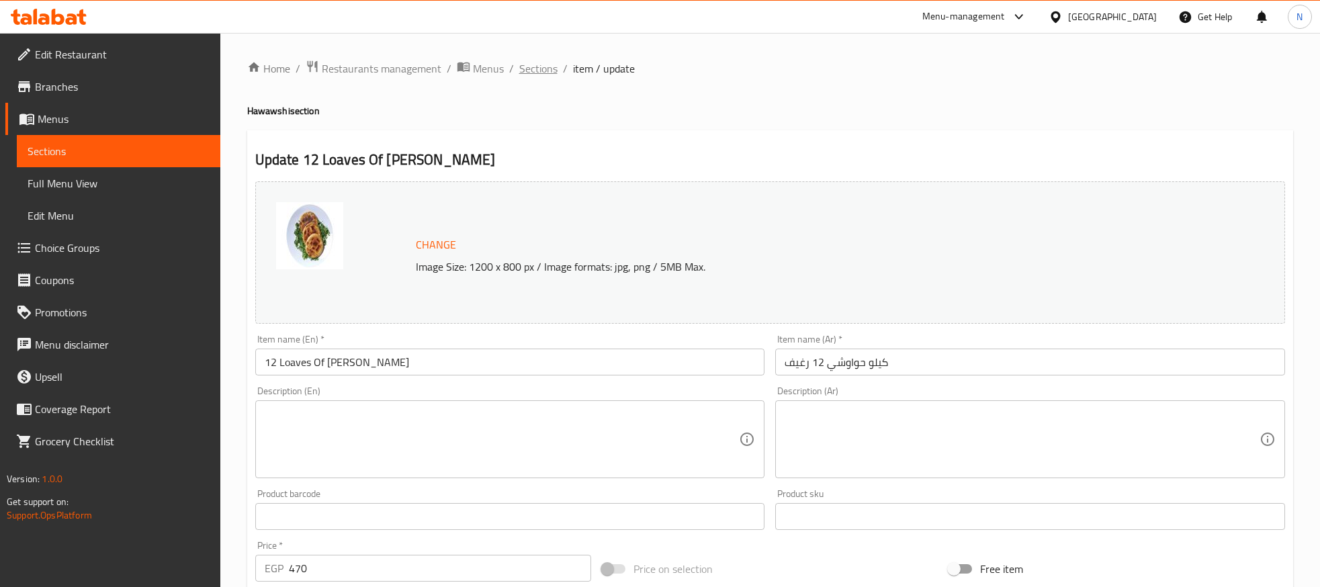
click at [527, 65] on span "Sections" at bounding box center [538, 68] width 38 height 16
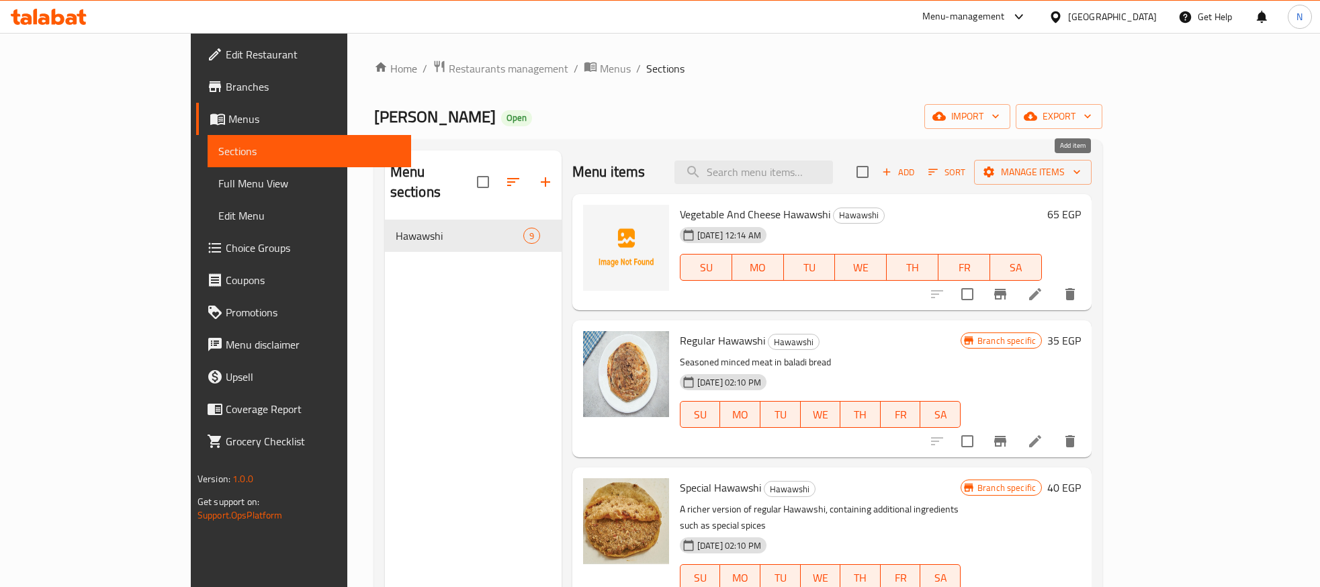
click at [916, 171] on span "Add" at bounding box center [898, 172] width 36 height 15
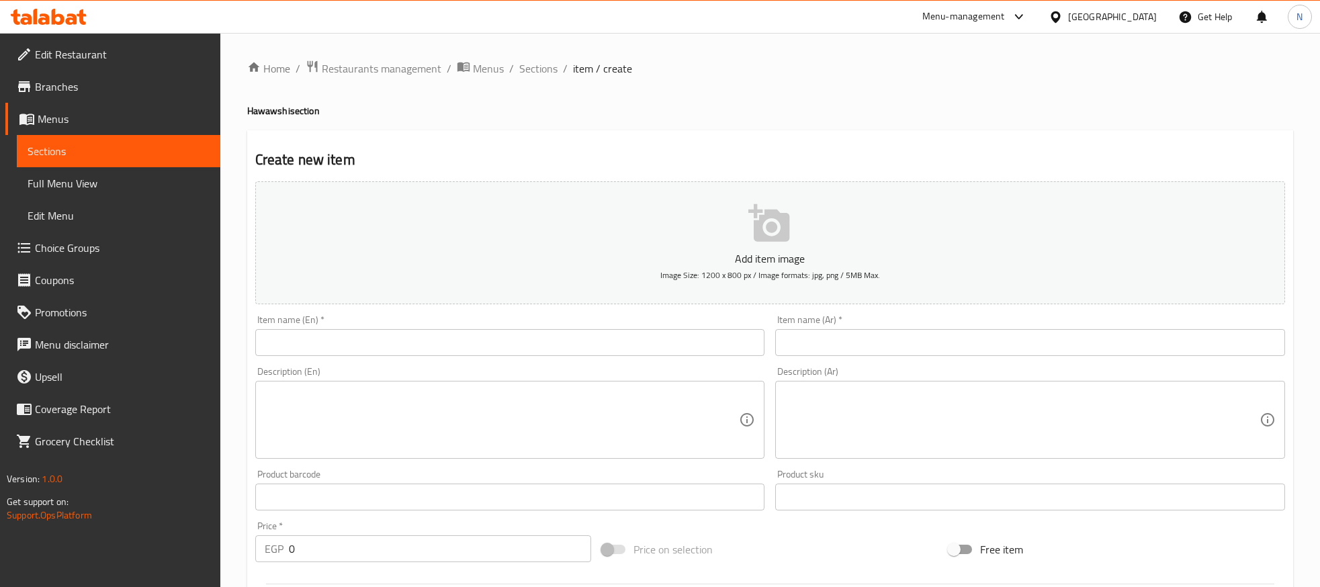
click at [957, 349] on input "text" at bounding box center [1030, 342] width 510 height 27
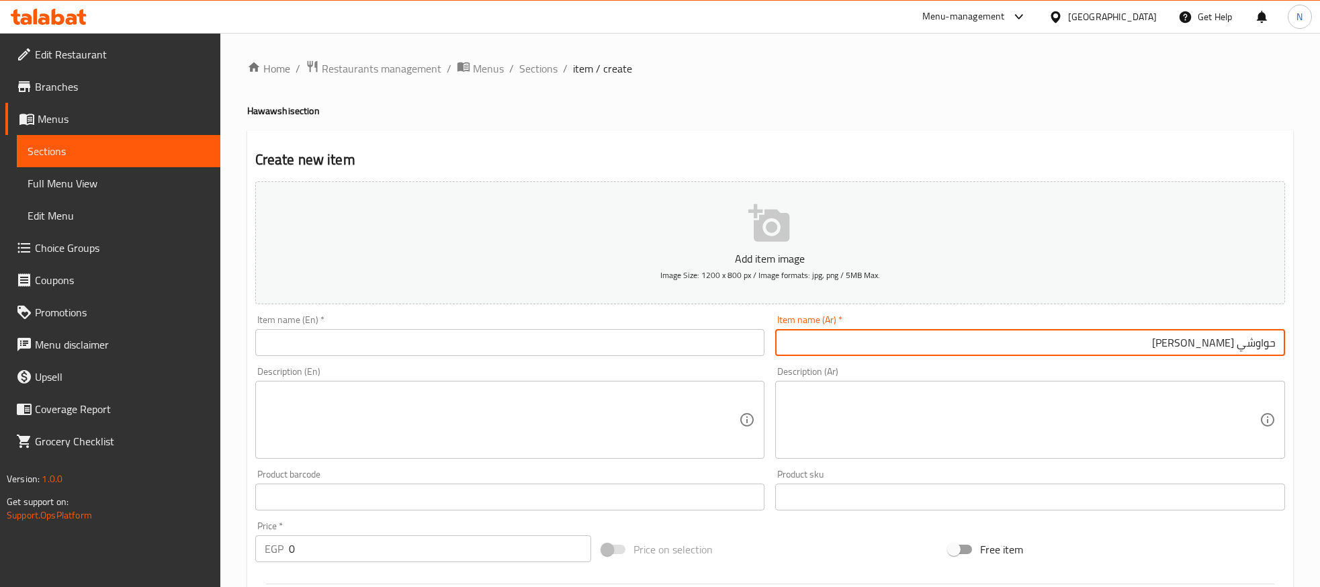
type input "حواوشي ابو شادي"
click at [1062, 430] on textarea at bounding box center [1022, 420] width 475 height 64
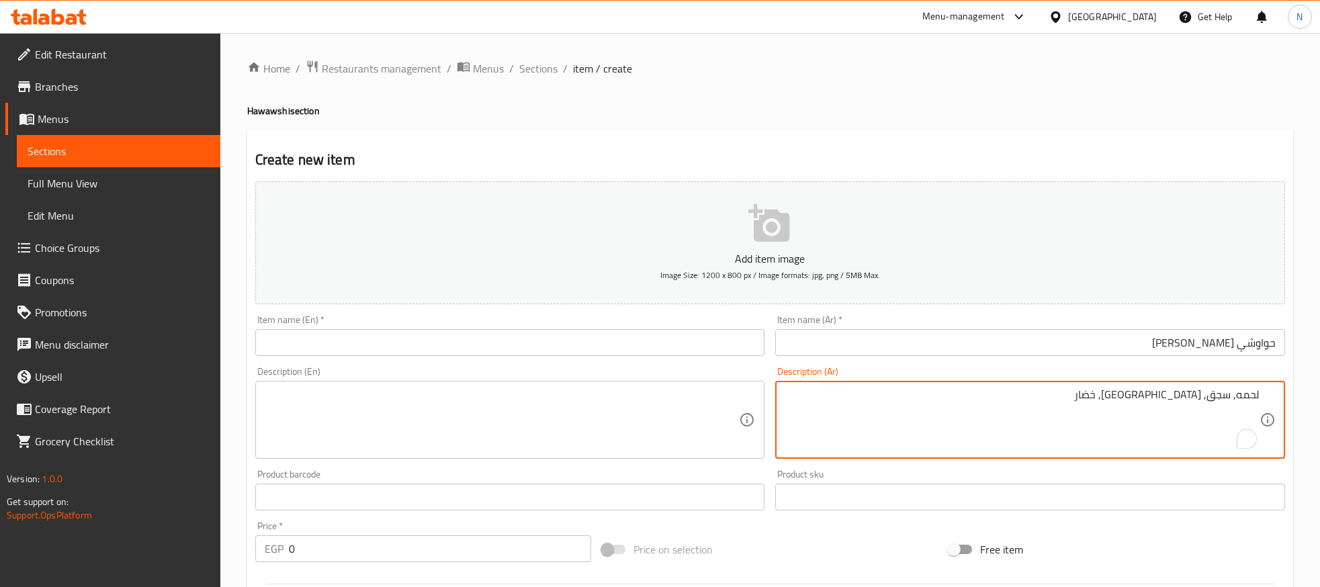
click at [1063, 430] on textarea "لحمه, سجق, جبنة, خضار" at bounding box center [1022, 420] width 475 height 64
type textarea "لحمه, سجق, جبنة, خضار"
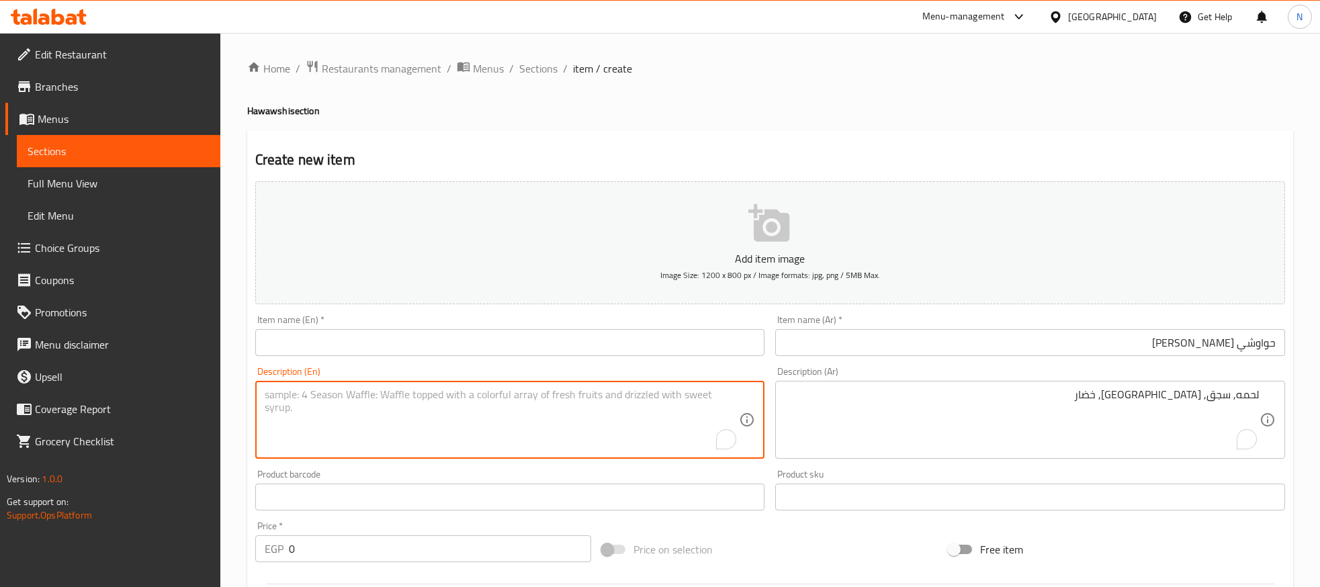
click at [403, 405] on textarea "To enrich screen reader interactions, please activate Accessibility in Grammarl…" at bounding box center [502, 420] width 475 height 64
paste textarea "Meat, sausage, cheese, vegetables"
click at [403, 405] on textarea "Meat, sausage, cheese, vegetables" at bounding box center [502, 420] width 475 height 64
click at [446, 408] on textarea "Meat, sausage, cheese, vegetables" at bounding box center [502, 420] width 475 height 64
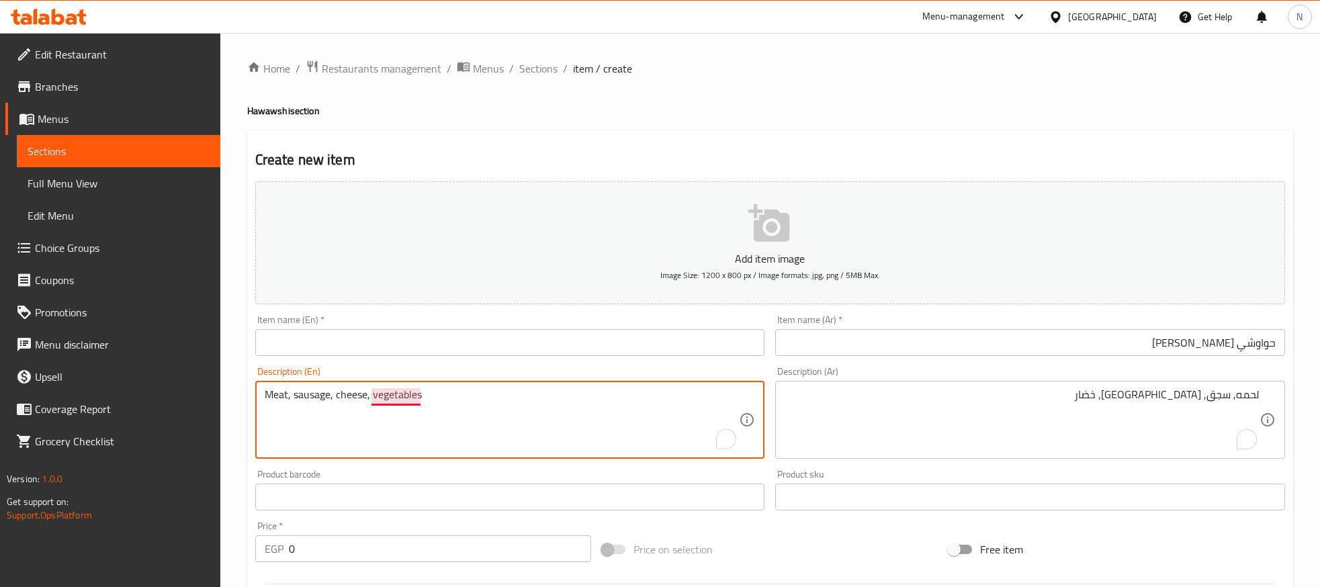
click at [413, 395] on textarea "Meat, sausage, cheese, vegetables" at bounding box center [502, 420] width 475 height 64
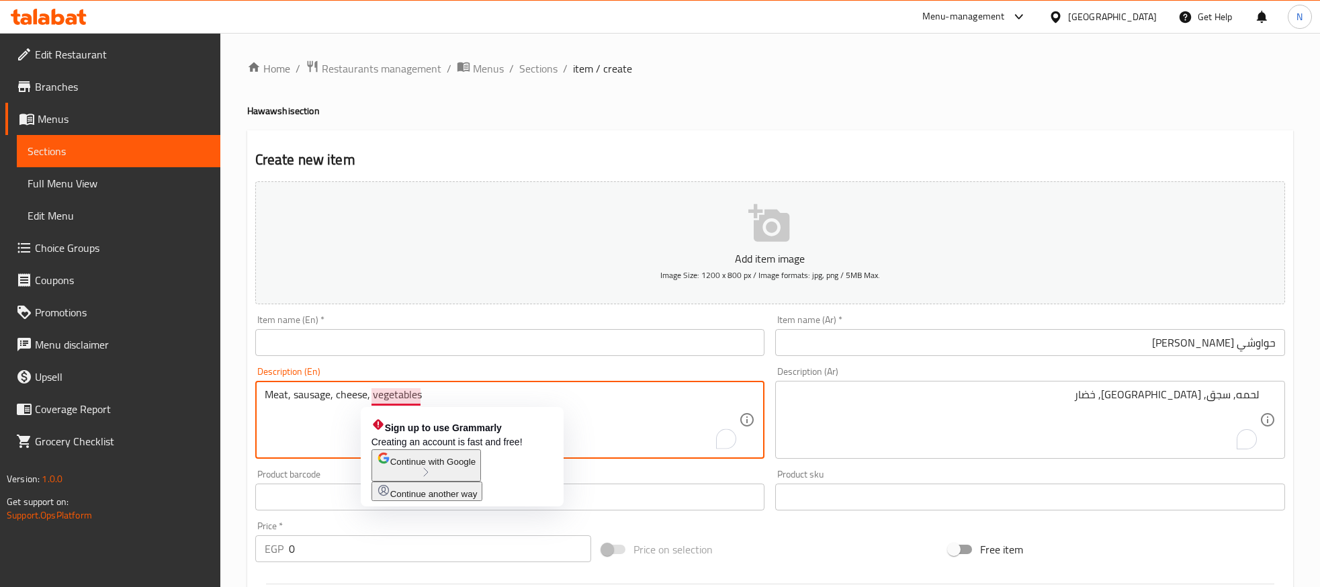
click at [373, 394] on textarea "Meat, sausage, cheese, vegetables" at bounding box center [502, 420] width 475 height 64
click at [371, 394] on textarea "Meat, sausage, cheese, vegetables" at bounding box center [502, 420] width 475 height 64
click at [369, 397] on textarea "Meat, sausage, cheese, vegetables" at bounding box center [502, 420] width 475 height 64
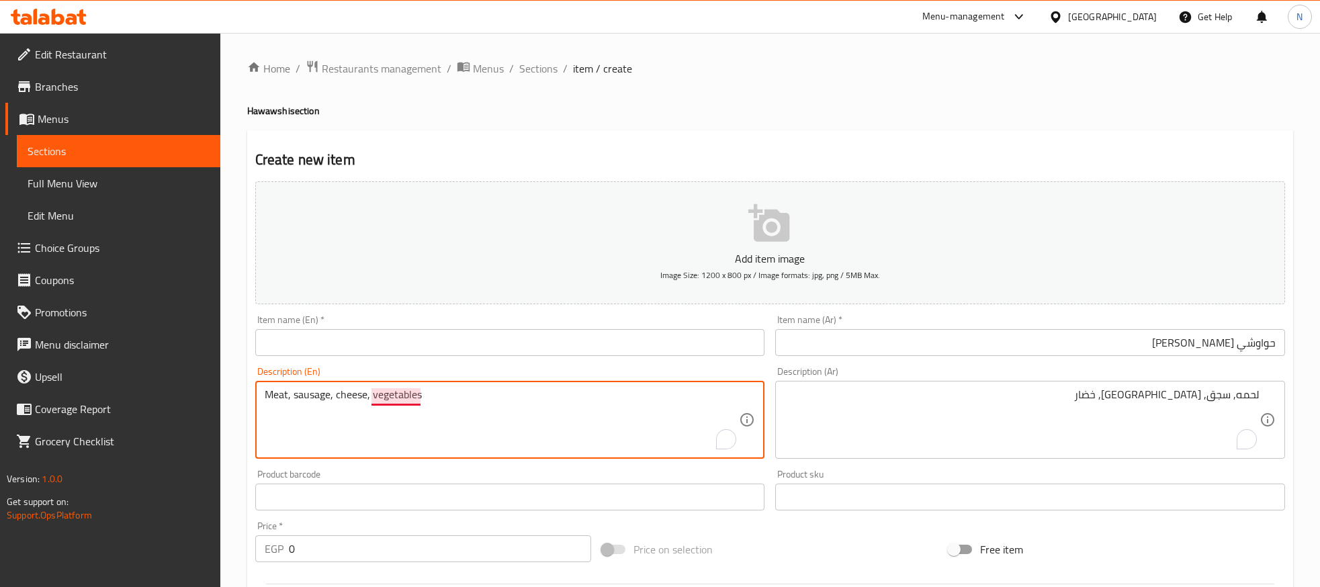
click at [371, 399] on textarea "Meat, sausage, cheese, vegetables" at bounding box center [502, 420] width 475 height 64
type textarea "Meat, sausage, cheese, and vegetables"
click at [950, 363] on div "Description (Ar) لحمه, سجق, جبنة, خضار Description (Ar)" at bounding box center [1030, 412] width 521 height 103
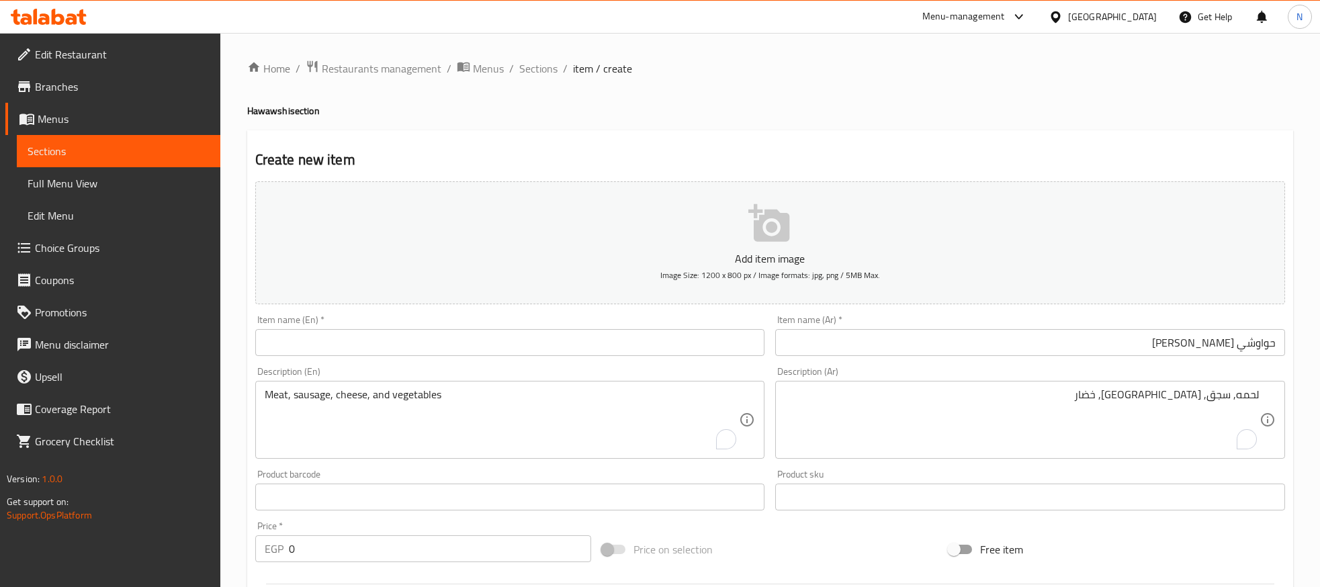
click at [958, 357] on div "Item name (Ar)   * حواوشي ابو شادي Item name (Ar) *" at bounding box center [1030, 336] width 521 height 52
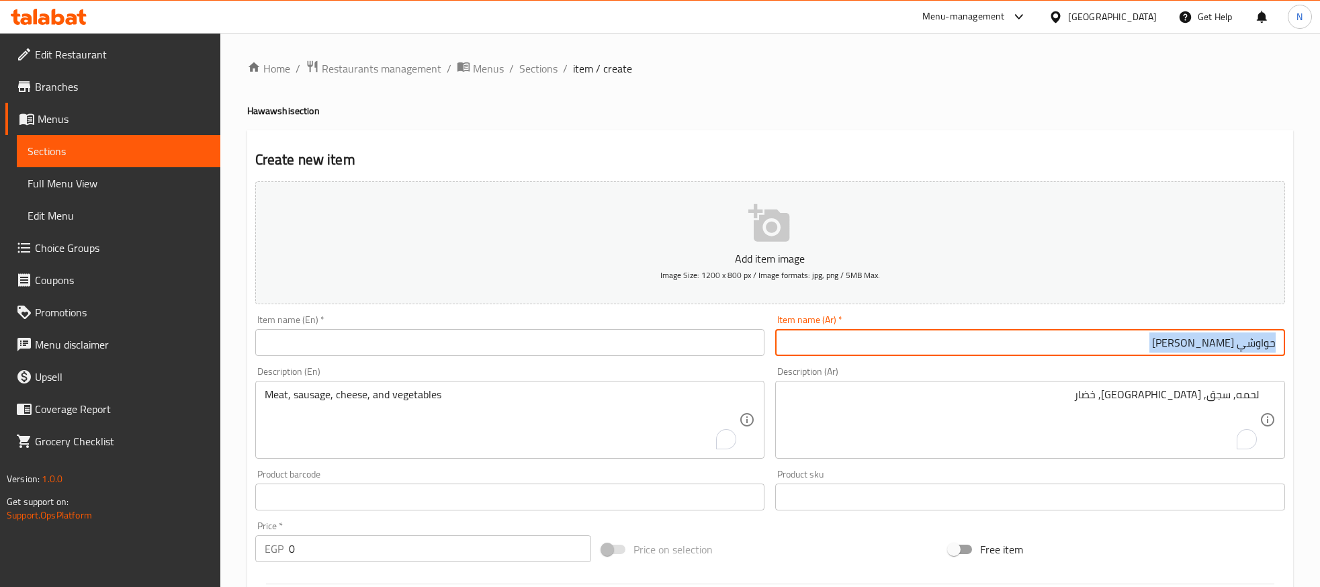
click at [960, 355] on input "حواوشي ابو شادي" at bounding box center [1030, 342] width 510 height 27
click at [396, 345] on input "text" at bounding box center [510, 342] width 510 height 27
paste input "Abu Shadi's Hawawshi"
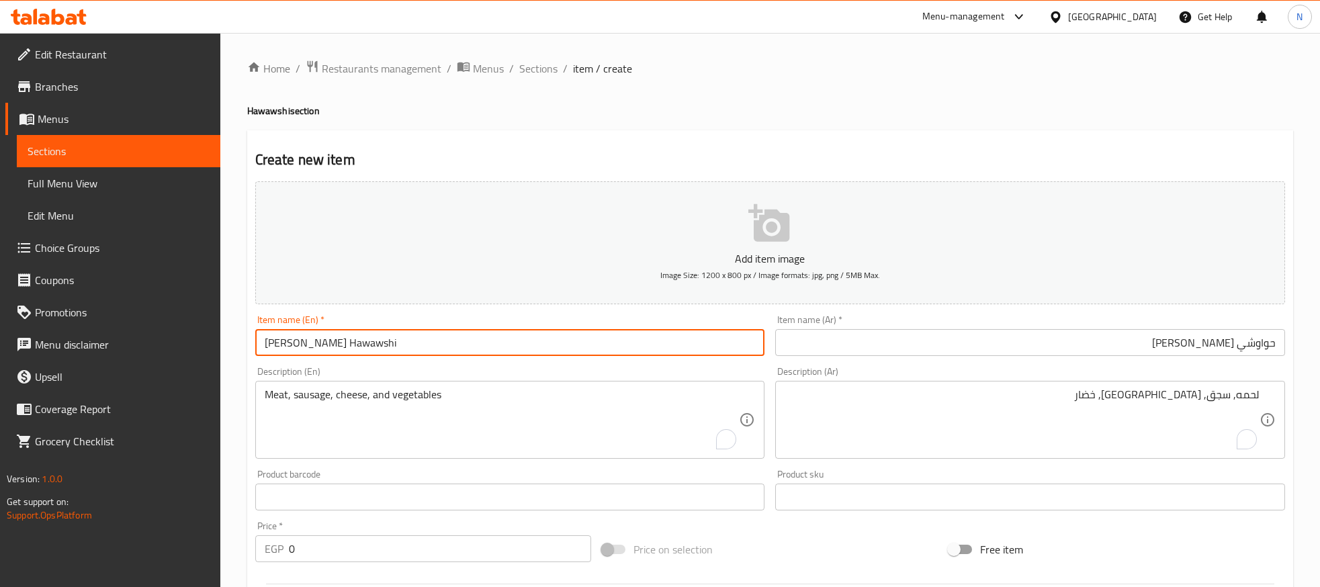
click at [405, 345] on input "Abu Shadi's Hawawshi" at bounding box center [510, 342] width 510 height 27
type input "Abu Shadi's Hawawshi"
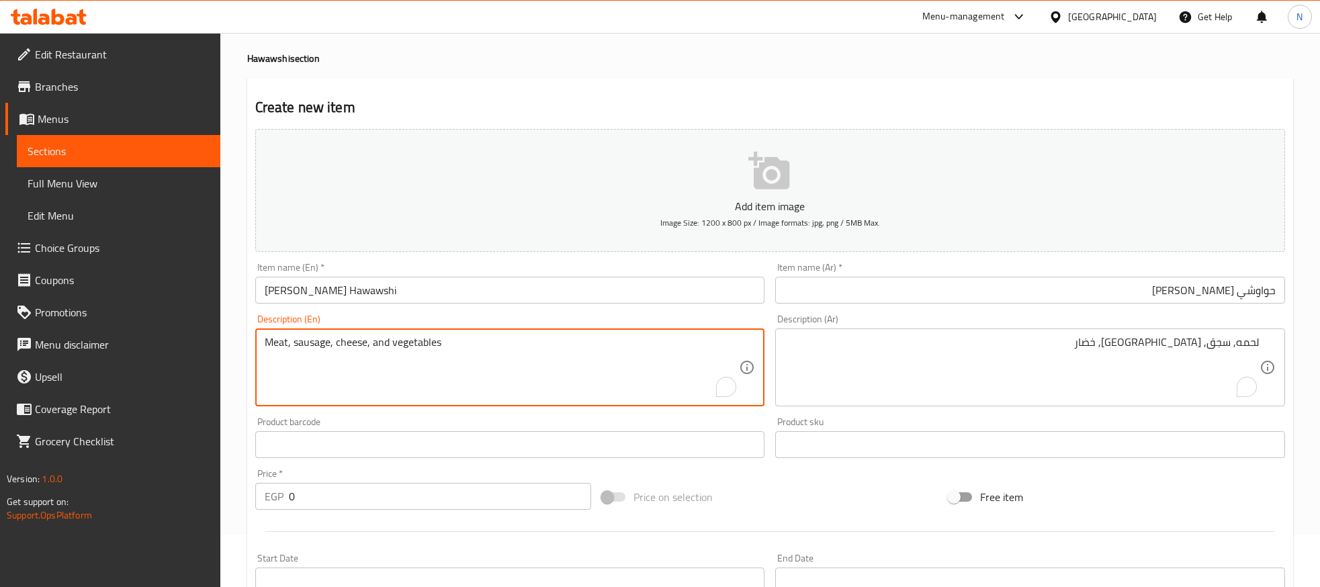
scroll to position [101, 0]
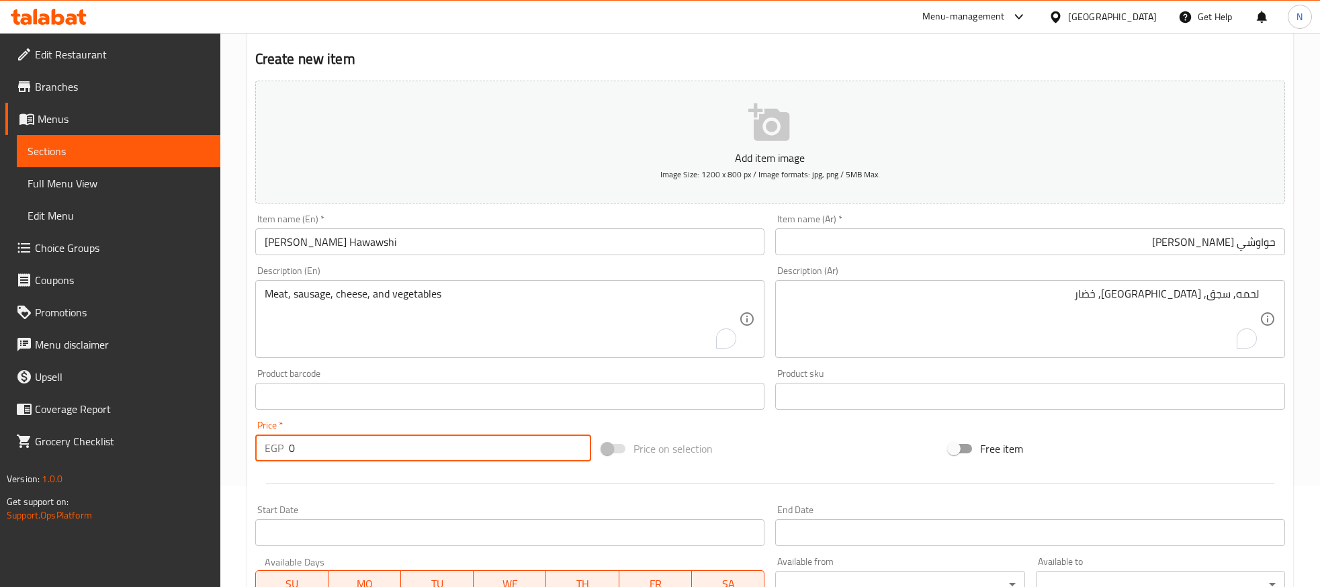
drag, startPoint x: 311, startPoint y: 455, endPoint x: 275, endPoint y: 453, distance: 36.3
click at [275, 453] on div "EGP 0 Price *" at bounding box center [423, 448] width 336 height 27
type input "65"
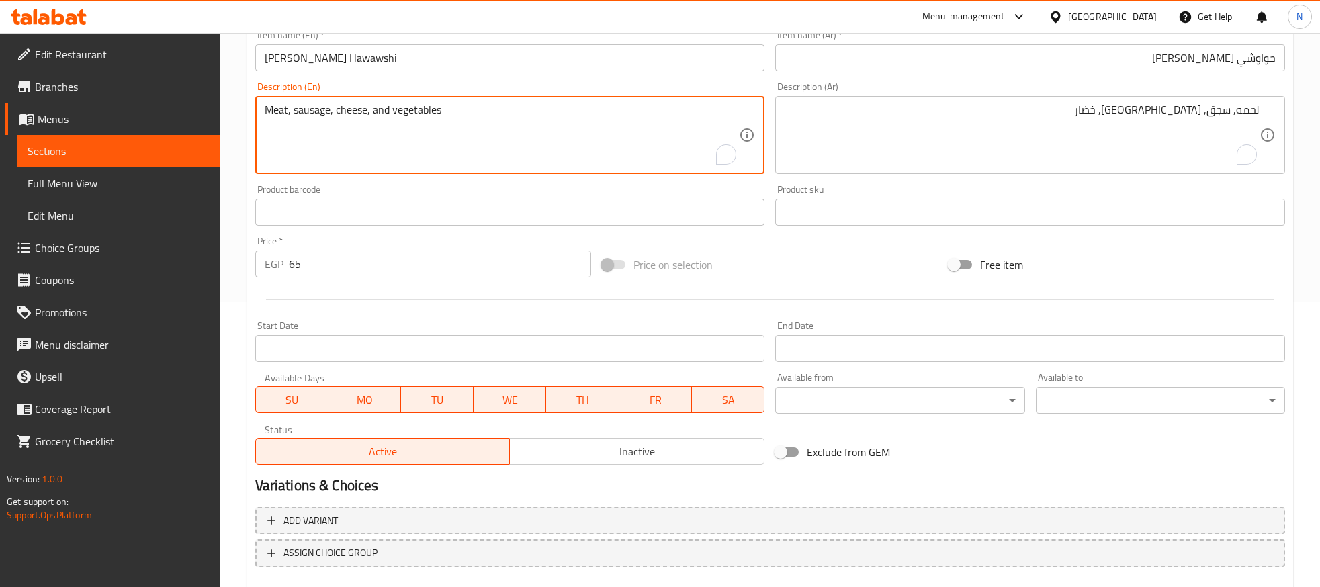
scroll to position [361, 0]
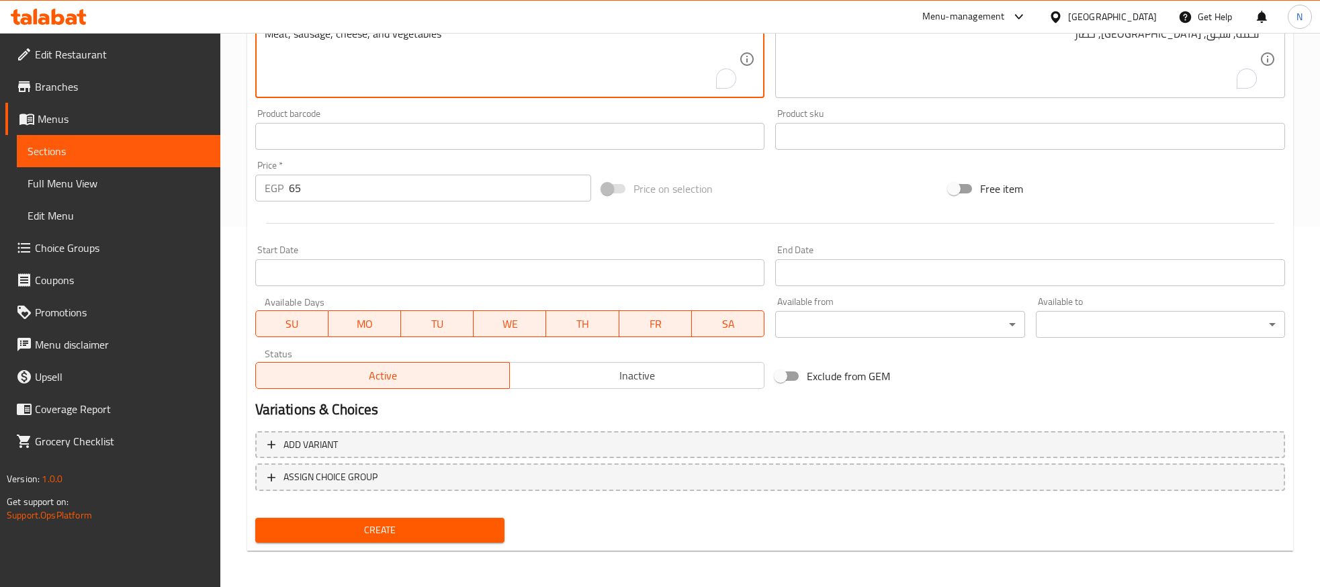
click at [365, 535] on span "Create" at bounding box center [380, 530] width 228 height 17
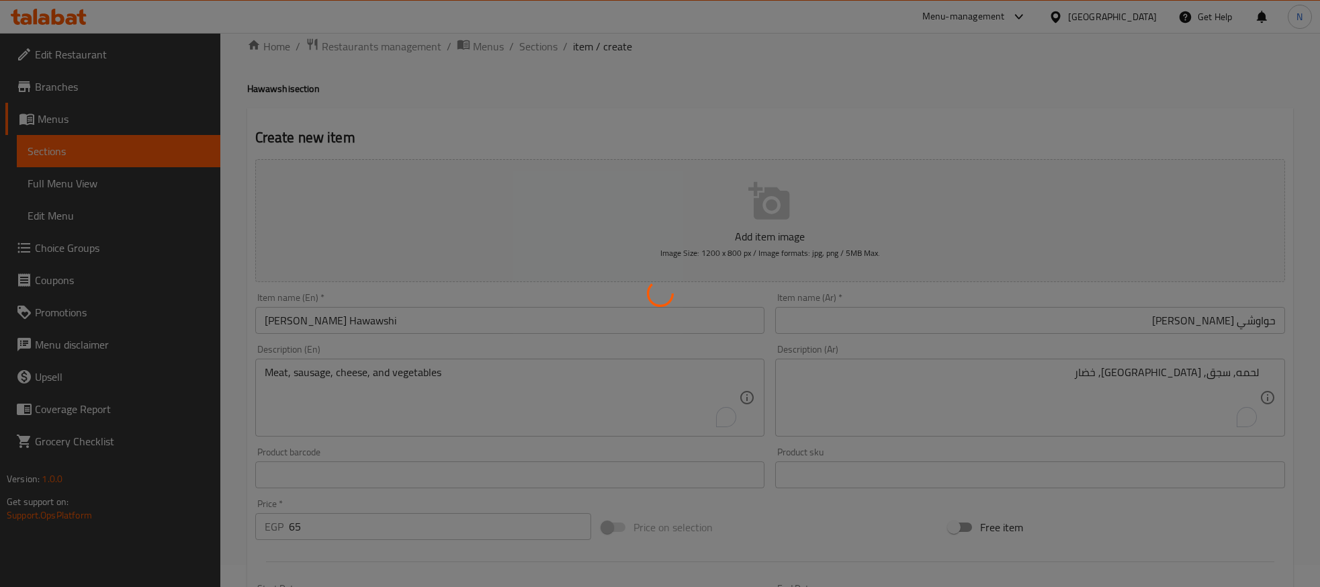
scroll to position [0, 0]
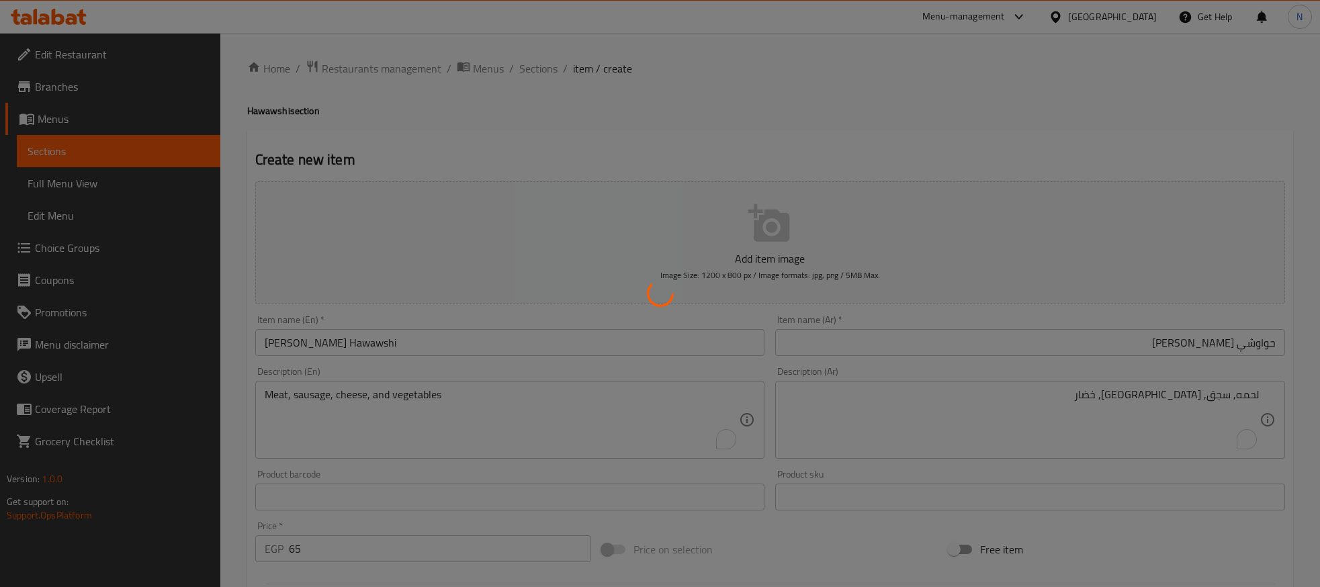
type input "0"
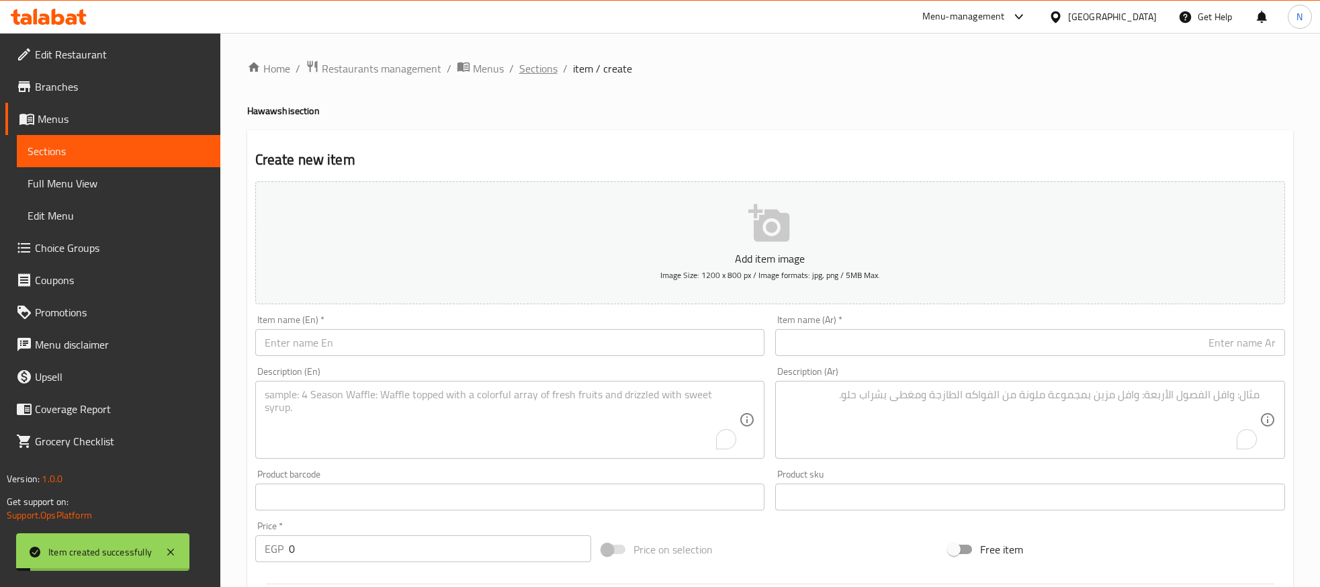
click at [533, 77] on span "Sections" at bounding box center [538, 68] width 38 height 16
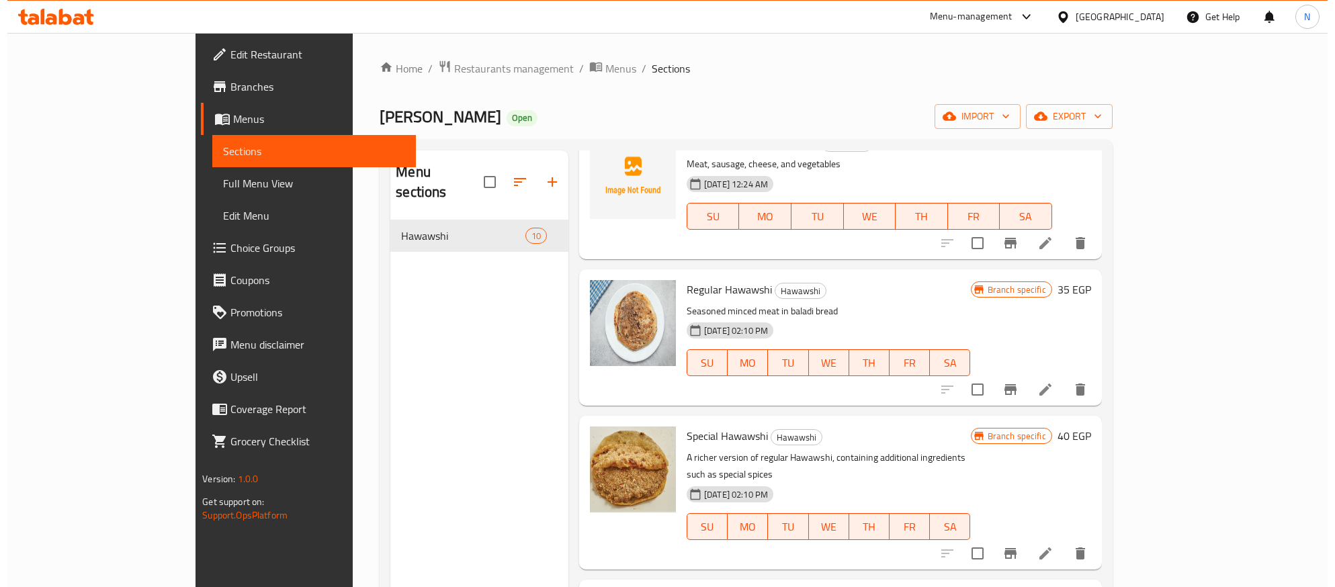
scroll to position [201, 0]
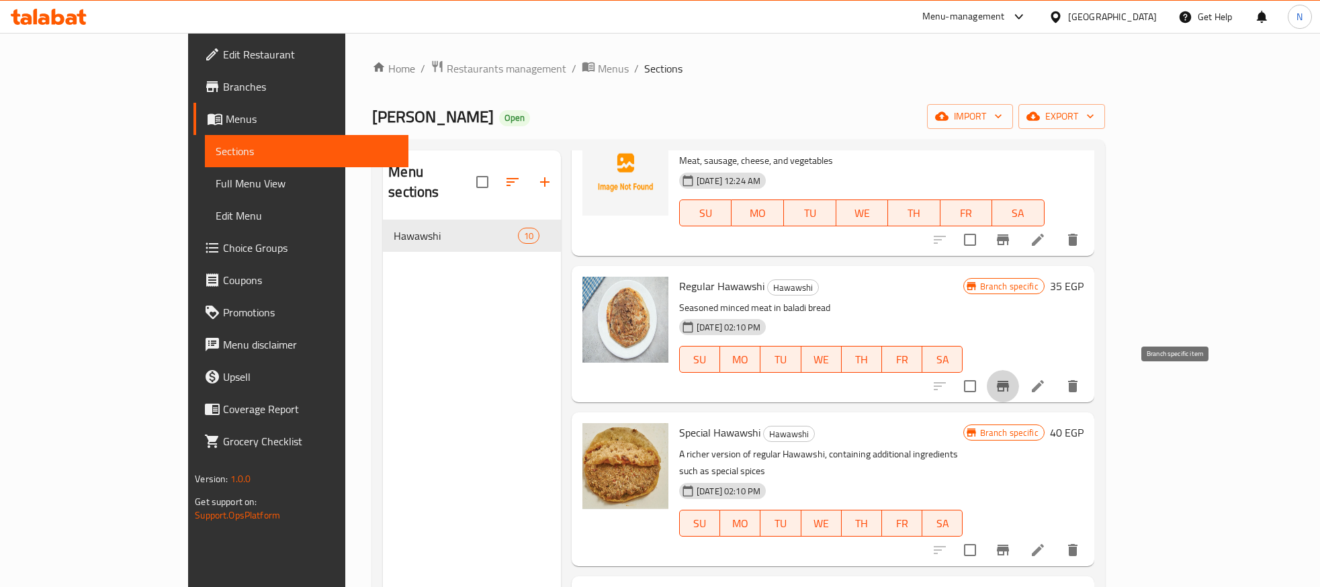
click at [1011, 389] on icon "Branch-specific-item" at bounding box center [1003, 386] width 16 height 16
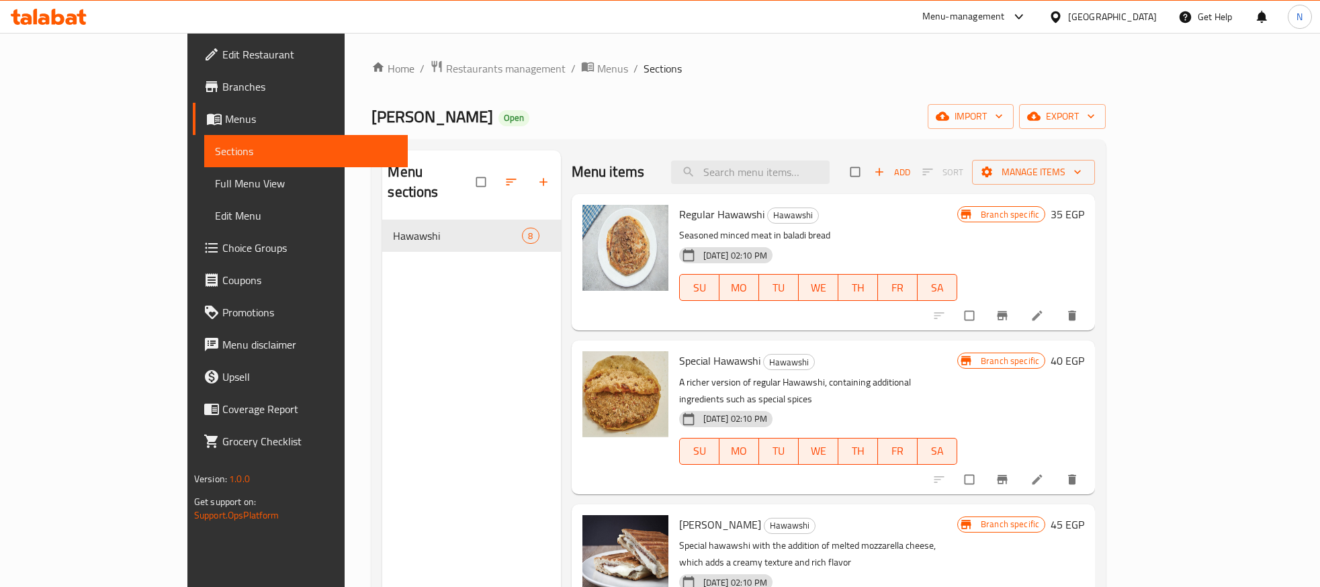
click at [222, 91] on span "Branches" at bounding box center [309, 87] width 175 height 16
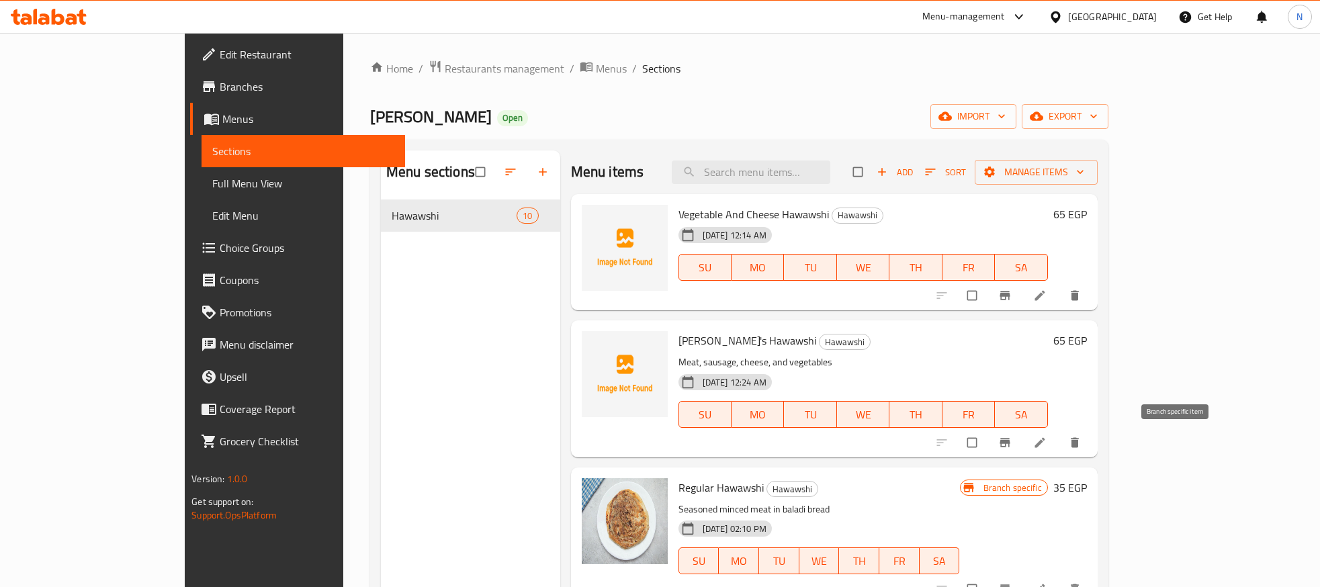
click at [1012, 440] on icon "Branch-specific-item" at bounding box center [1004, 442] width 13 height 13
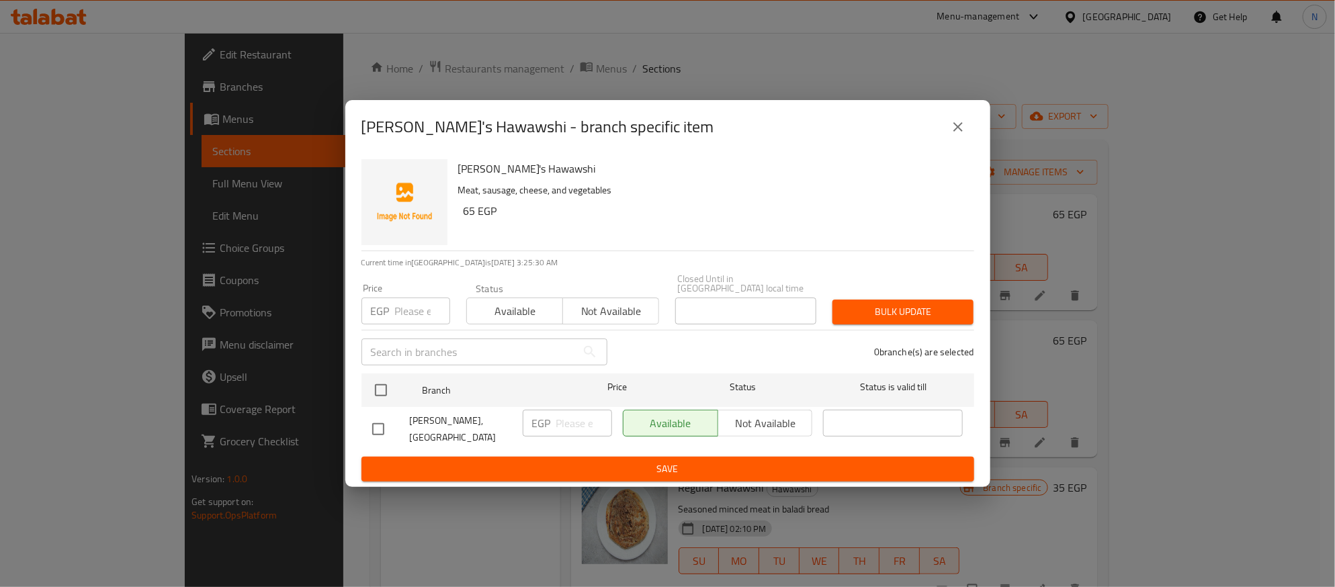
click at [960, 132] on icon "close" at bounding box center [957, 126] width 9 height 9
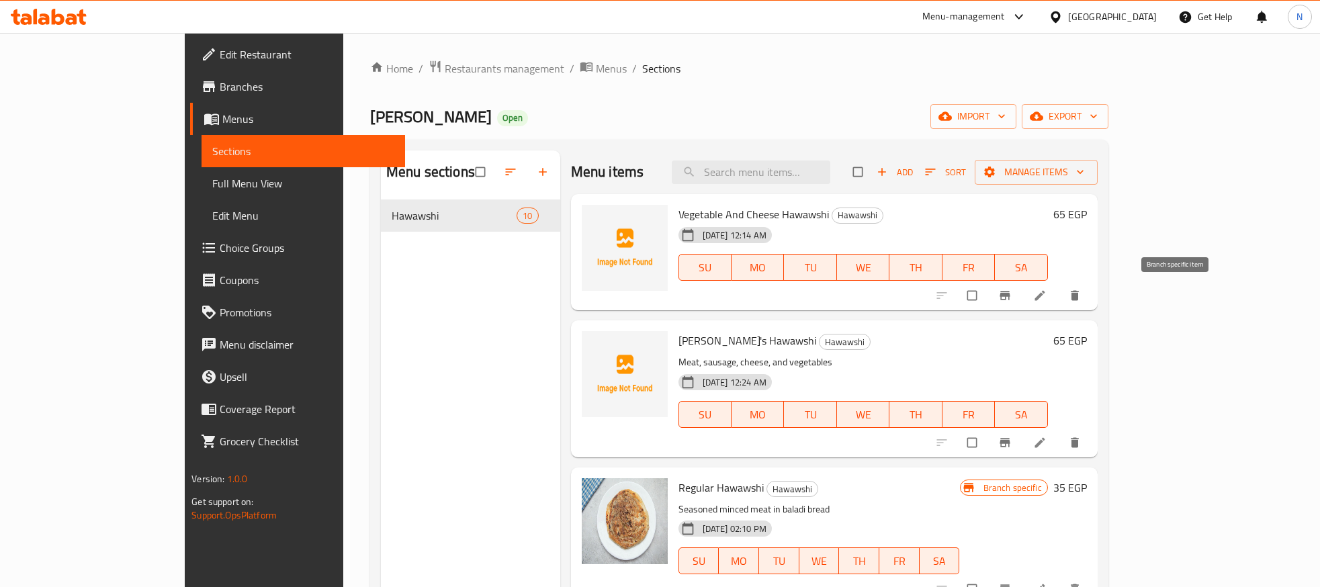
click at [1012, 290] on icon "Branch-specific-item" at bounding box center [1004, 295] width 13 height 13
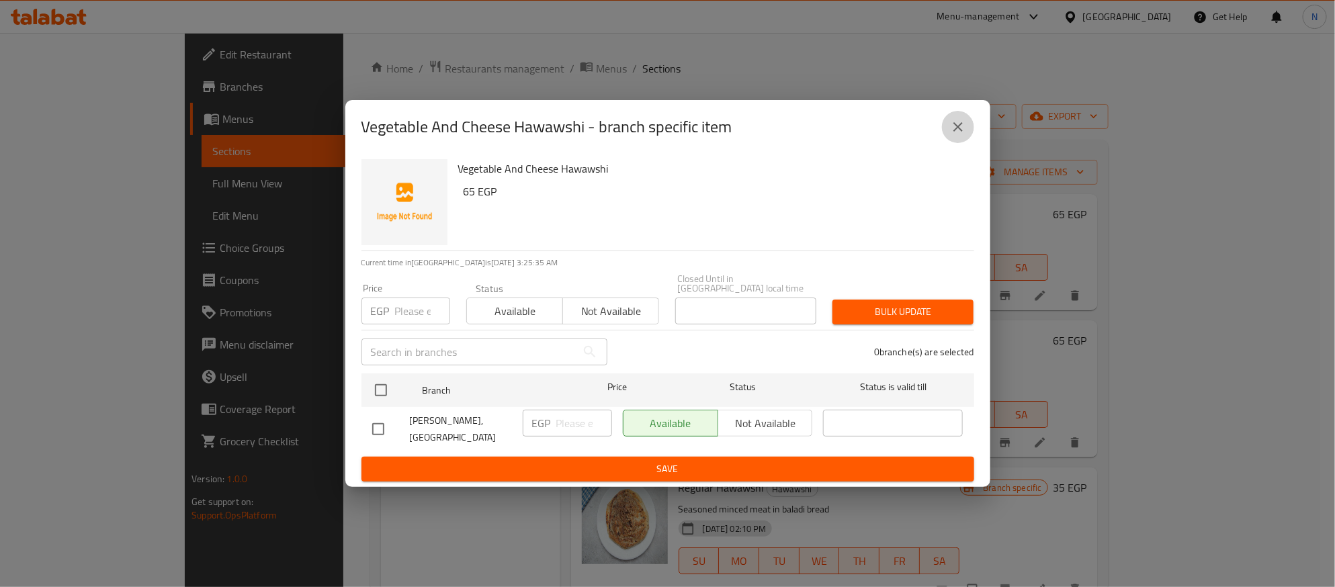
click at [961, 132] on icon "close" at bounding box center [958, 127] width 16 height 16
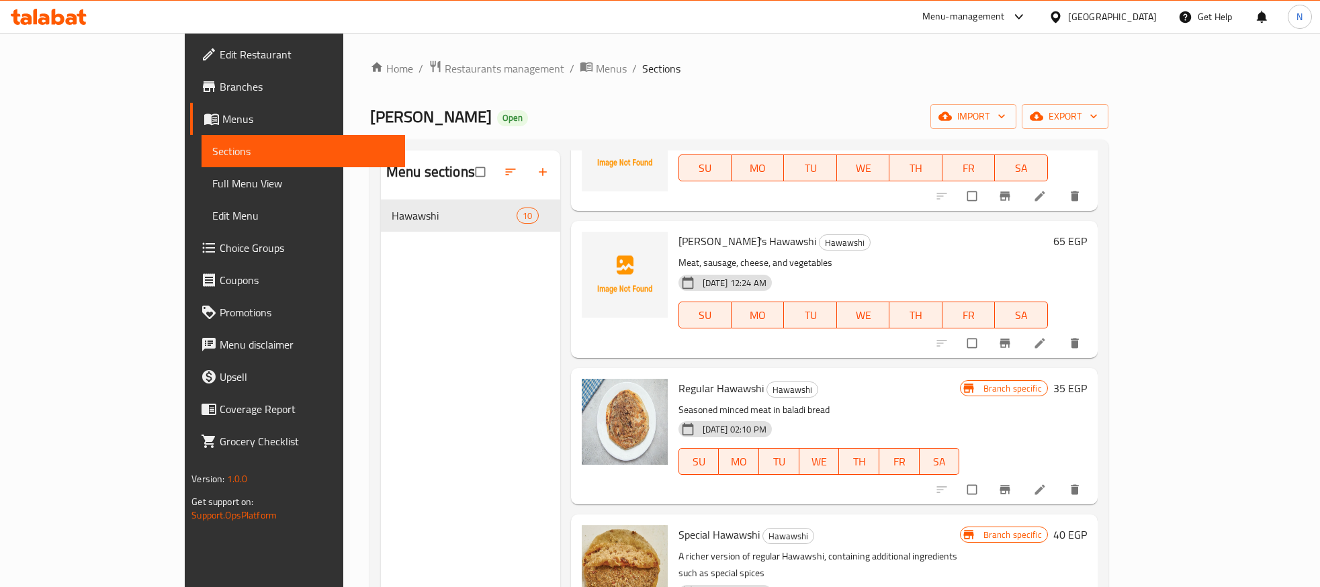
scroll to position [101, 0]
click at [1022, 488] on button "Branch-specific-item" at bounding box center [1006, 489] width 32 height 30
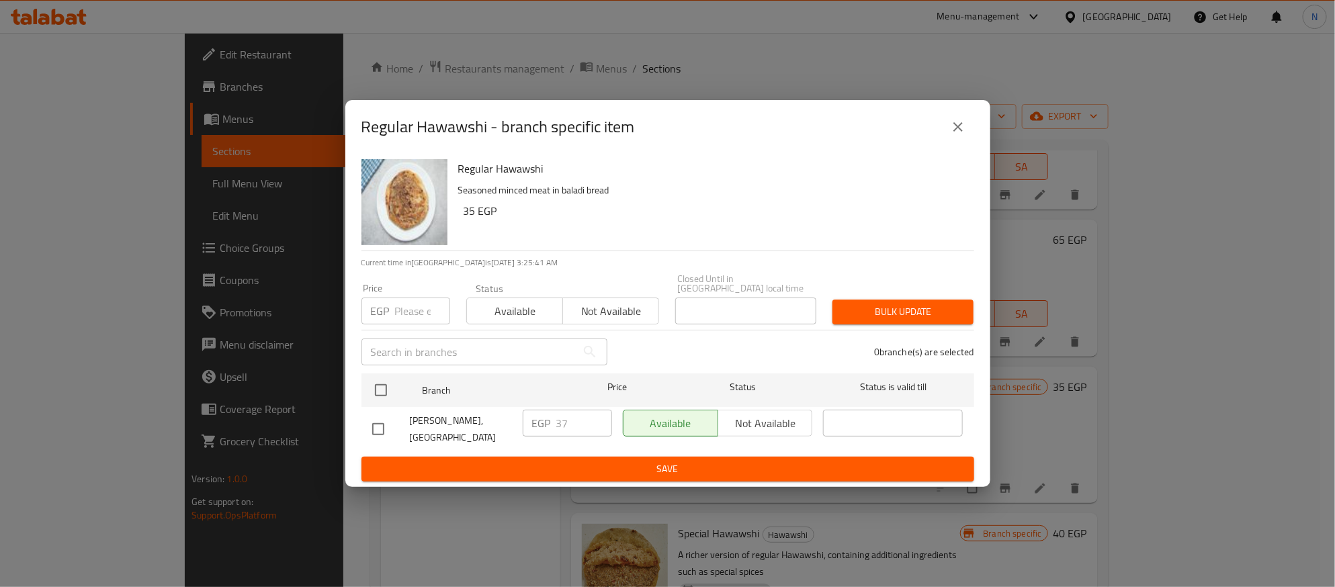
click at [964, 124] on icon "close" at bounding box center [958, 127] width 16 height 16
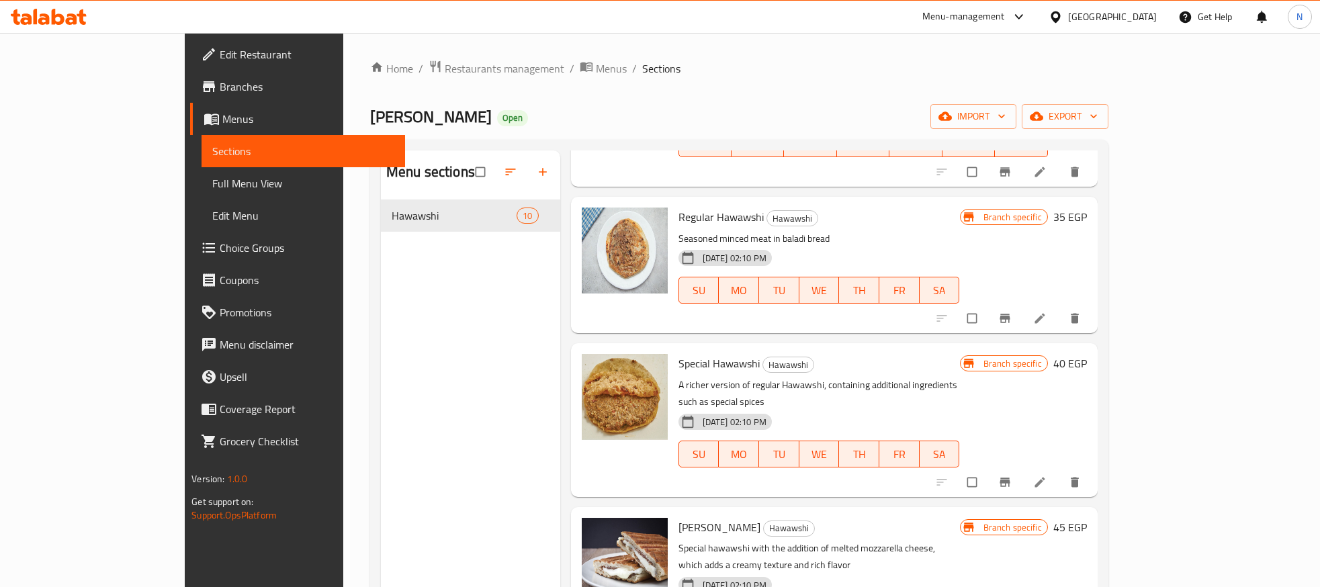
scroll to position [302, 0]
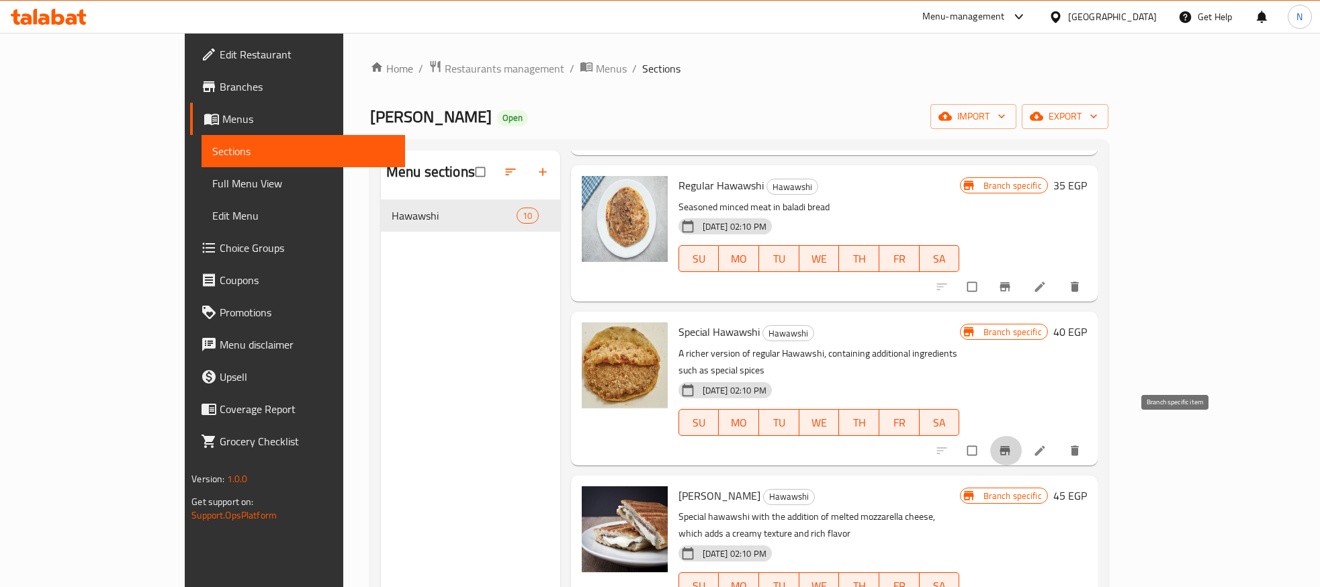
click at [1012, 444] on icon "Branch-specific-item" at bounding box center [1004, 450] width 13 height 13
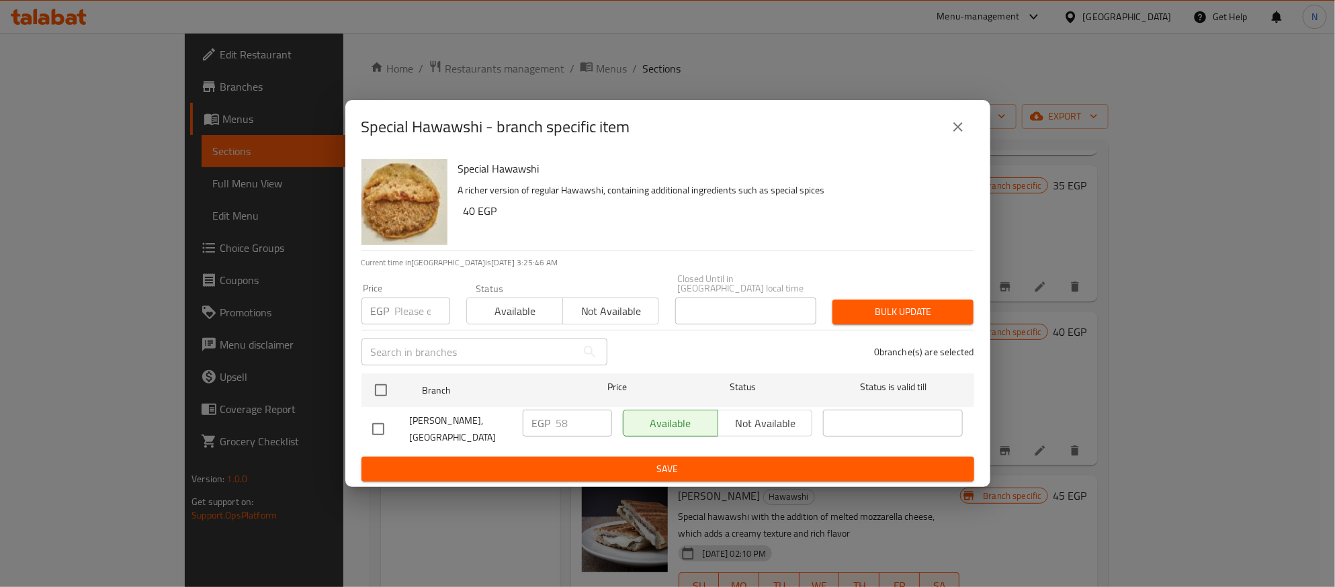
click at [955, 132] on icon "close" at bounding box center [958, 127] width 16 height 16
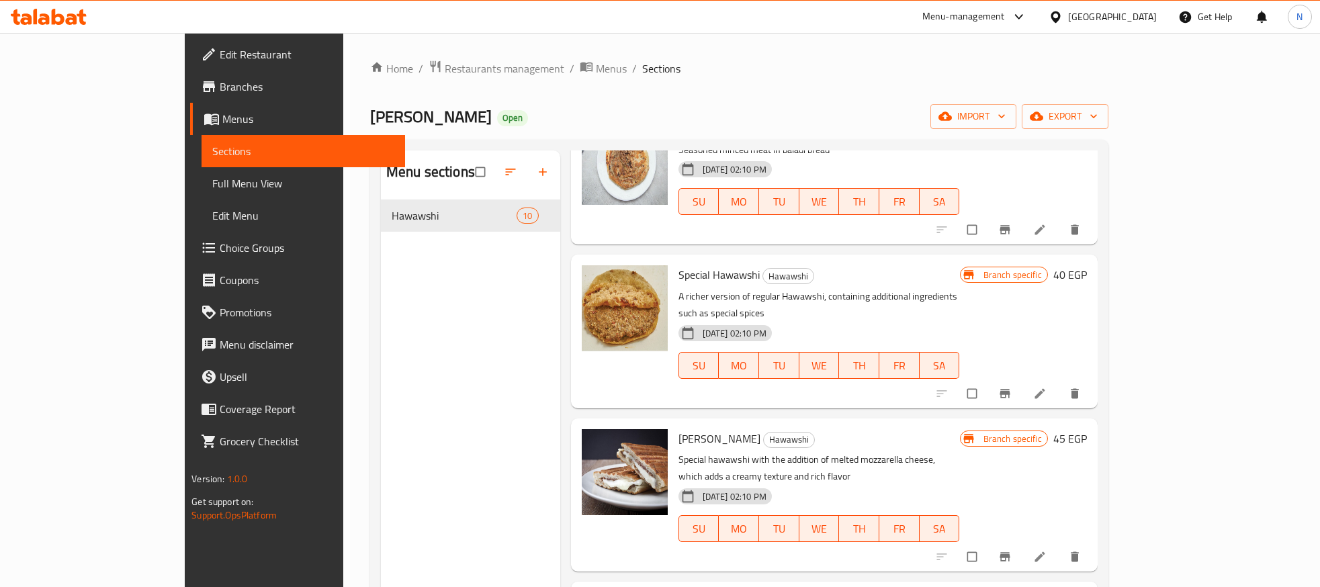
scroll to position [403, 0]
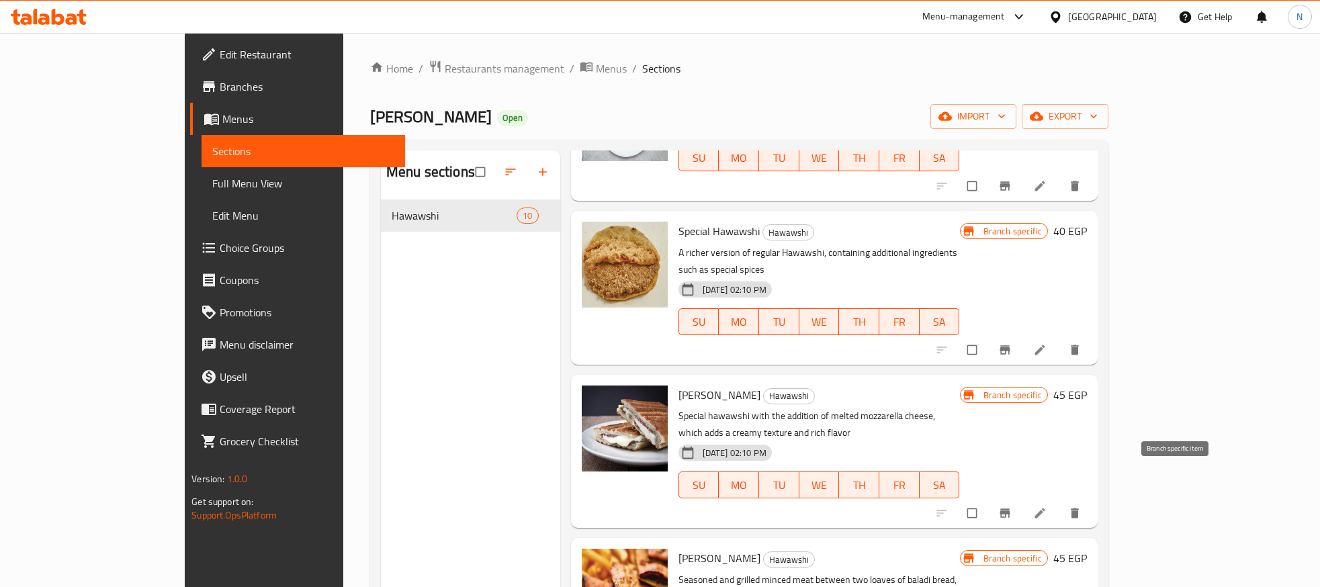
click at [1022, 498] on button "Branch-specific-item" at bounding box center [1006, 513] width 32 height 30
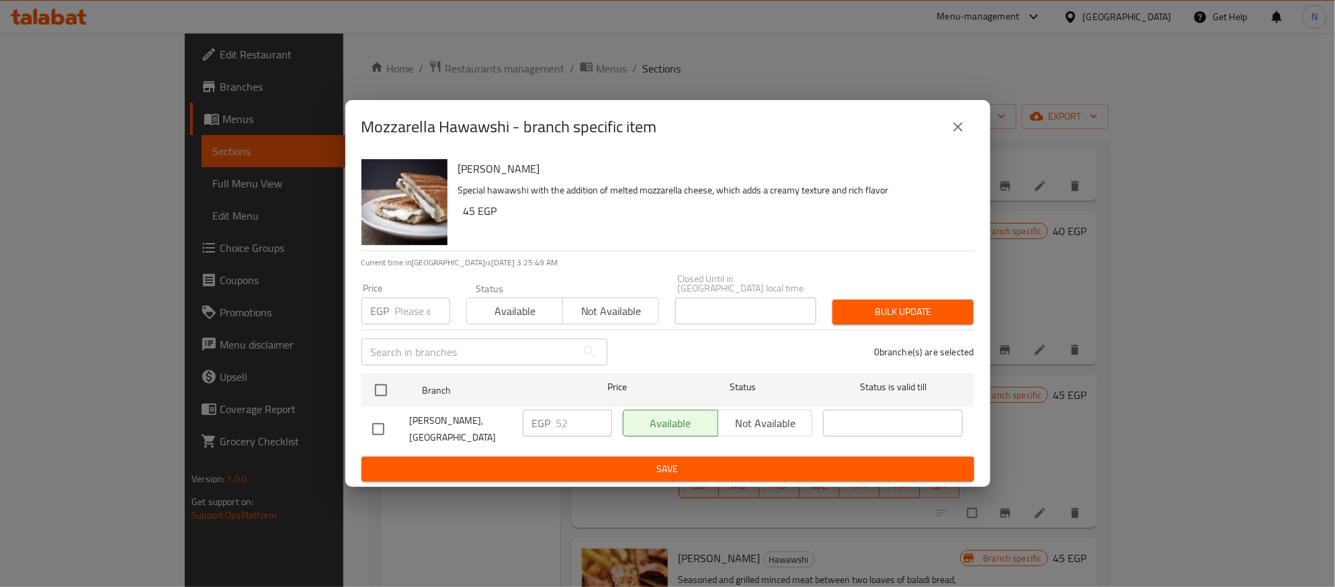
click at [948, 124] on button "close" at bounding box center [958, 127] width 32 height 32
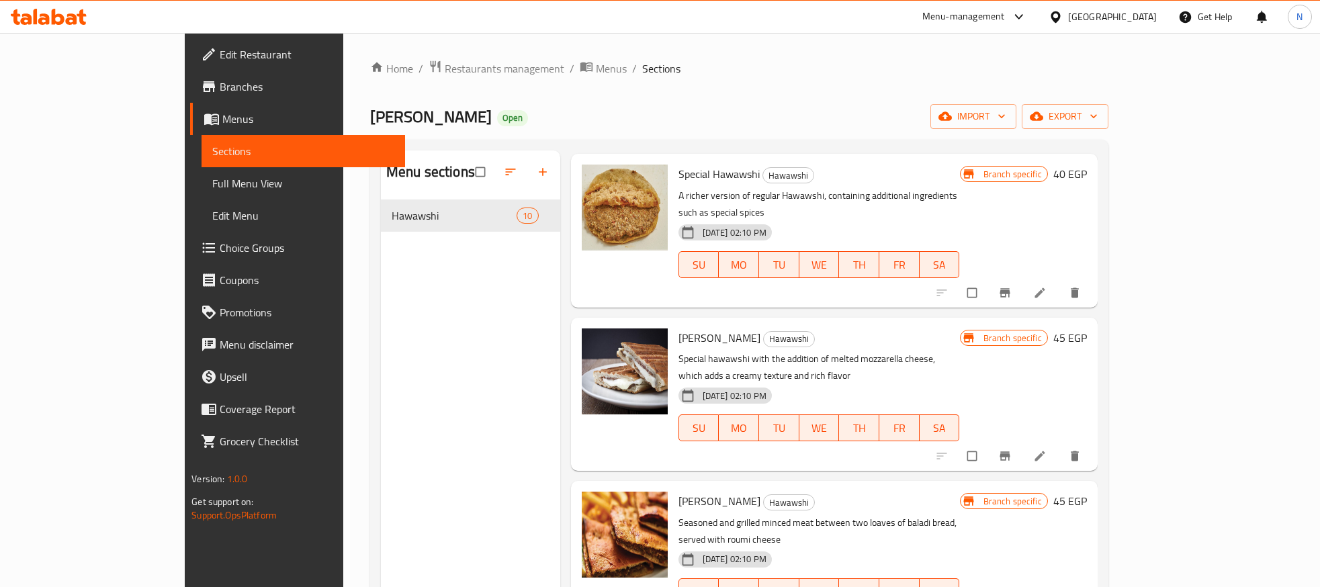
scroll to position [504, 0]
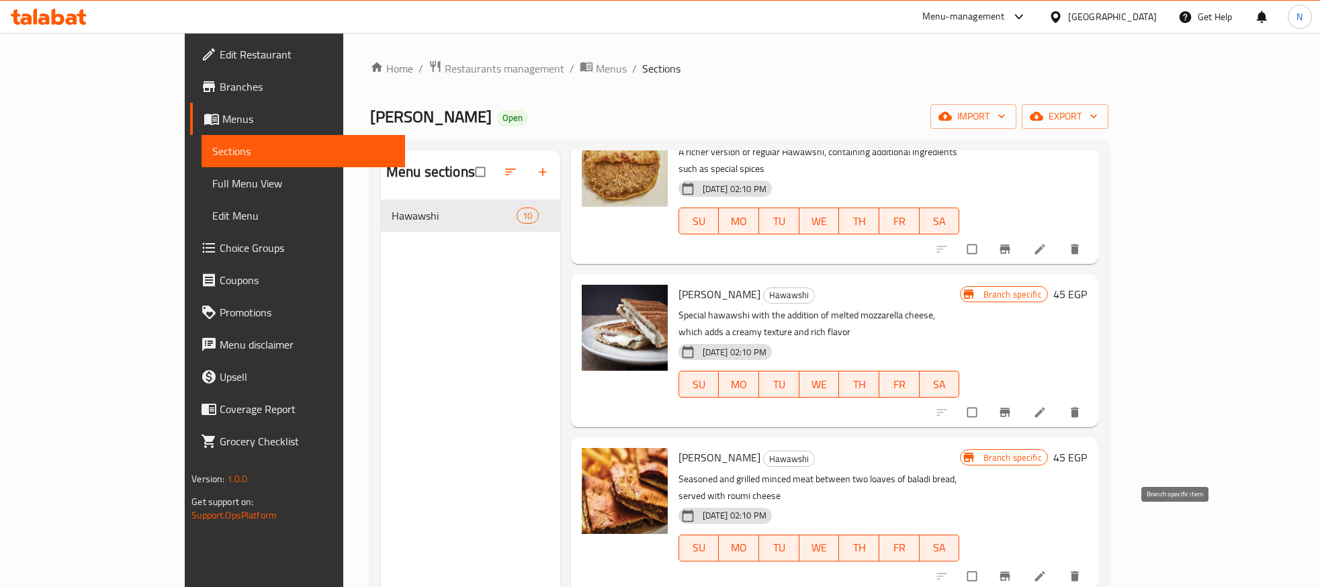
click at [1010, 572] on icon "Branch-specific-item" at bounding box center [1004, 576] width 10 height 9
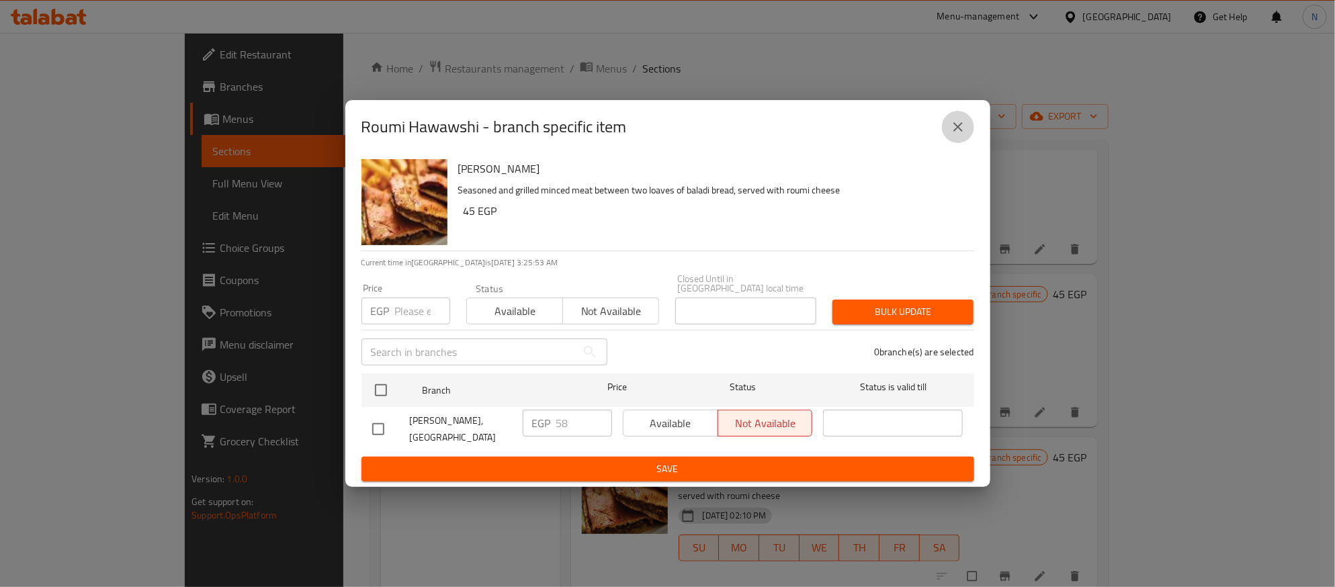
drag, startPoint x: 961, startPoint y: 123, endPoint x: 995, endPoint y: 271, distance: 151.7
click at [961, 126] on icon "close" at bounding box center [958, 127] width 16 height 16
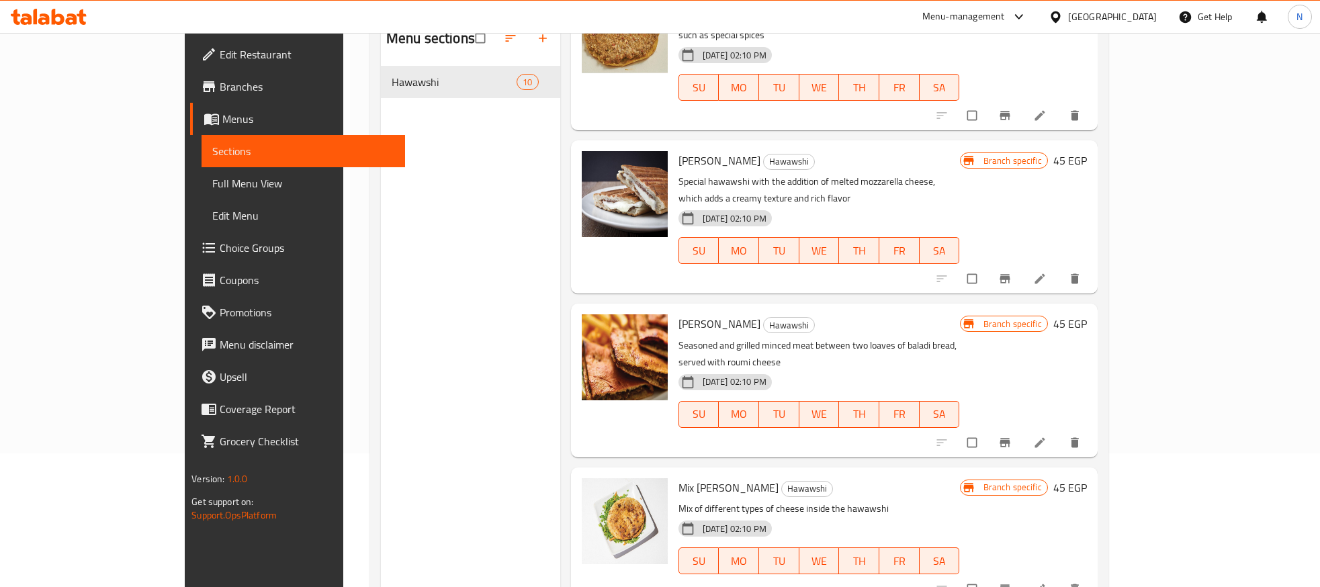
scroll to position [188, 0]
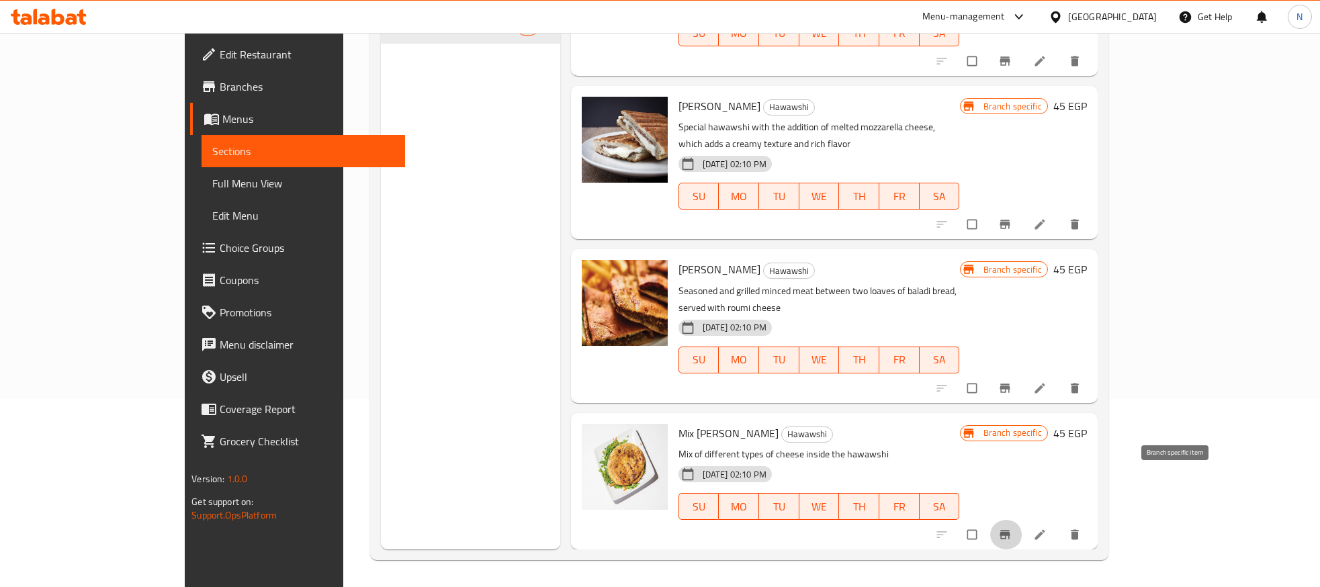
click at [1012, 528] on icon "Branch-specific-item" at bounding box center [1004, 534] width 13 height 13
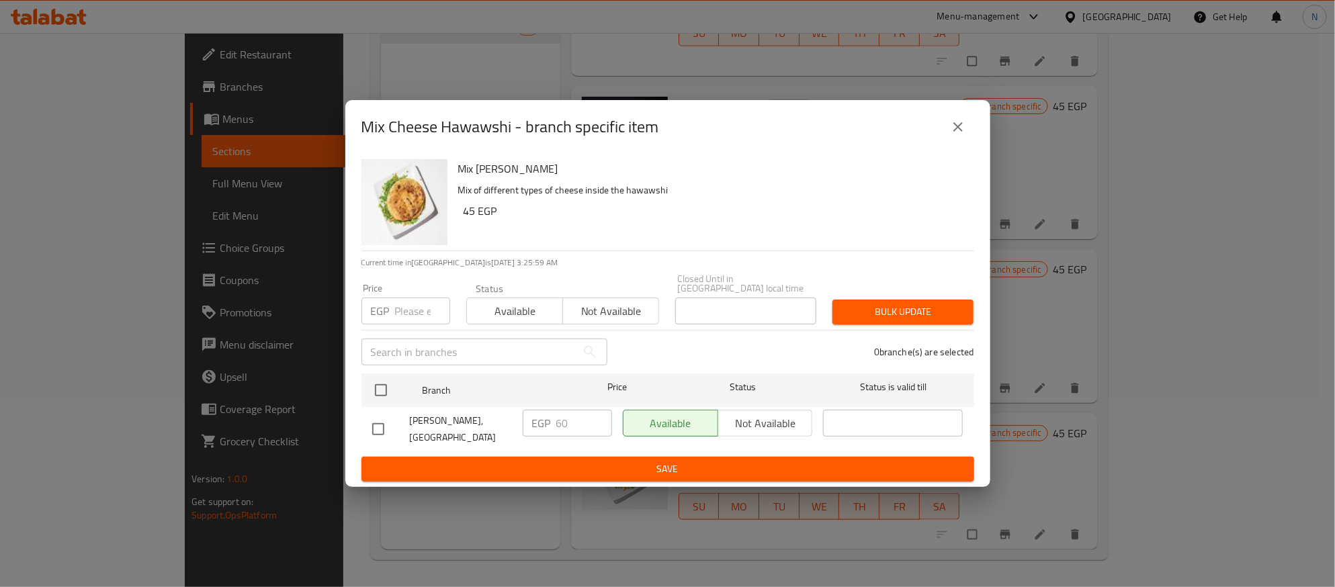
click at [954, 134] on icon "close" at bounding box center [958, 127] width 16 height 16
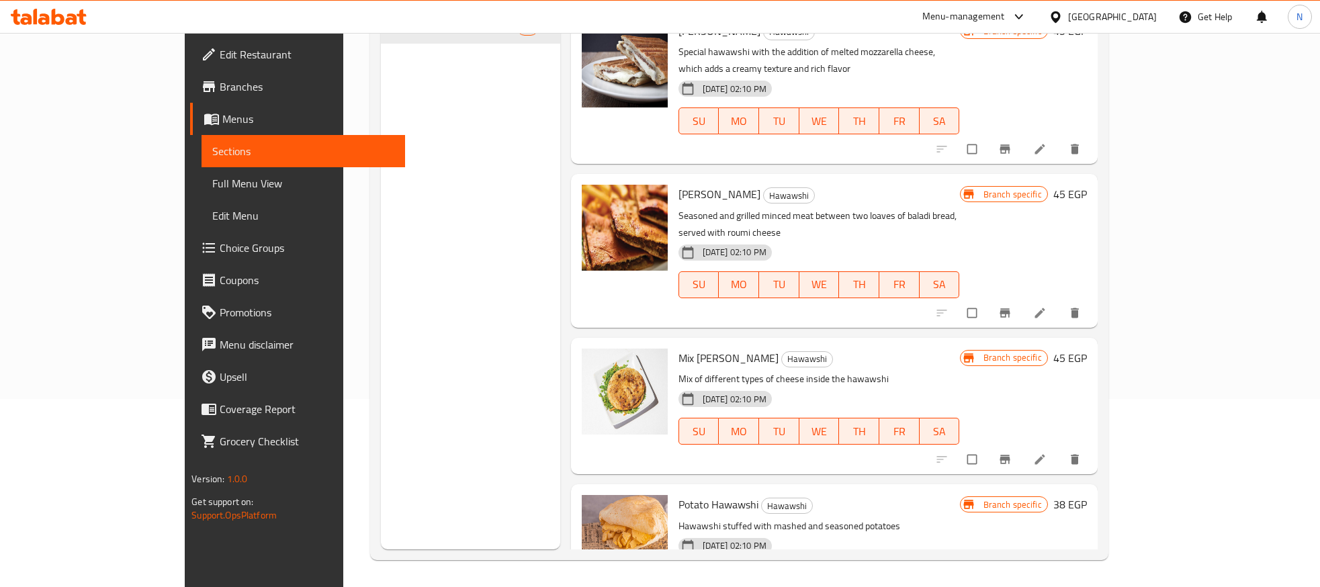
scroll to position [705, 0]
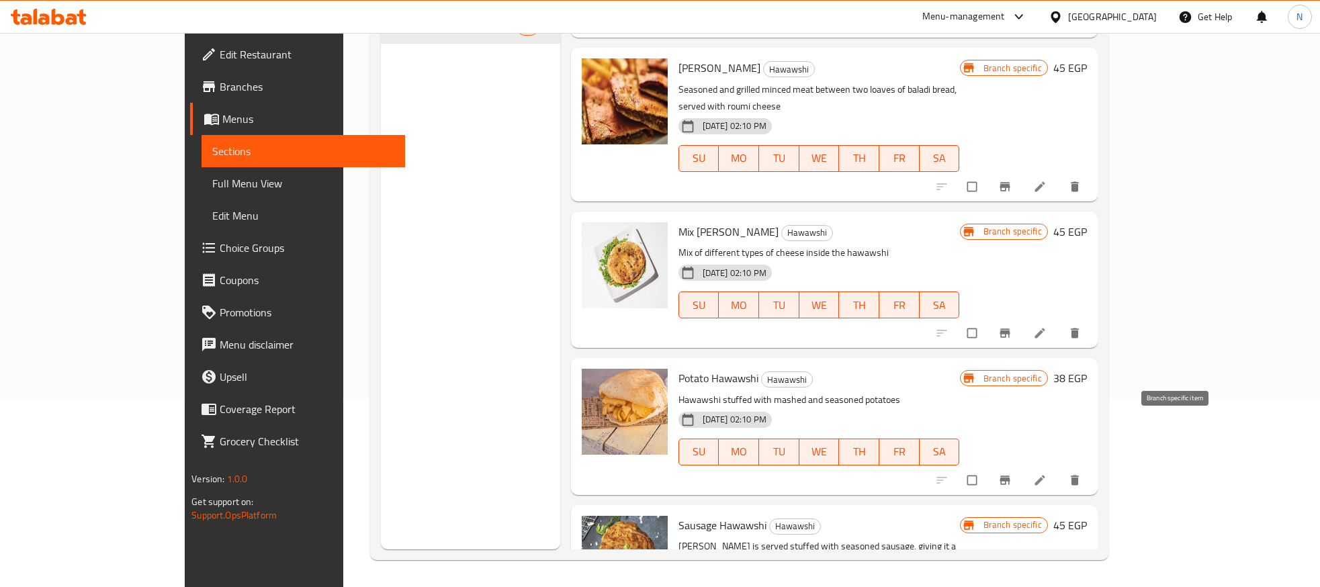
click at [1022, 465] on button "Branch-specific-item" at bounding box center [1006, 480] width 32 height 30
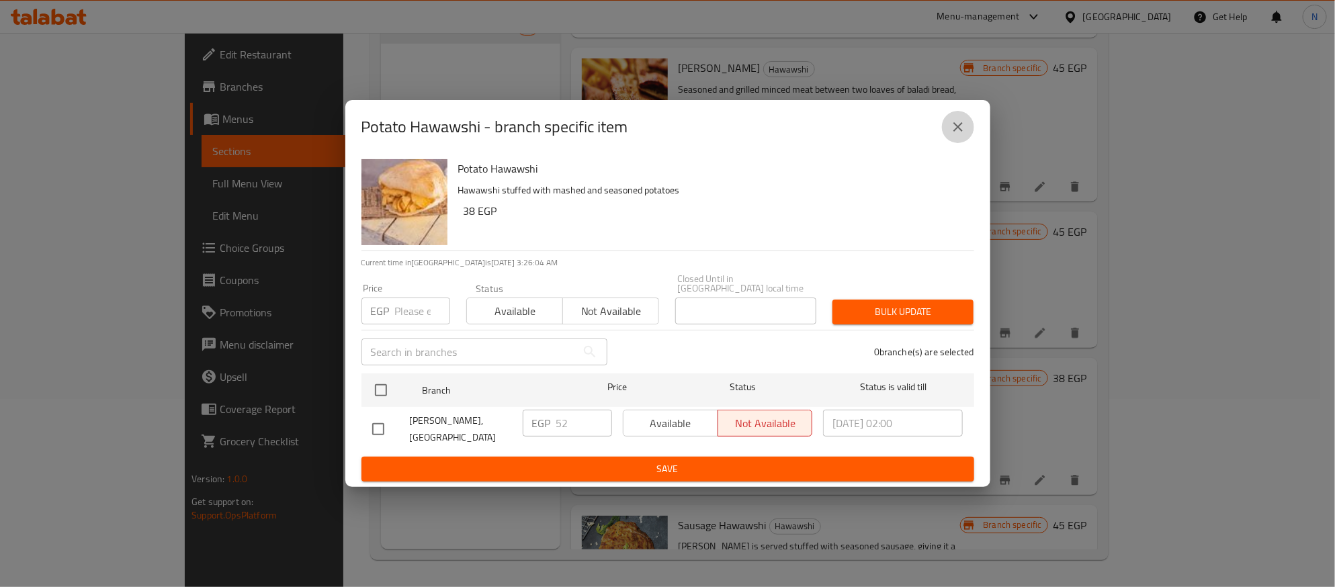
click at [954, 135] on icon "close" at bounding box center [958, 127] width 16 height 16
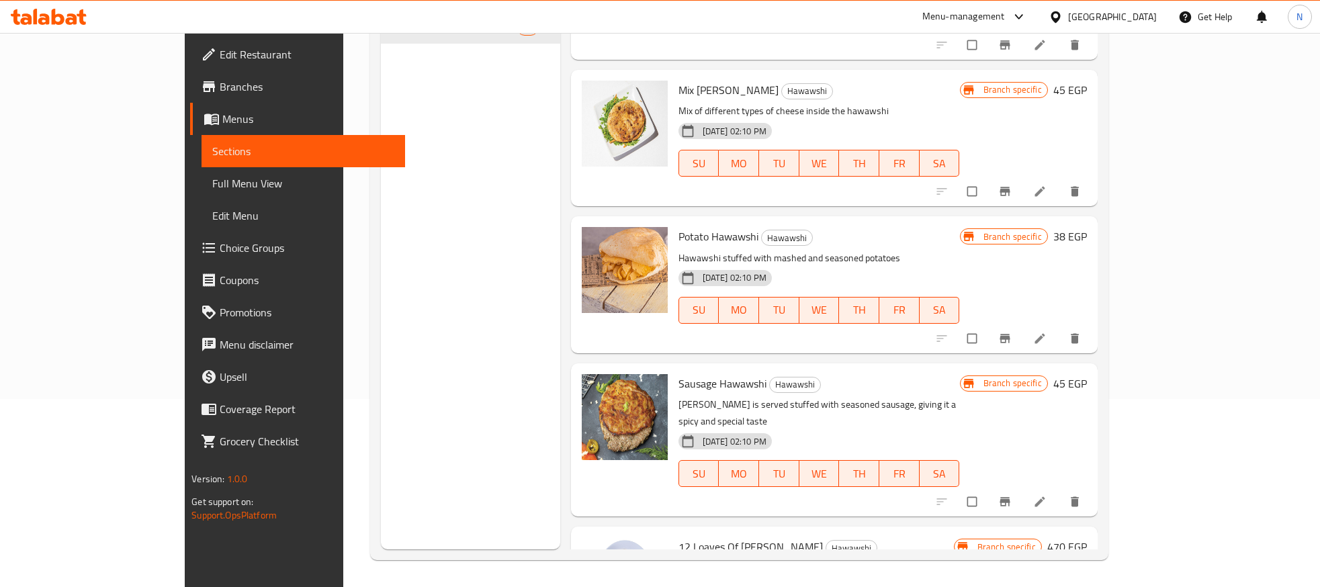
scroll to position [872, 0]
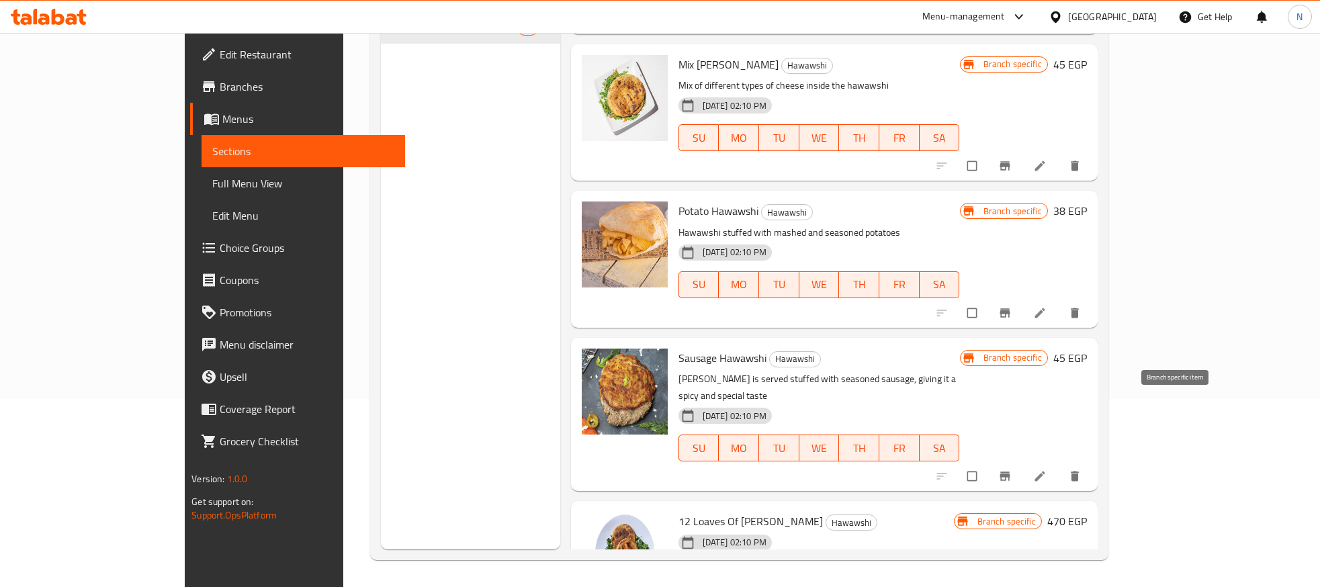
click at [1022, 461] on button "Branch-specific-item" at bounding box center [1006, 476] width 32 height 30
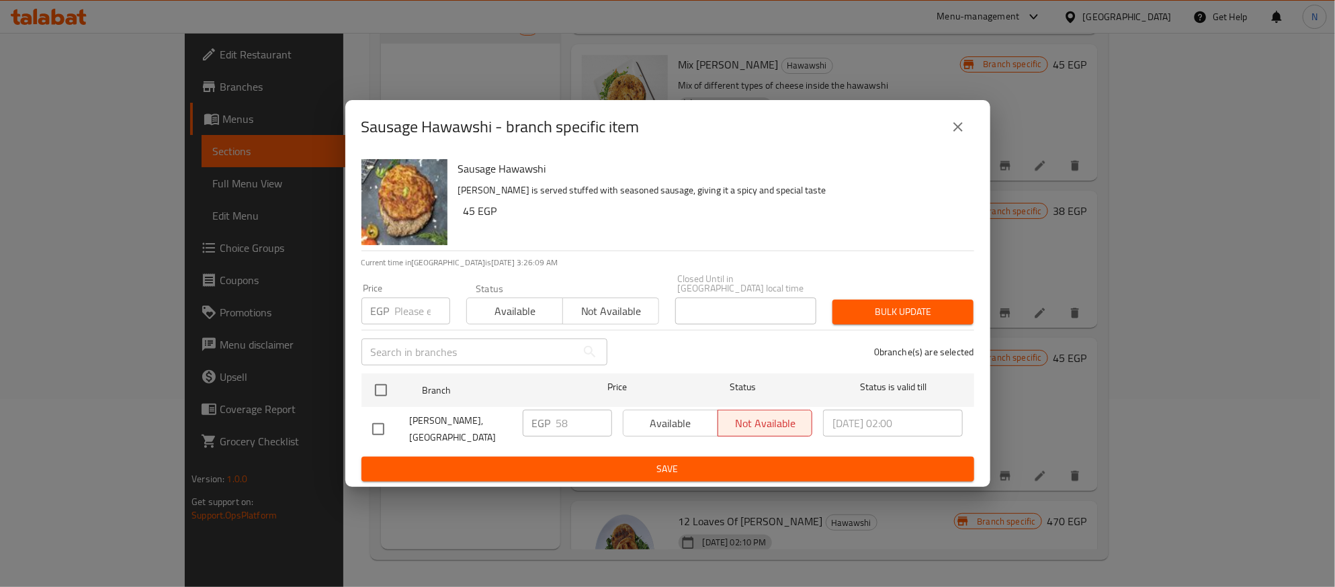
click at [953, 125] on icon "close" at bounding box center [958, 127] width 16 height 16
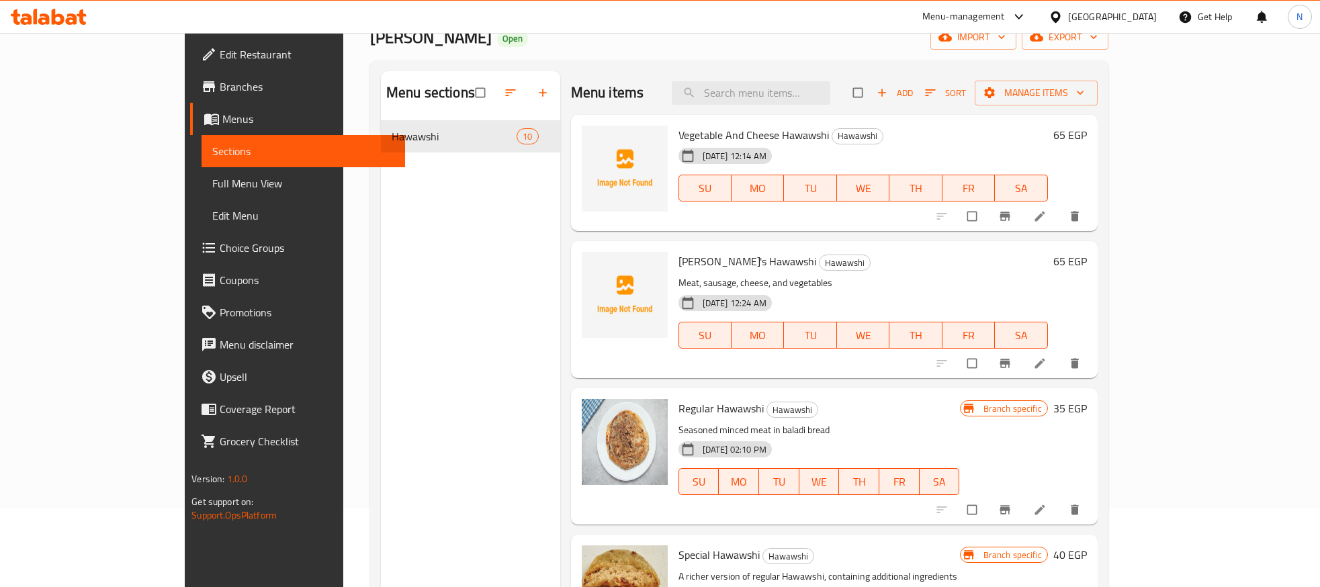
scroll to position [0, 0]
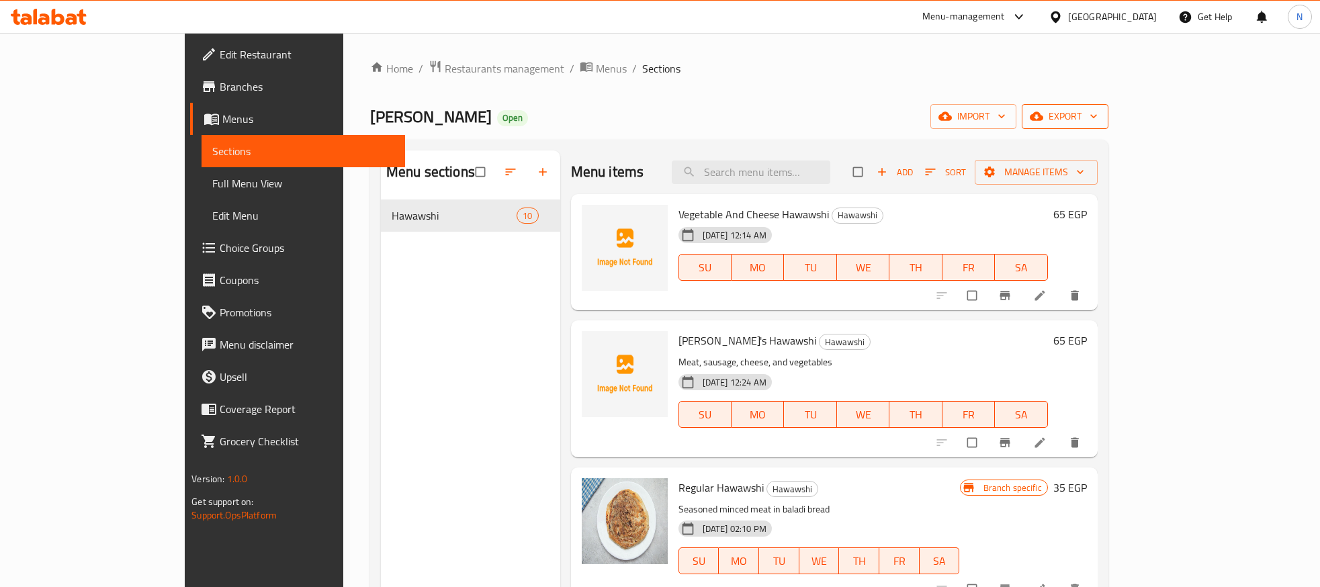
click at [1098, 117] on span "export" at bounding box center [1064, 116] width 65 height 17
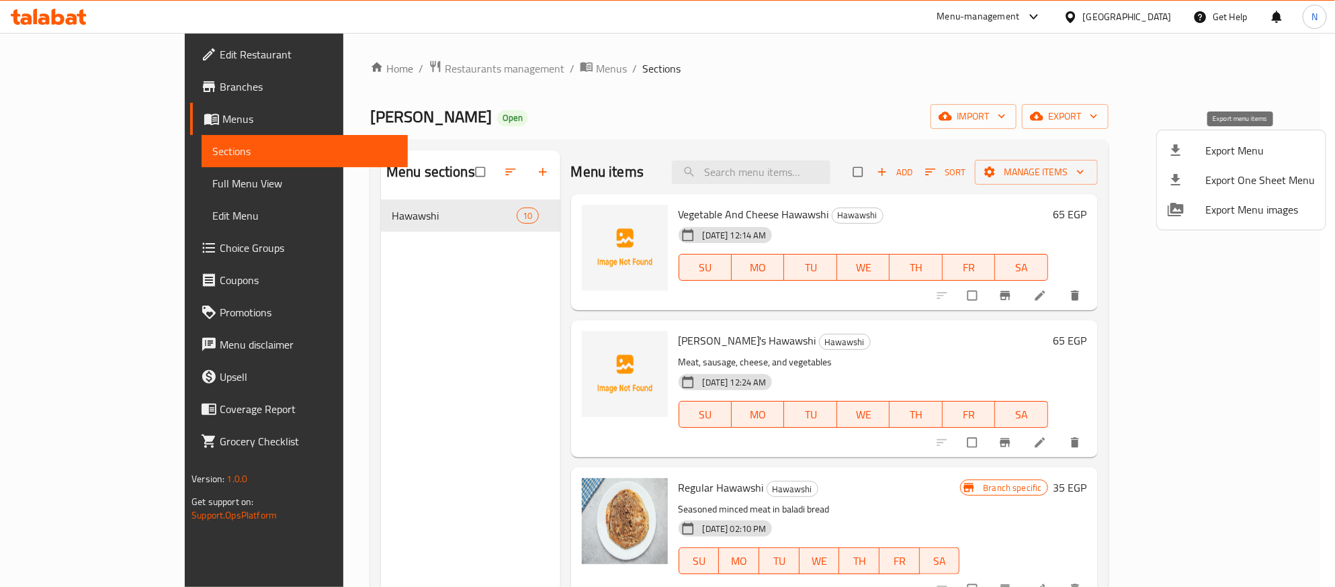
click at [1196, 142] on div at bounding box center [1186, 150] width 38 height 16
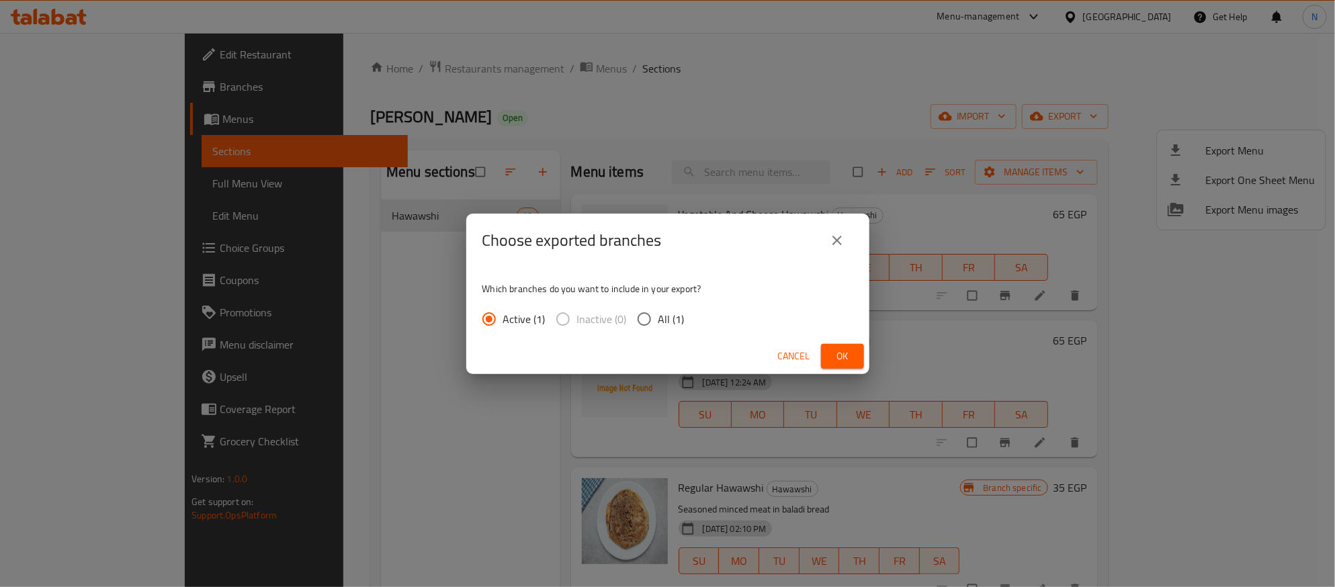
click at [675, 320] on span "All (1)" at bounding box center [671, 319] width 26 height 16
click at [658, 320] on input "All (1)" at bounding box center [644, 319] width 28 height 28
radio input "true"
click at [841, 363] on span "Ok" at bounding box center [842, 356] width 21 height 17
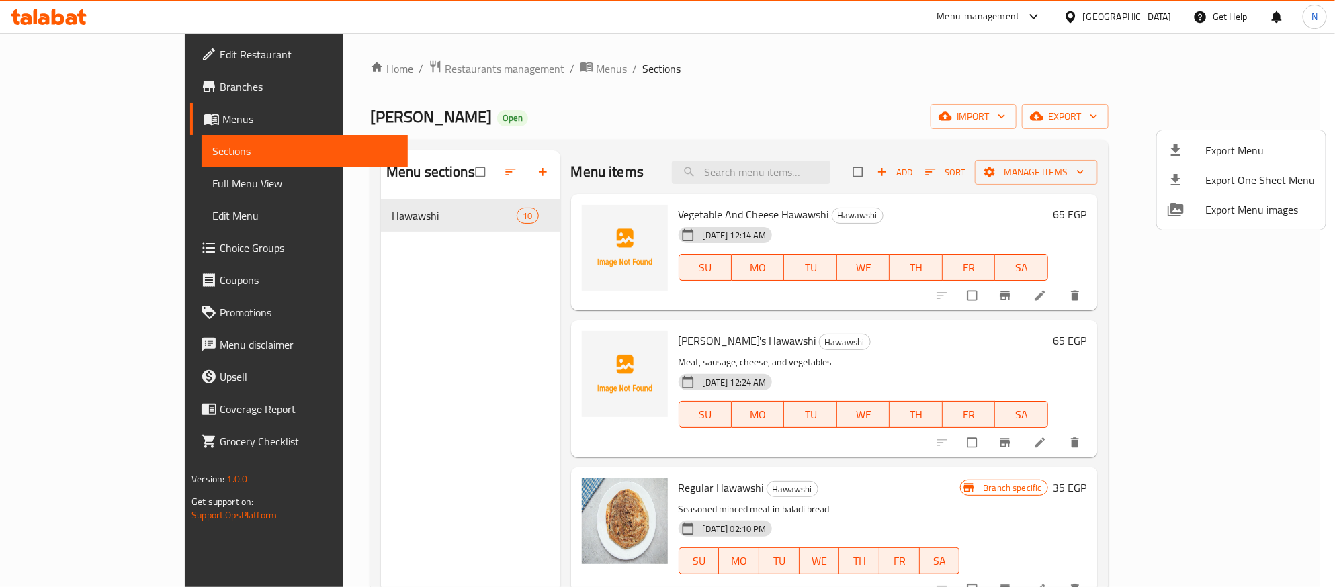
click at [684, 353] on div at bounding box center [667, 293] width 1335 height 587
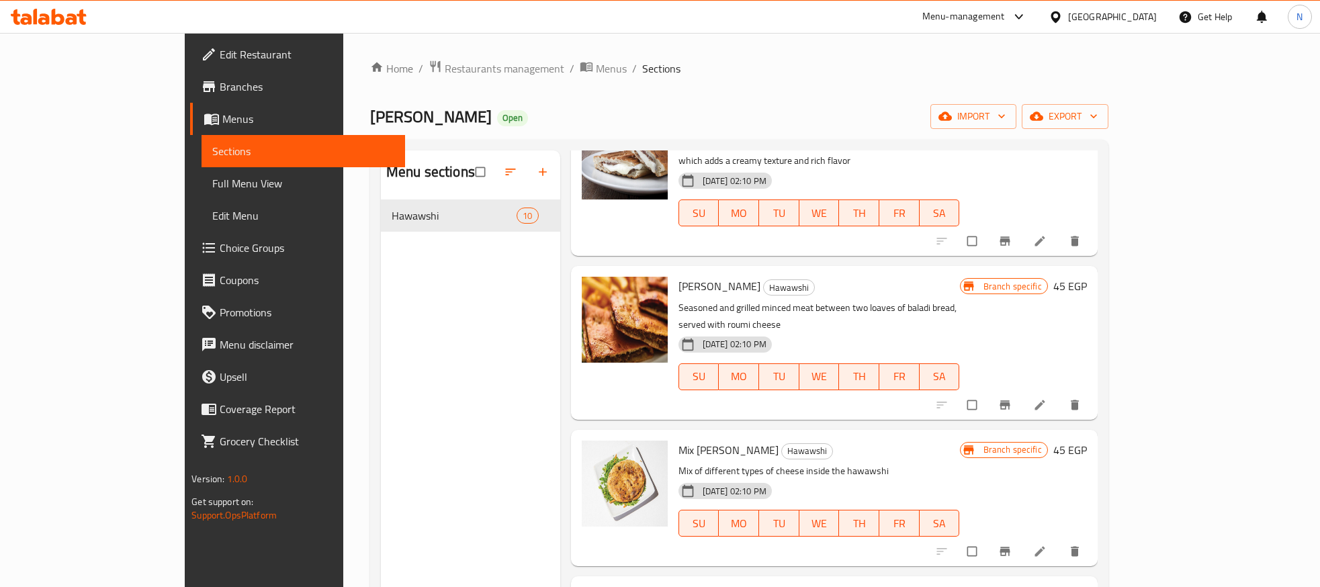
scroll to position [705, 0]
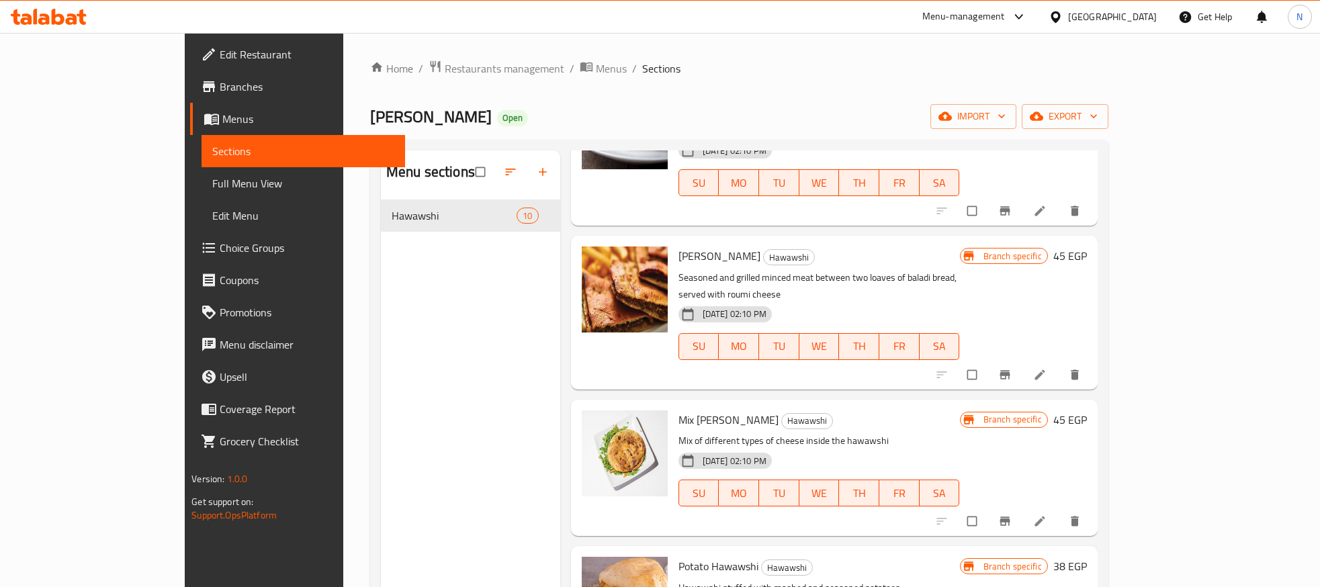
click at [697, 410] on span "Mix [PERSON_NAME]" at bounding box center [728, 420] width 100 height 20
copy h6 "Mix [PERSON_NAME]"
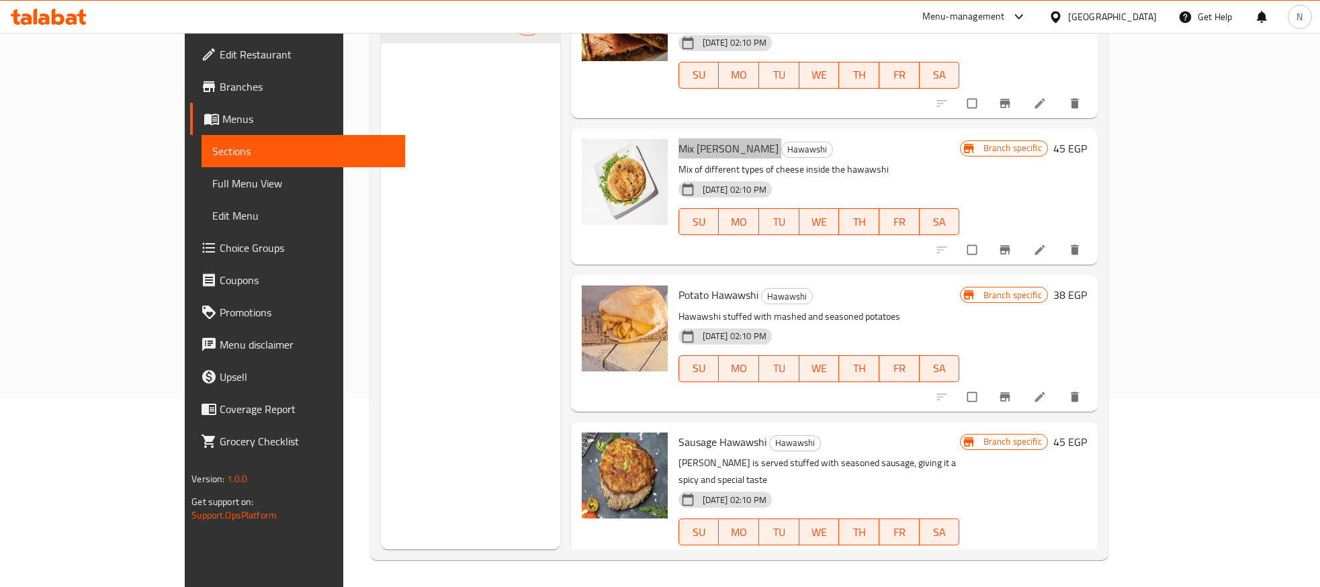
scroll to position [872, 0]
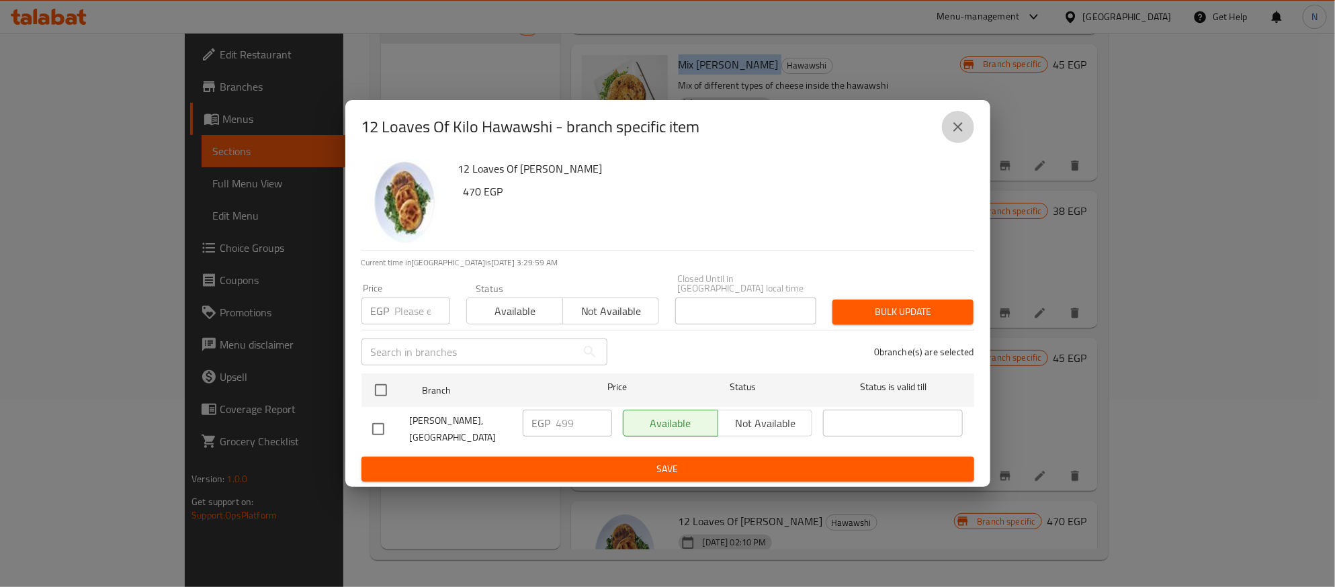
click at [953, 131] on icon "close" at bounding box center [958, 127] width 16 height 16
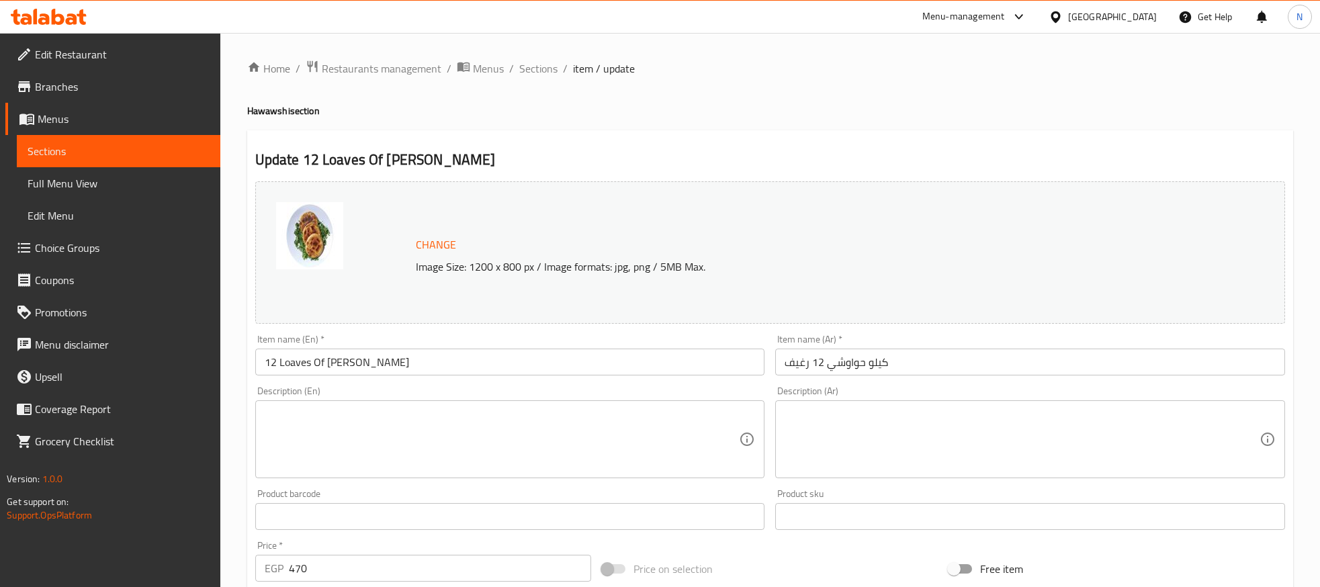
click at [841, 351] on div "Home / Restaurants management / Menus / Sections / item / update Hawawshi secti…" at bounding box center [770, 501] width 1046 height 882
click at [839, 359] on input "كيلو حواوشي 12 رغيف" at bounding box center [1030, 362] width 510 height 27
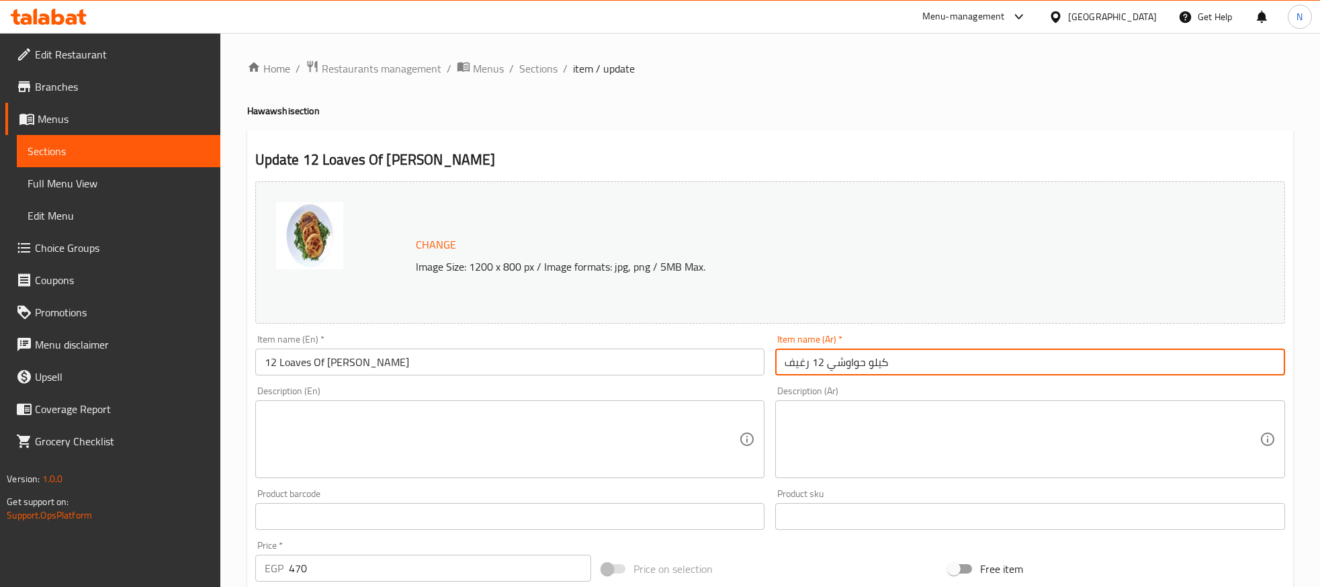
click at [839, 359] on input "كيلو حواوشي 12 رغيف" at bounding box center [1030, 362] width 510 height 27
click at [83, 83] on span "Branches" at bounding box center [122, 87] width 175 height 16
